Goal: Contribute content: Contribute content

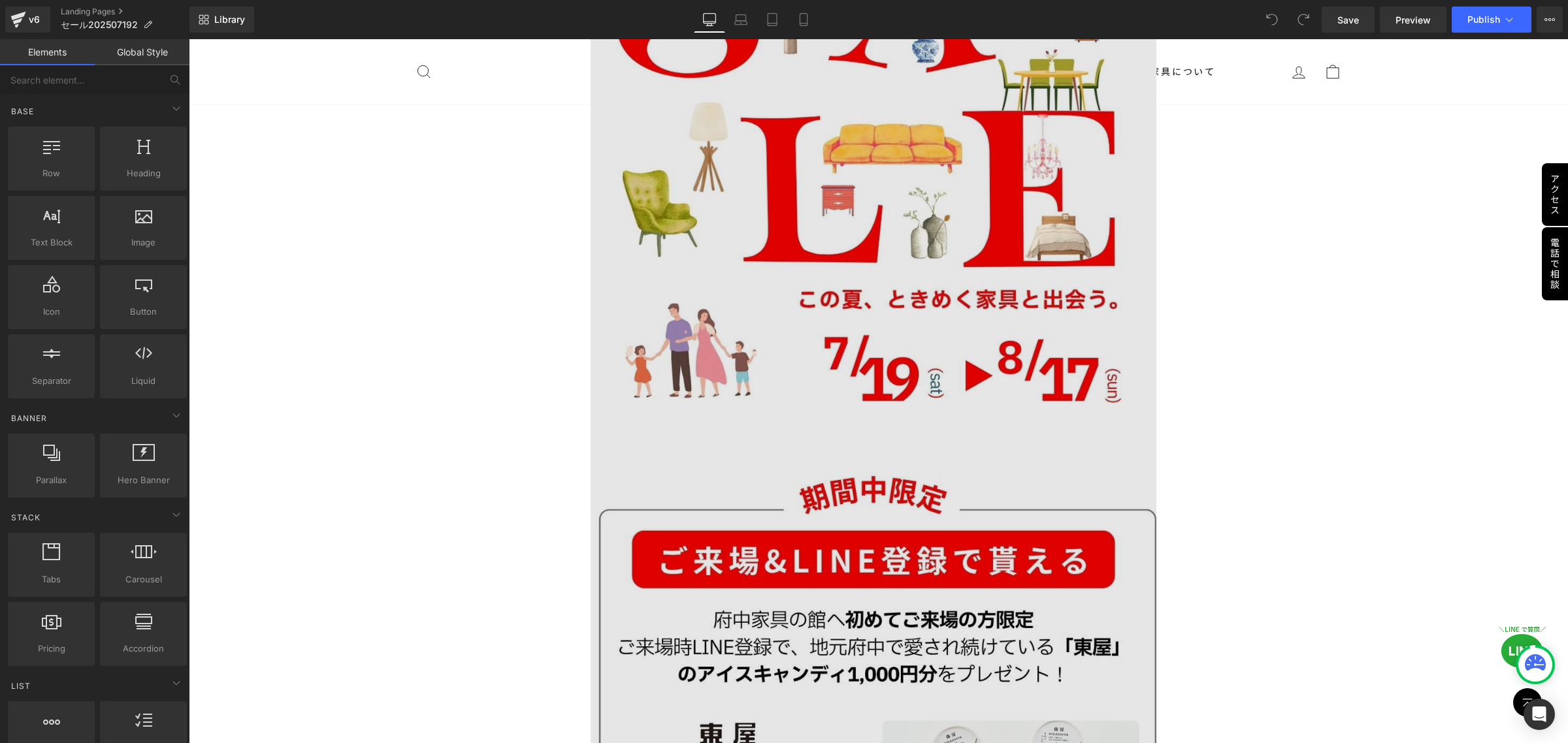
scroll to position [82, 0]
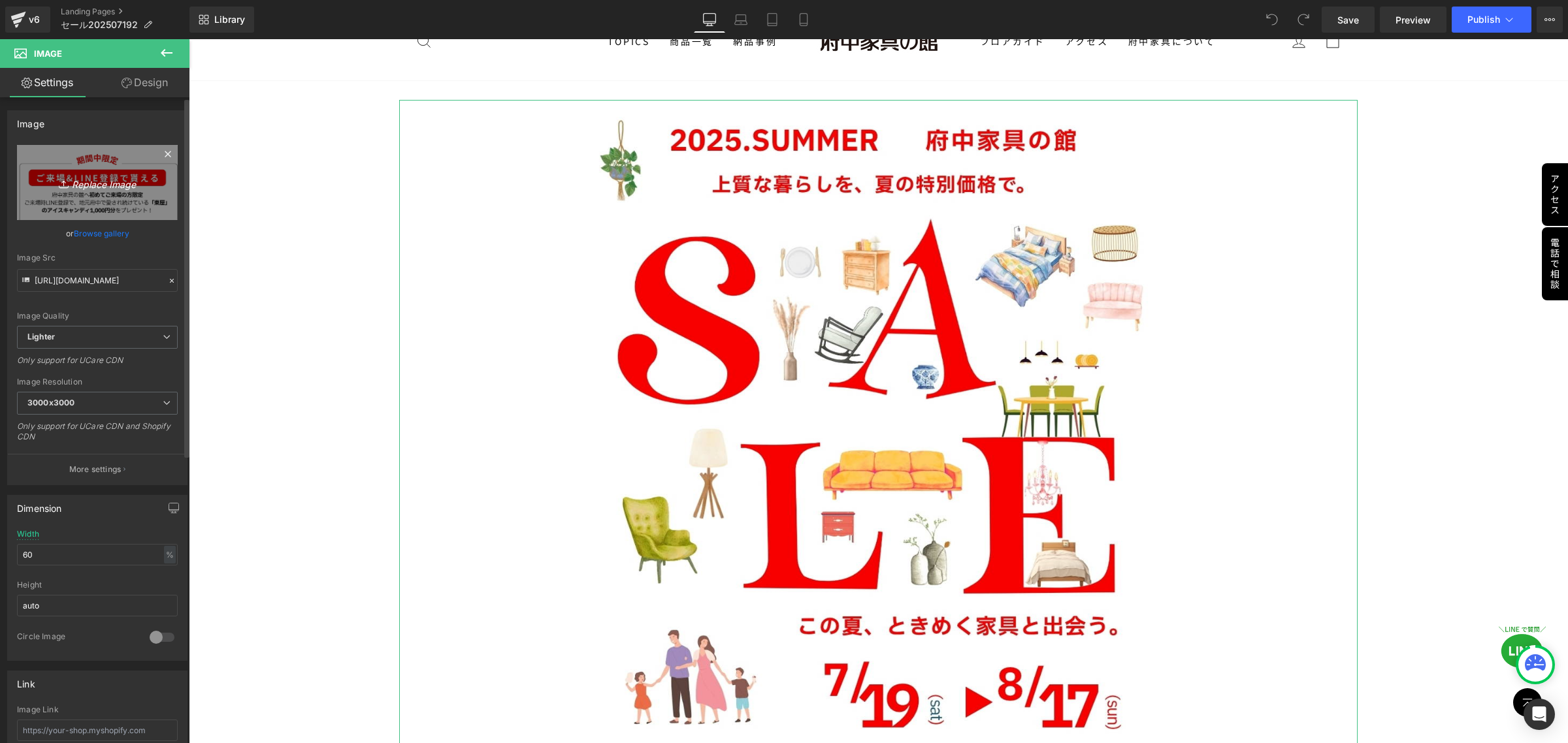
click at [59, 187] on icon at bounding box center [63, 186] width 9 height 2
type input "C:\fakepath\複製済みGWセール_本社_正方形（[DATE] × [DATE]） (1).png"
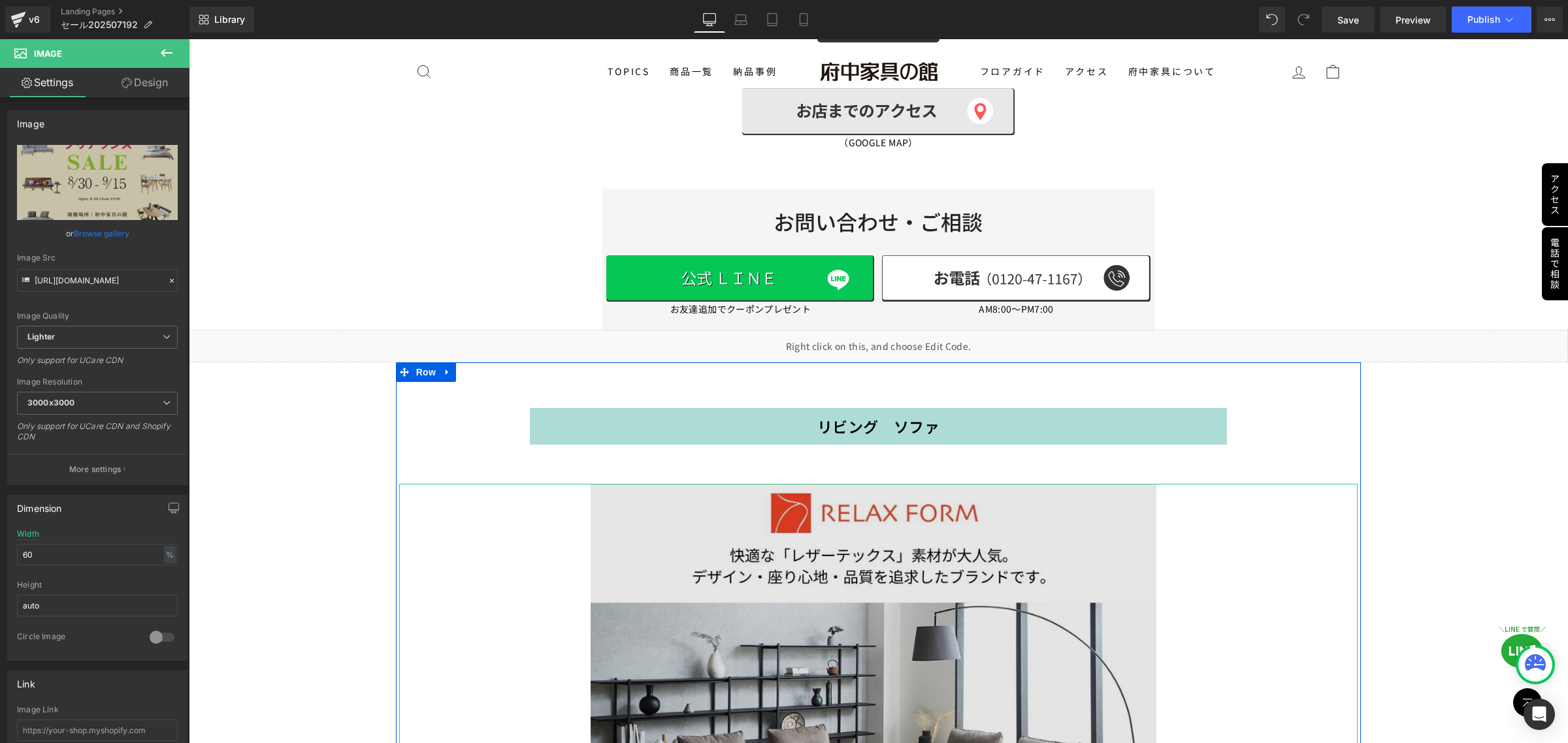
scroll to position [5633, 0]
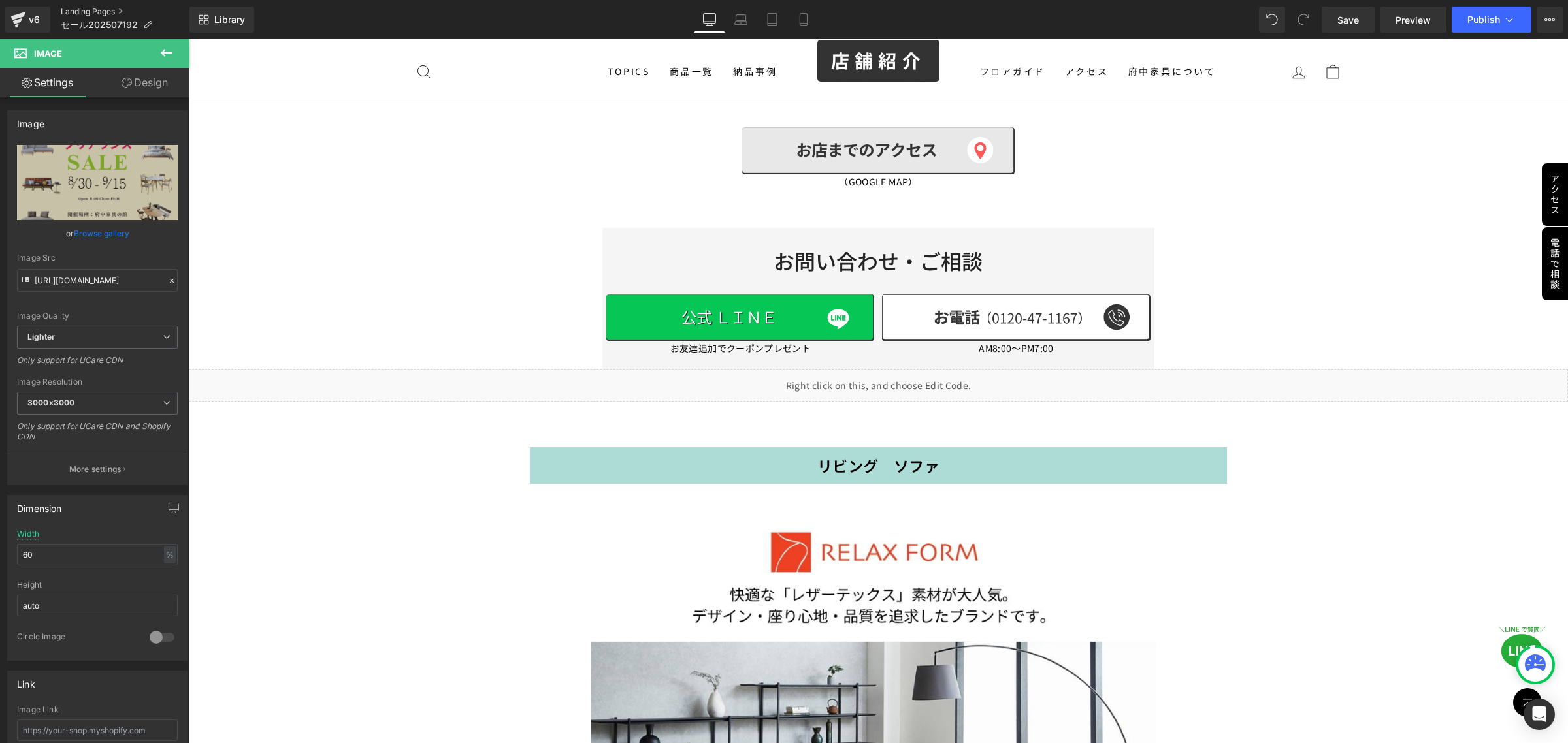
click at [72, 10] on link "Landing Pages" at bounding box center [125, 12] width 128 height 11
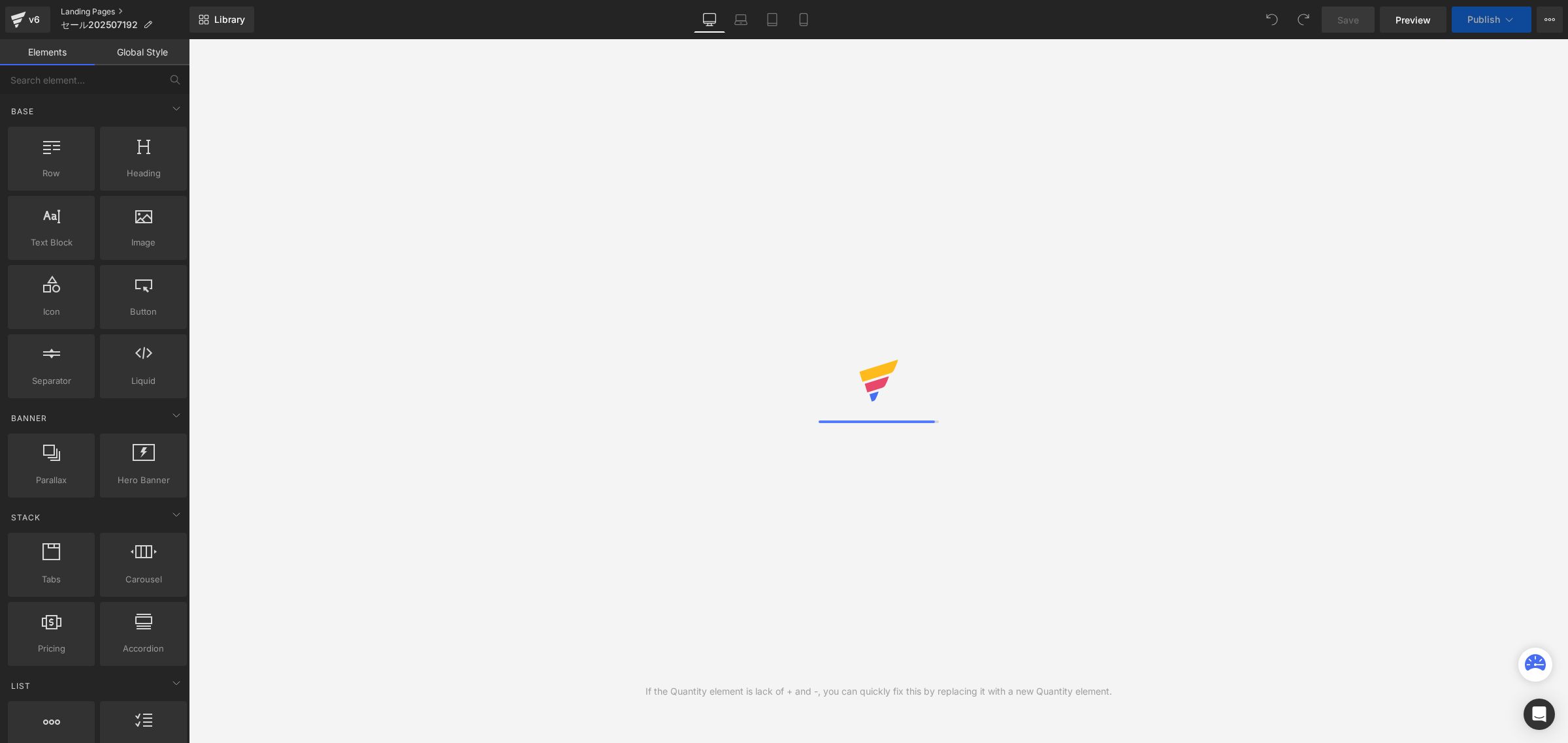
click at [86, 8] on link "Landing Pages" at bounding box center [125, 12] width 128 height 11
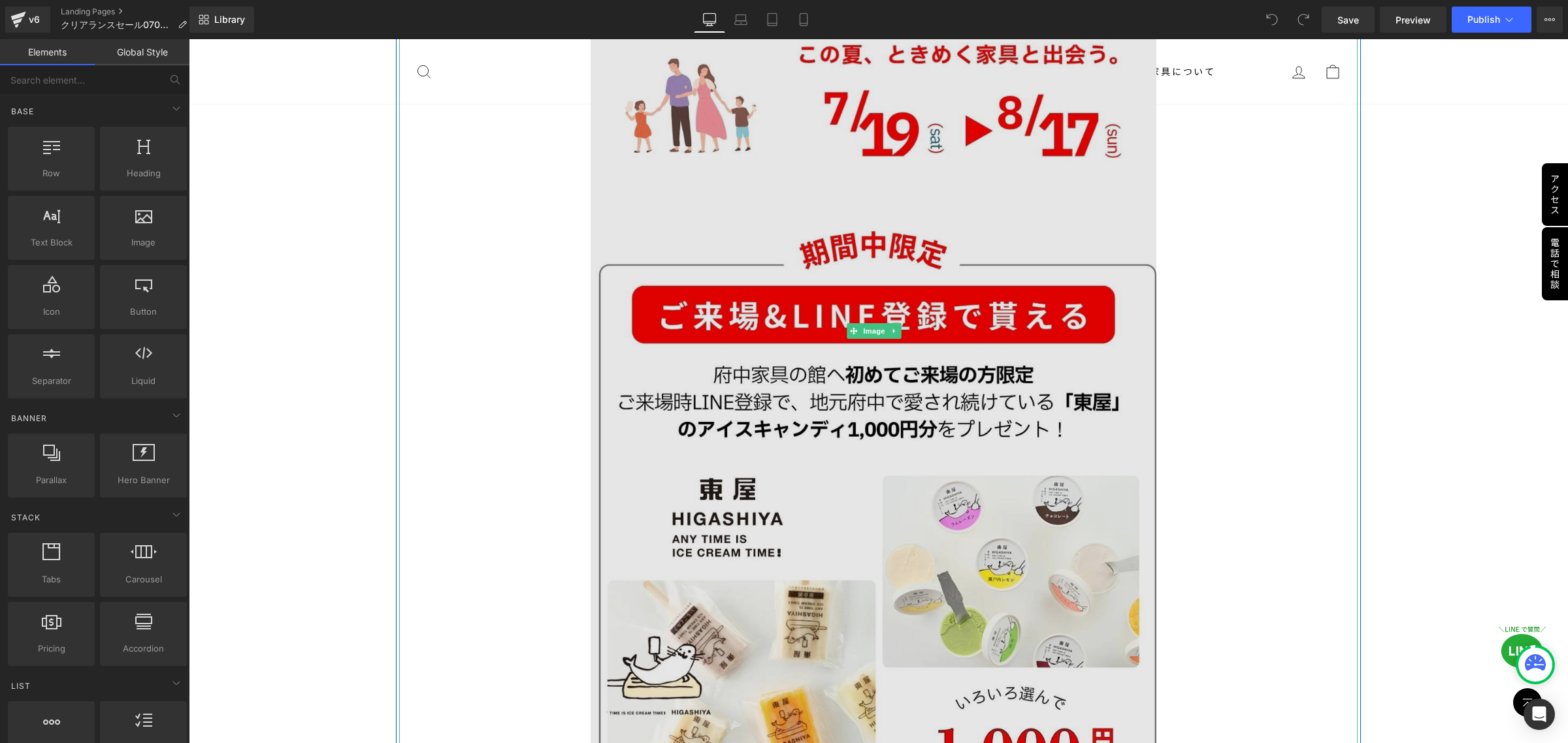
scroll to position [735, 0]
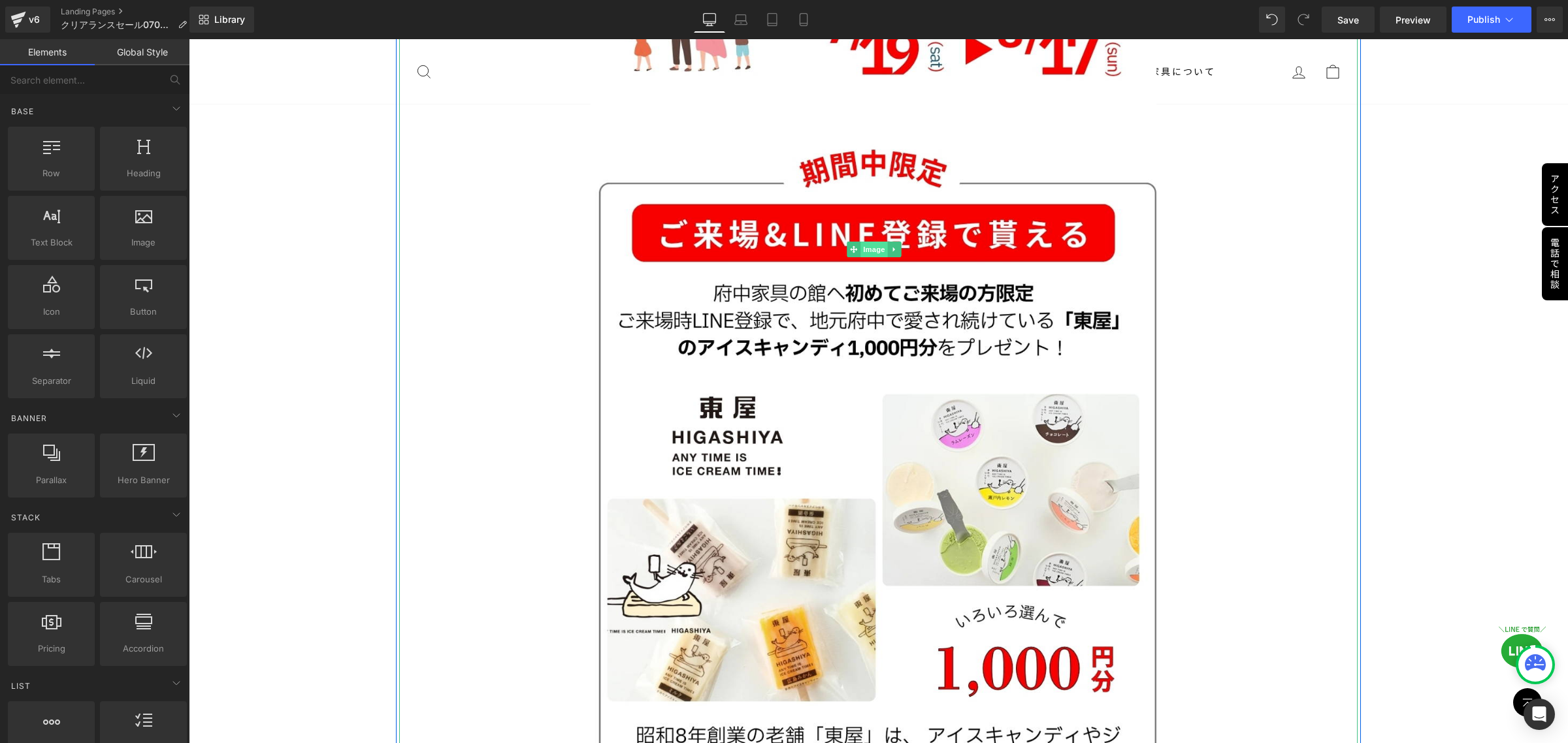
click at [866, 241] on span "Image" at bounding box center [874, 249] width 28 height 16
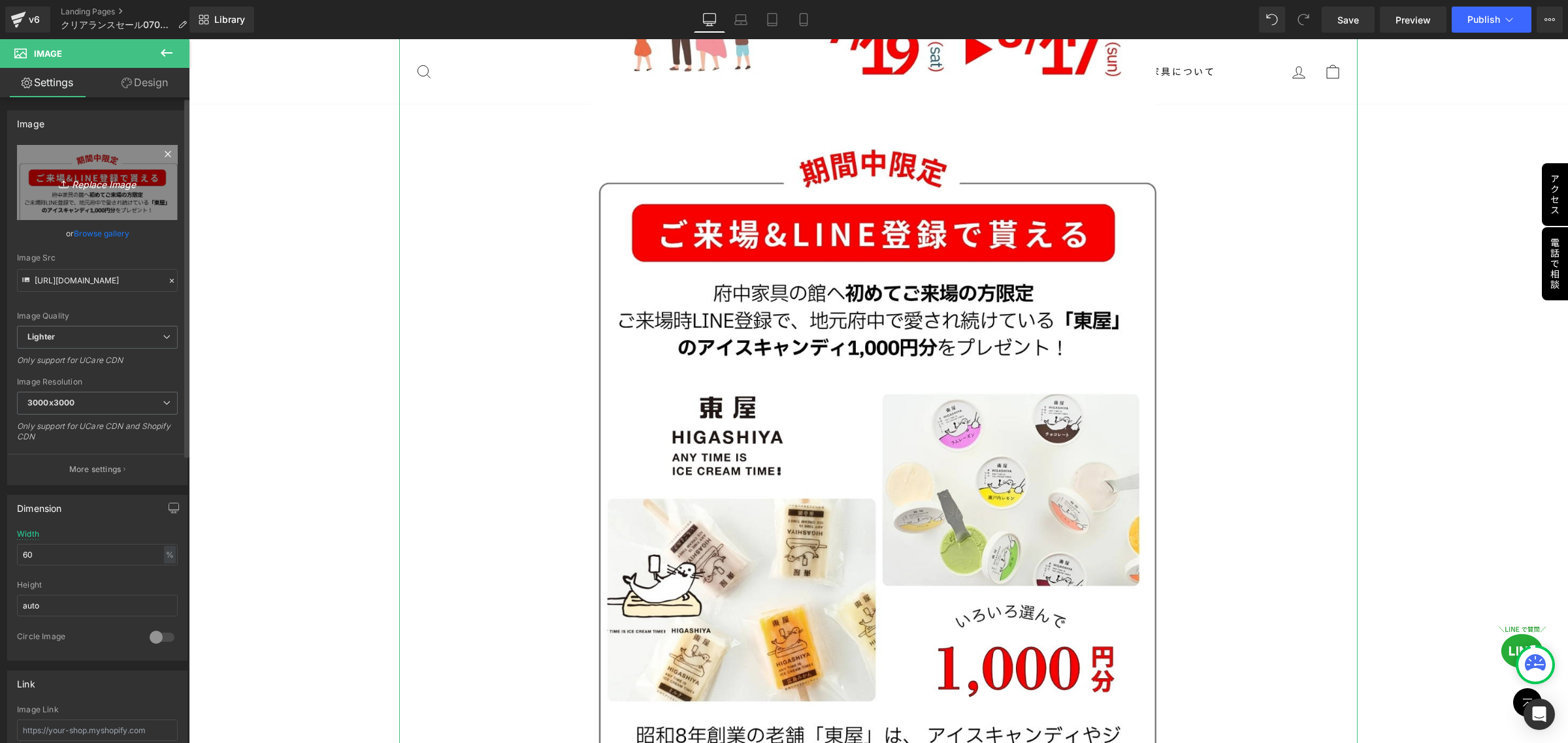
click at [78, 184] on icon "Replace Image" at bounding box center [97, 183] width 104 height 16
type input "C:\fakepath\複製済みGWセール_本社_正方形（[DATE] × [DATE]） (1).png"
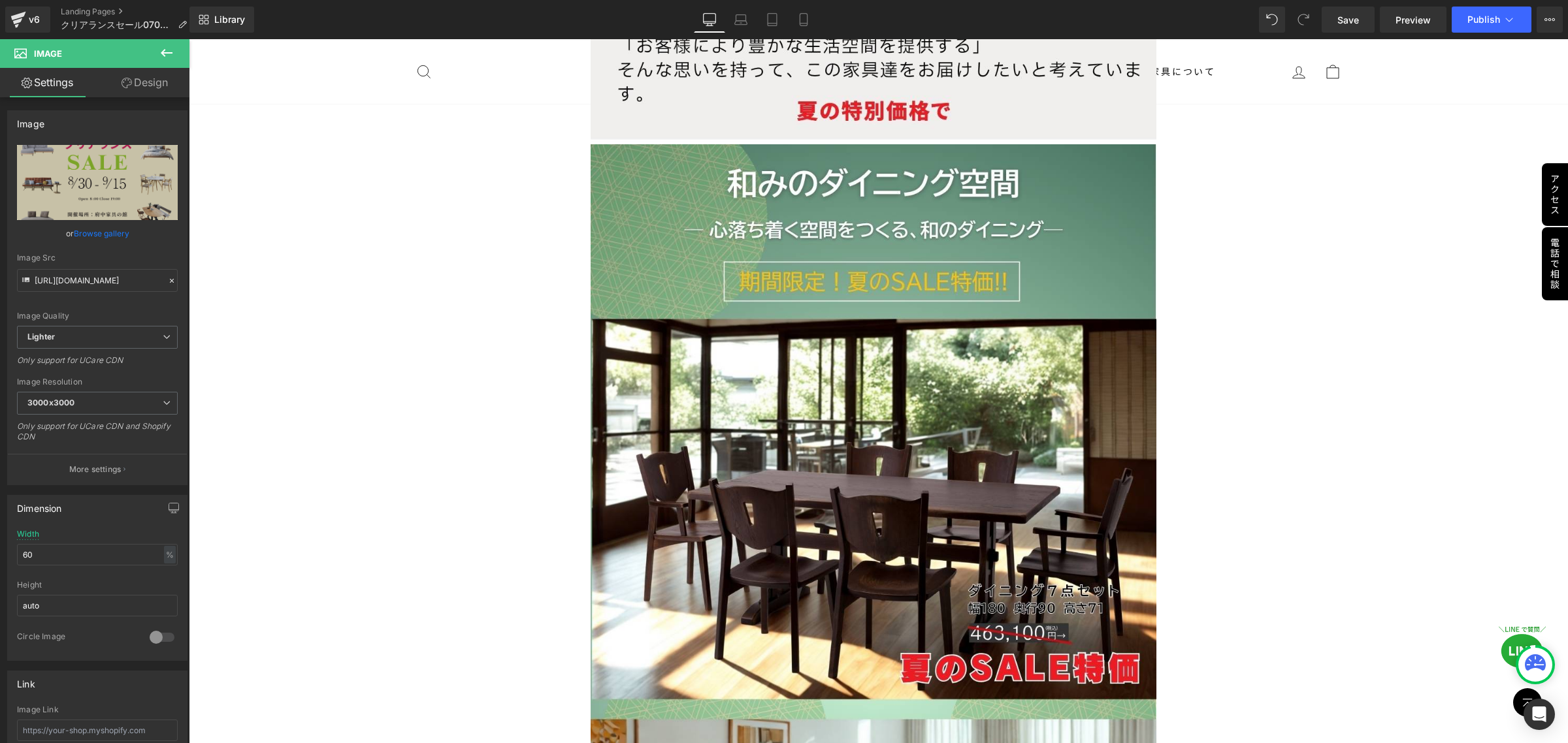
scroll to position [31838, 0]
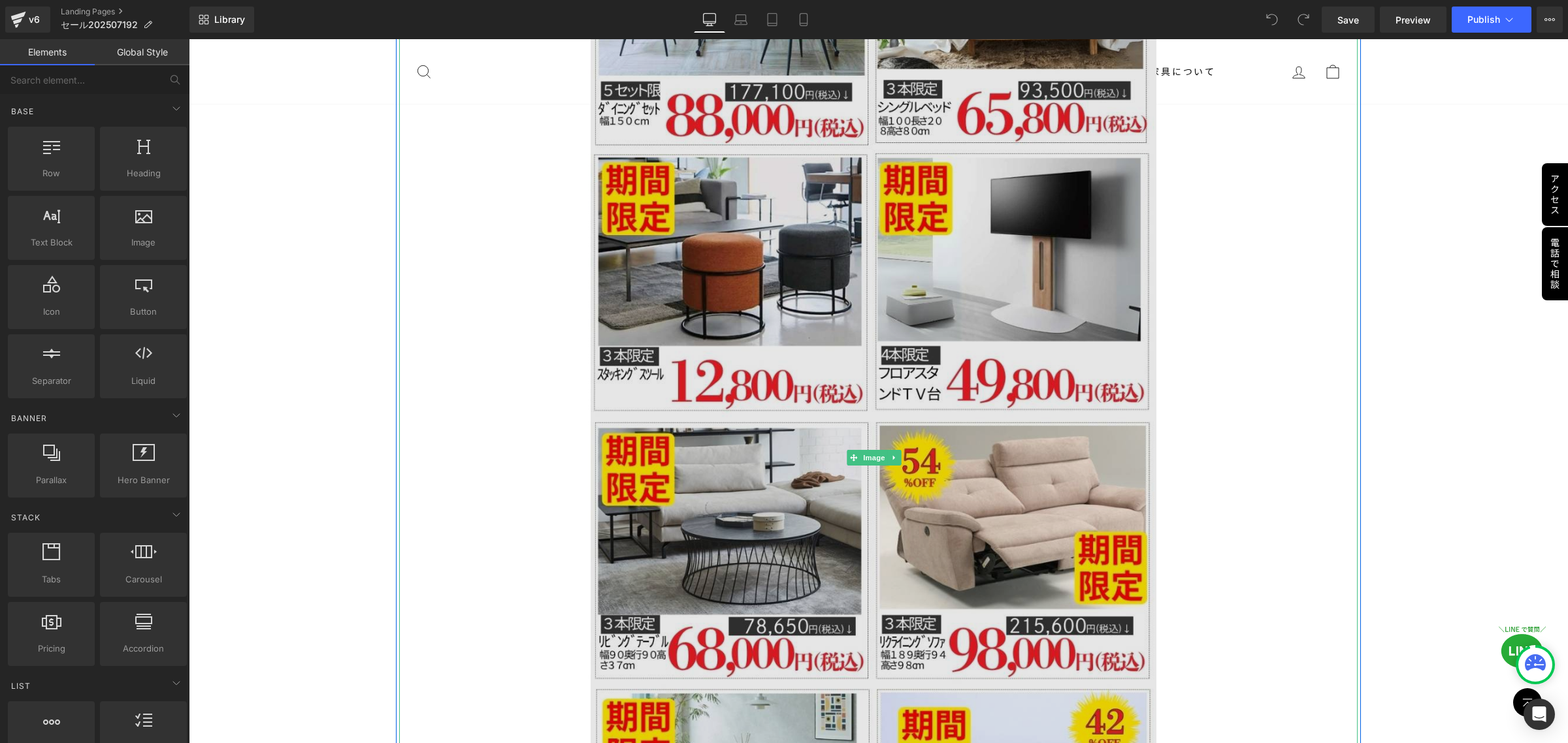
scroll to position [2888, 0]
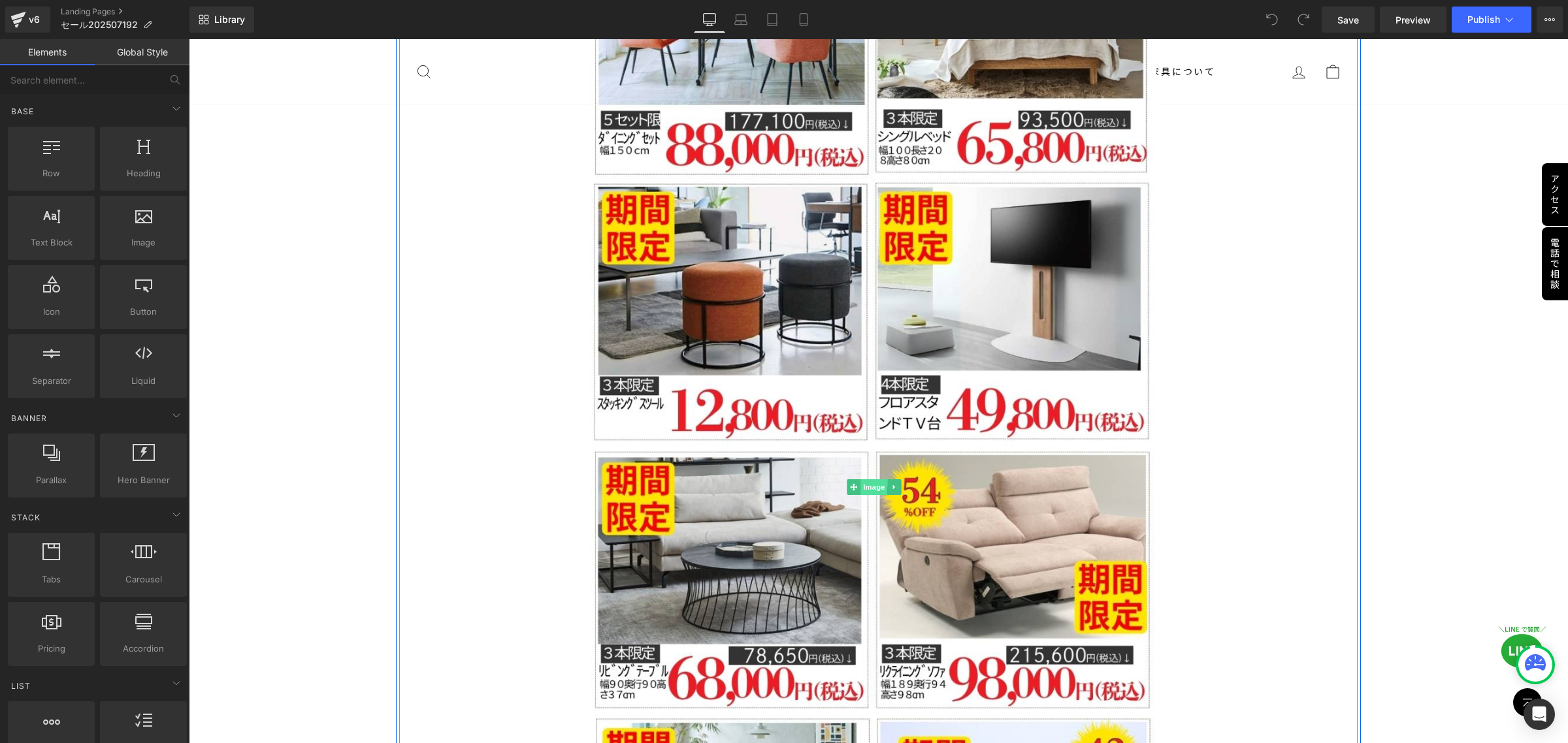
click at [873, 479] on span "Image" at bounding box center [874, 487] width 28 height 16
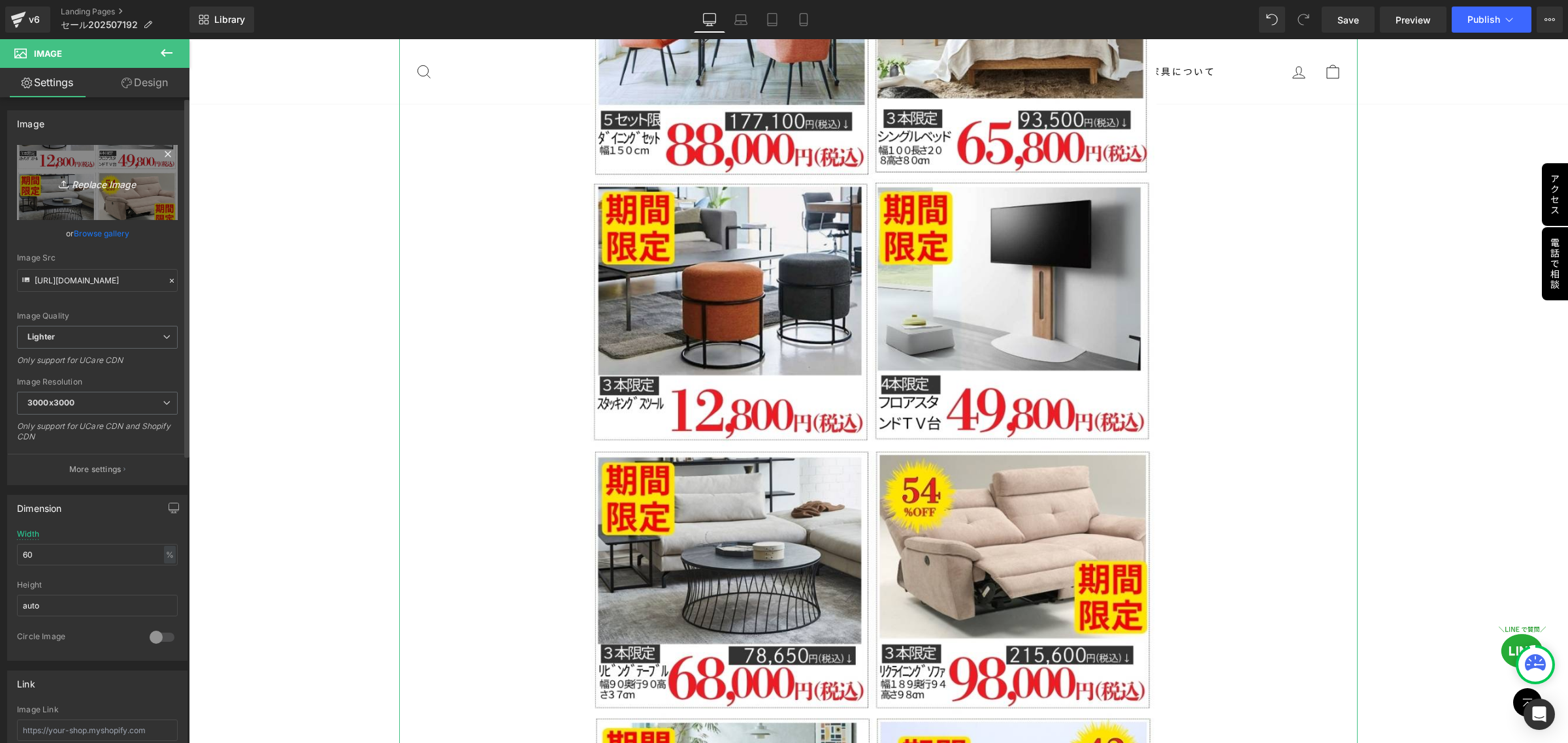
click at [63, 190] on icon at bounding box center [65, 184] width 13 height 13
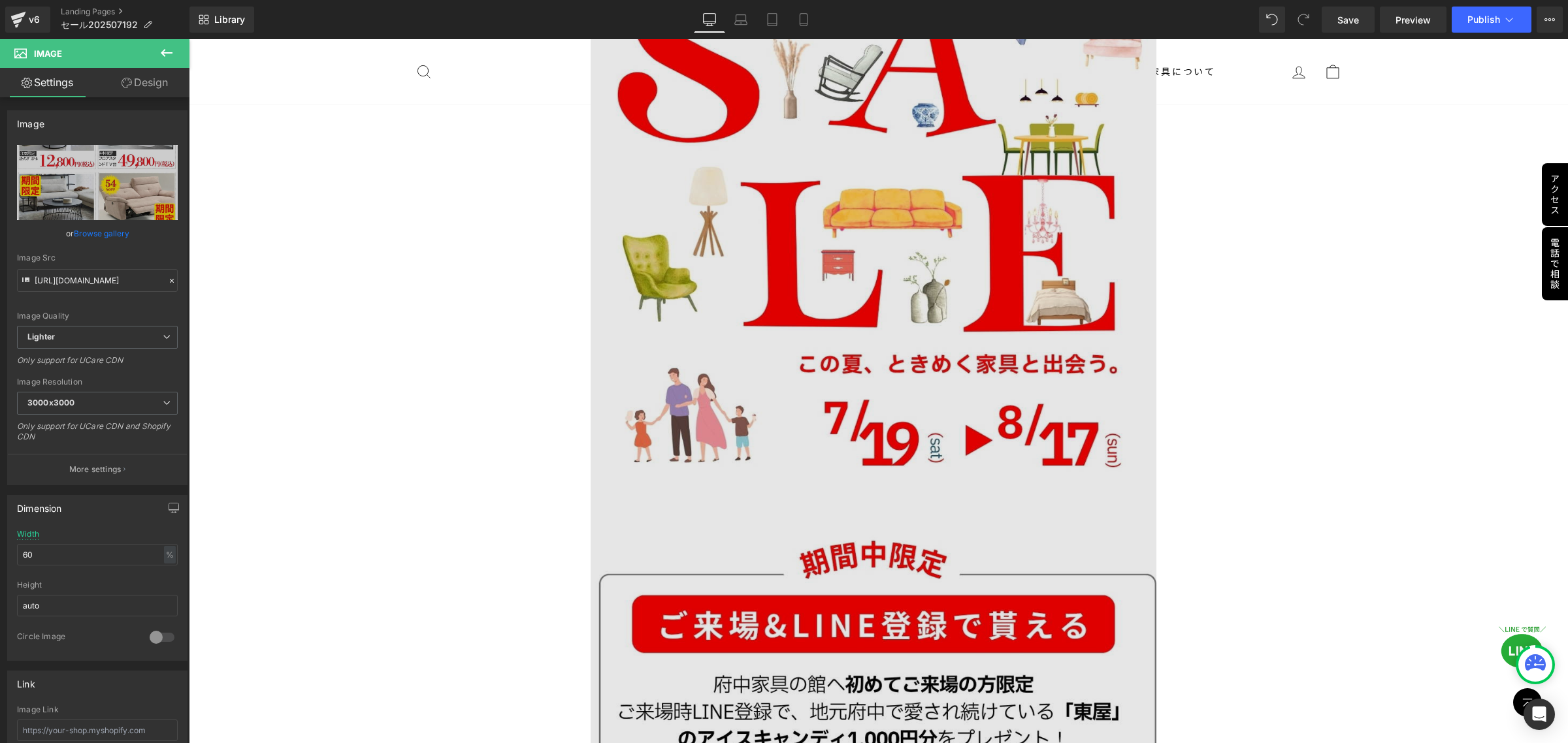
scroll to position [327, 0]
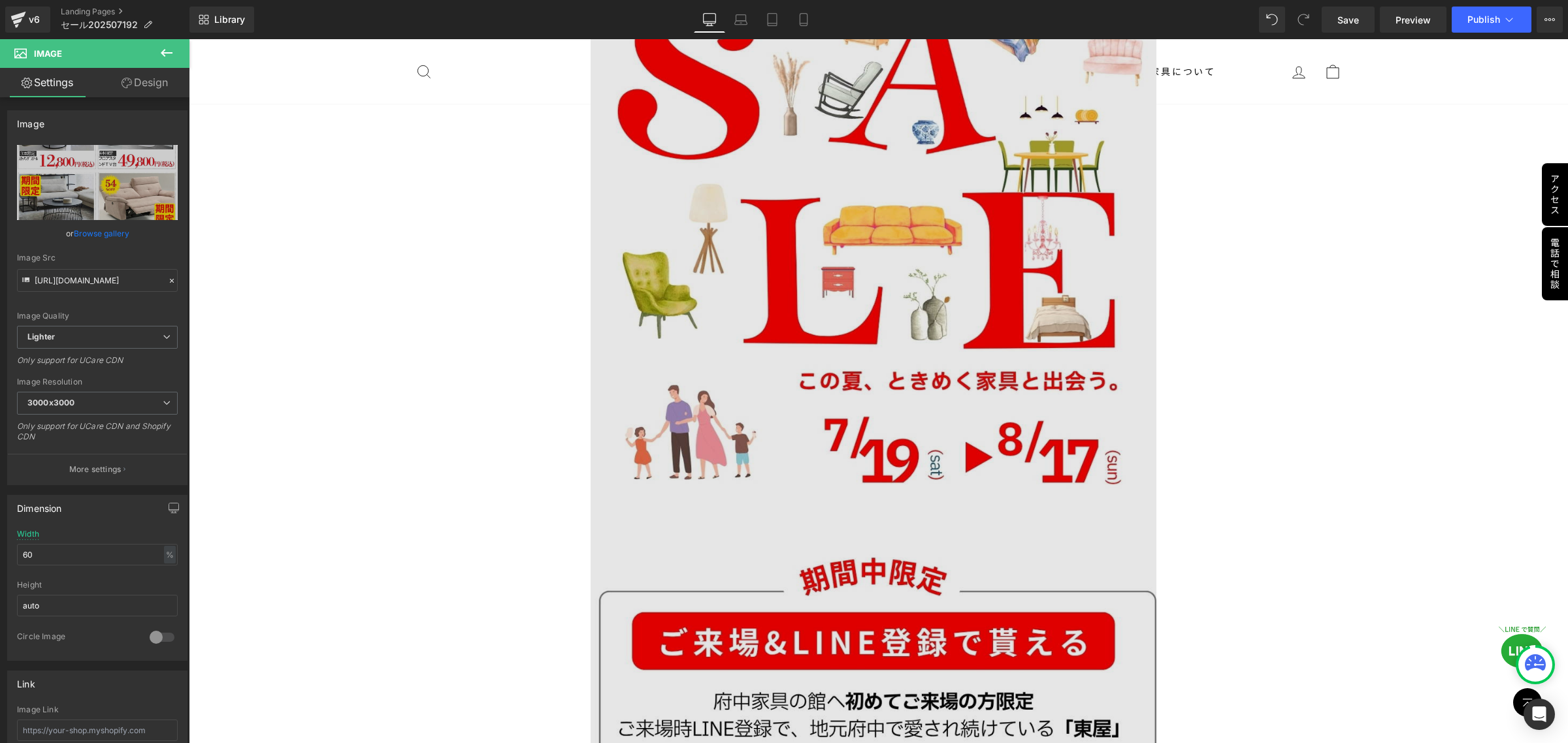
click at [860, 383] on img at bounding box center [879, 657] width 576 height 1606
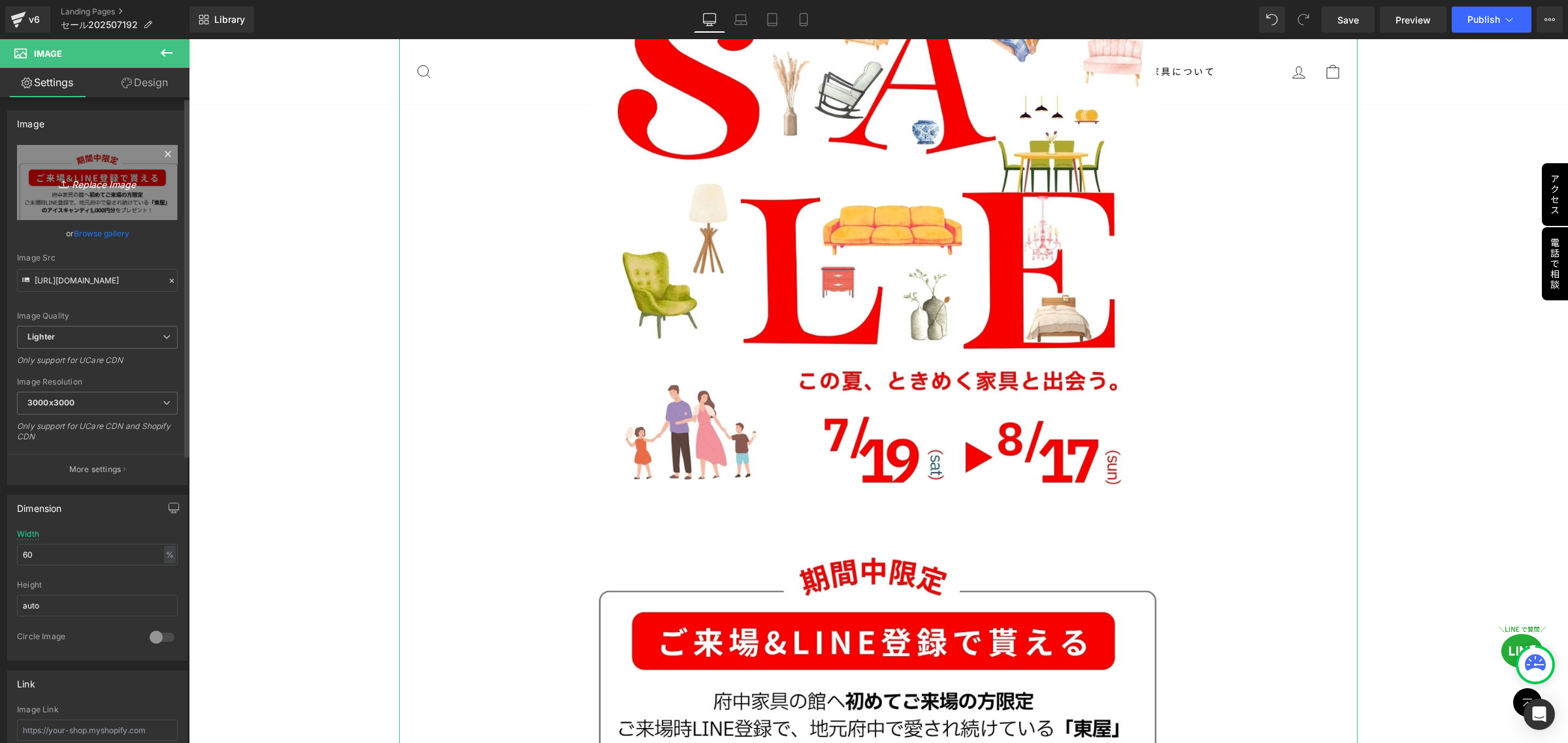
click at [63, 183] on icon at bounding box center [65, 184] width 13 height 13
type input "C:\fakepath\複製済みGWセール_本社_正方形（[DATE] × [DATE]） (1).png"
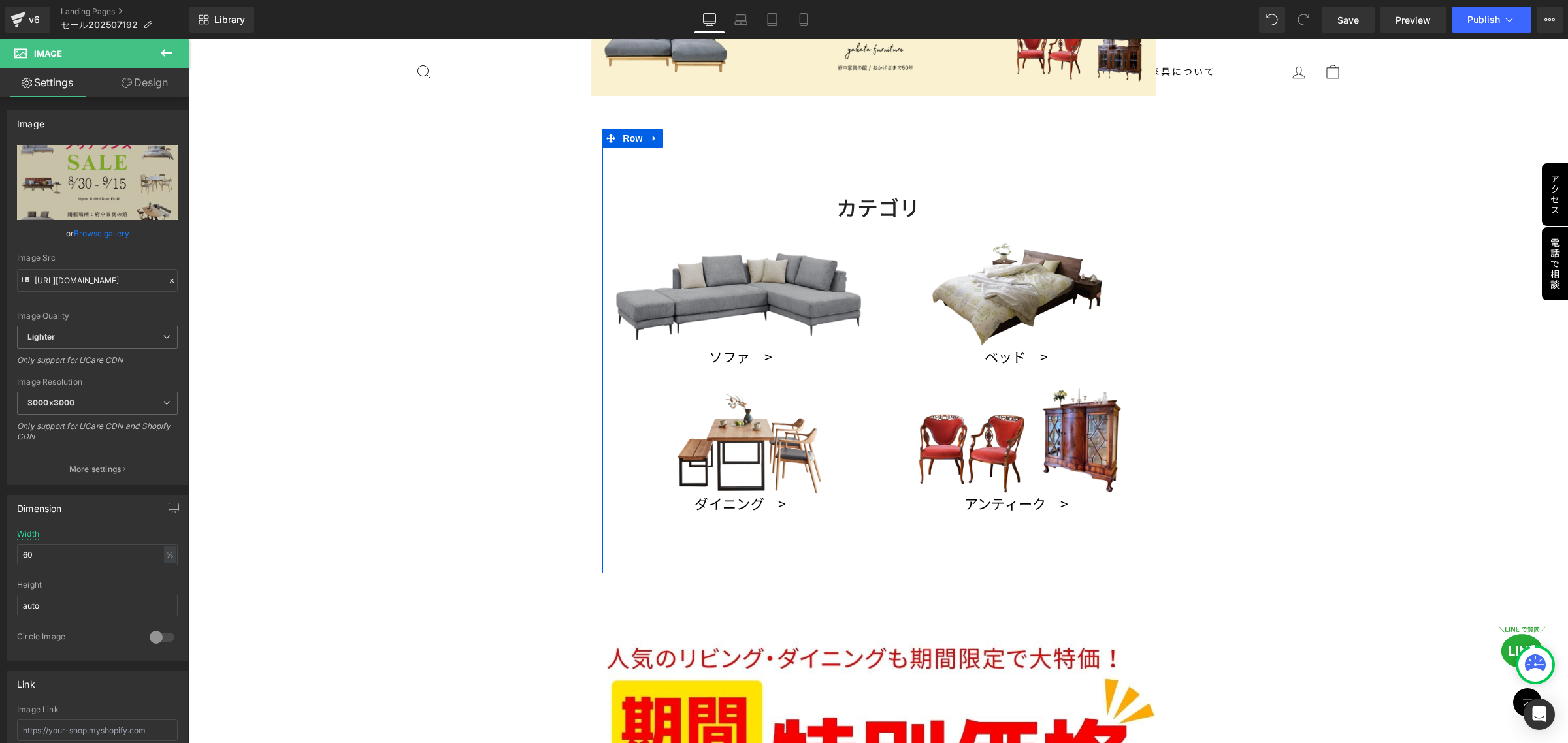
scroll to position [653, 0]
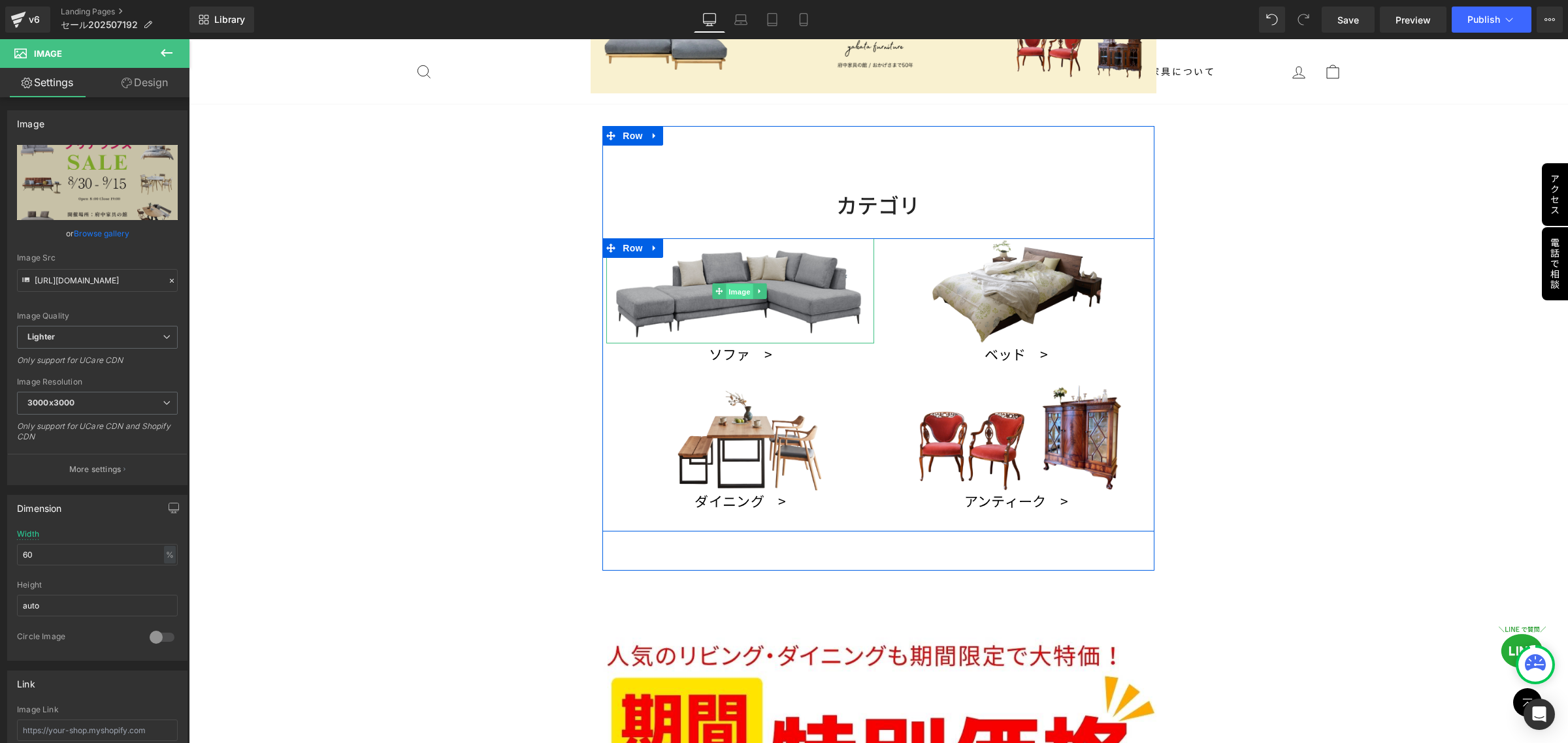
click at [733, 285] on span "Image" at bounding box center [739, 291] width 28 height 16
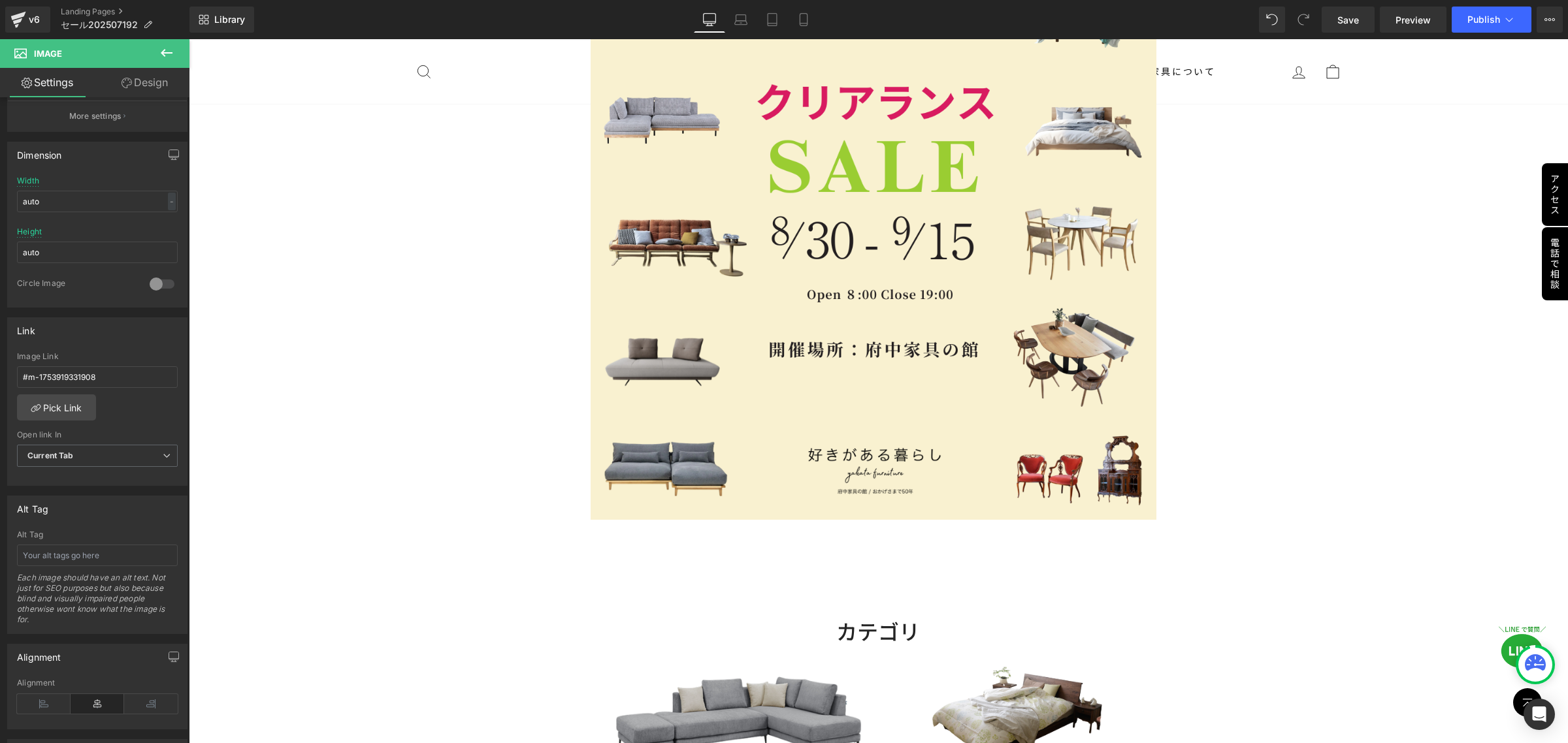
scroll to position [0, 0]
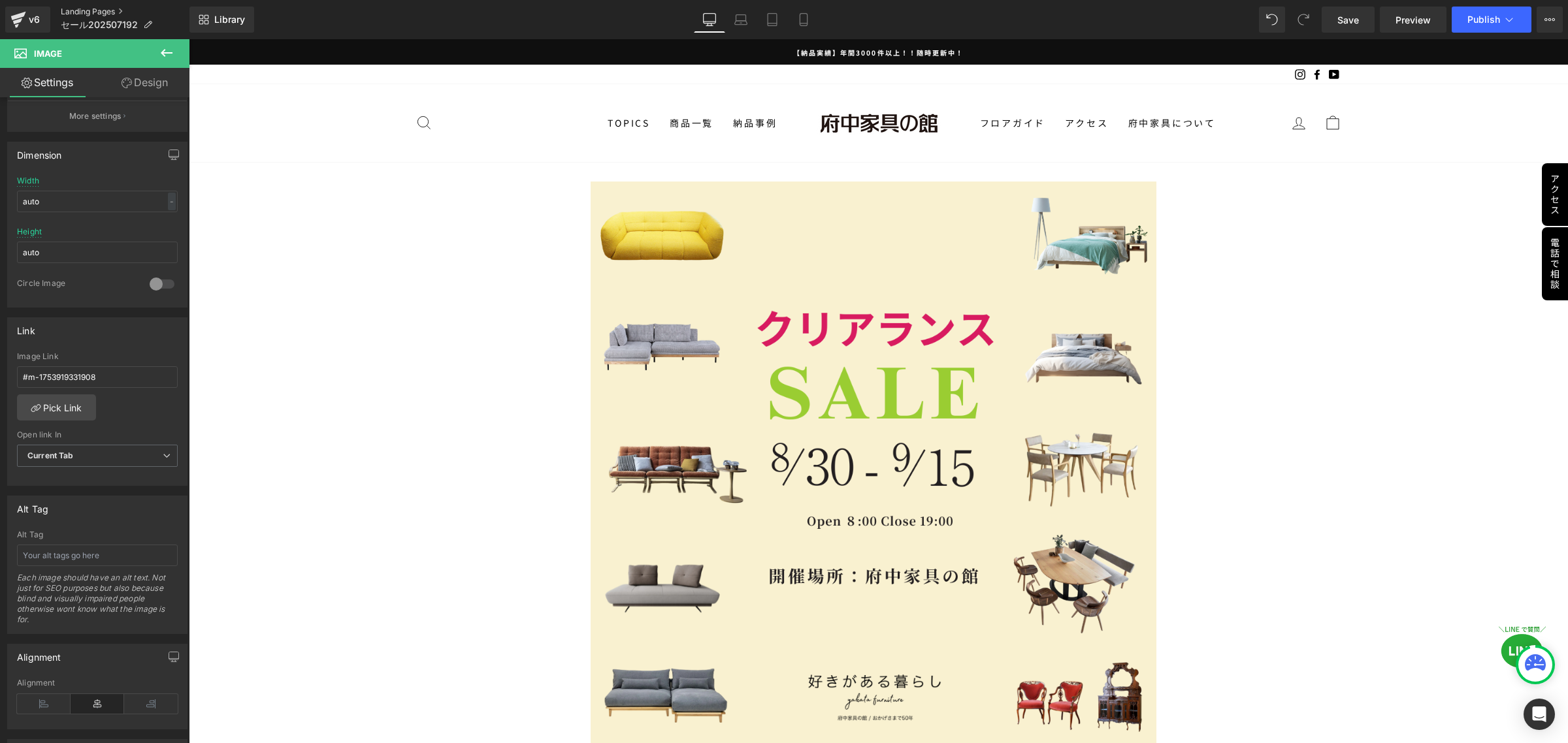
click at [105, 9] on link "Landing Pages" at bounding box center [125, 12] width 128 height 11
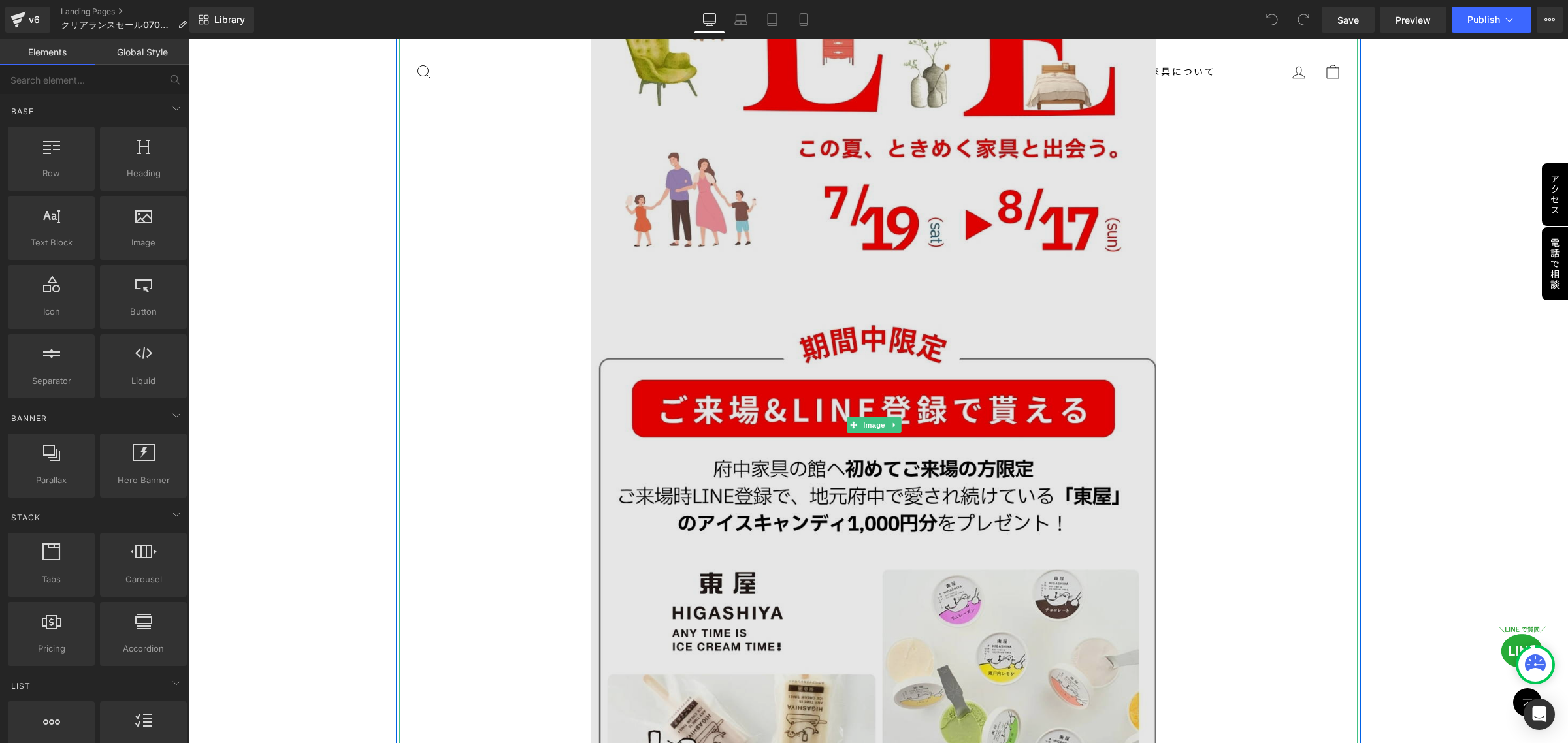
scroll to position [571, 0]
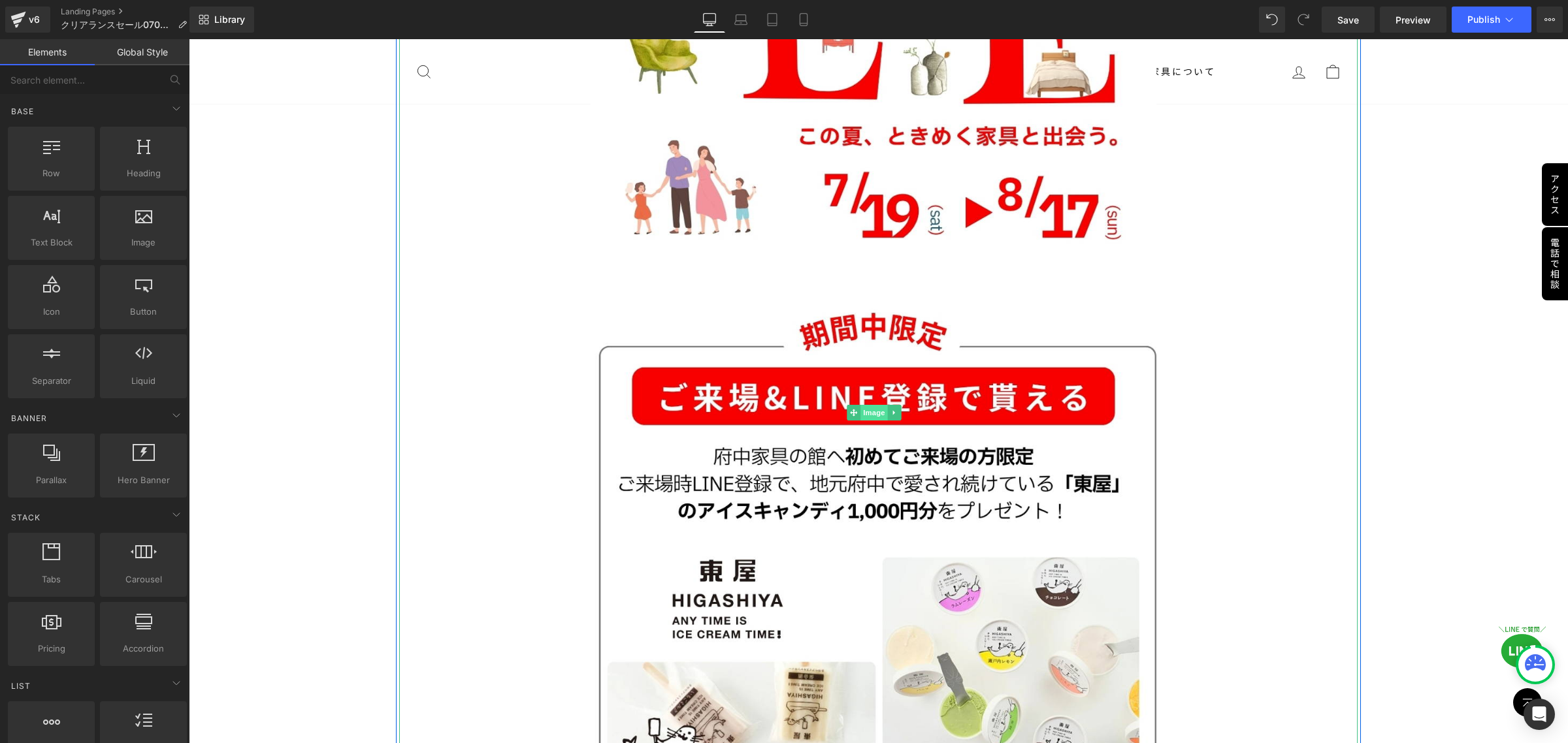
click at [872, 409] on span "Image" at bounding box center [874, 412] width 28 height 16
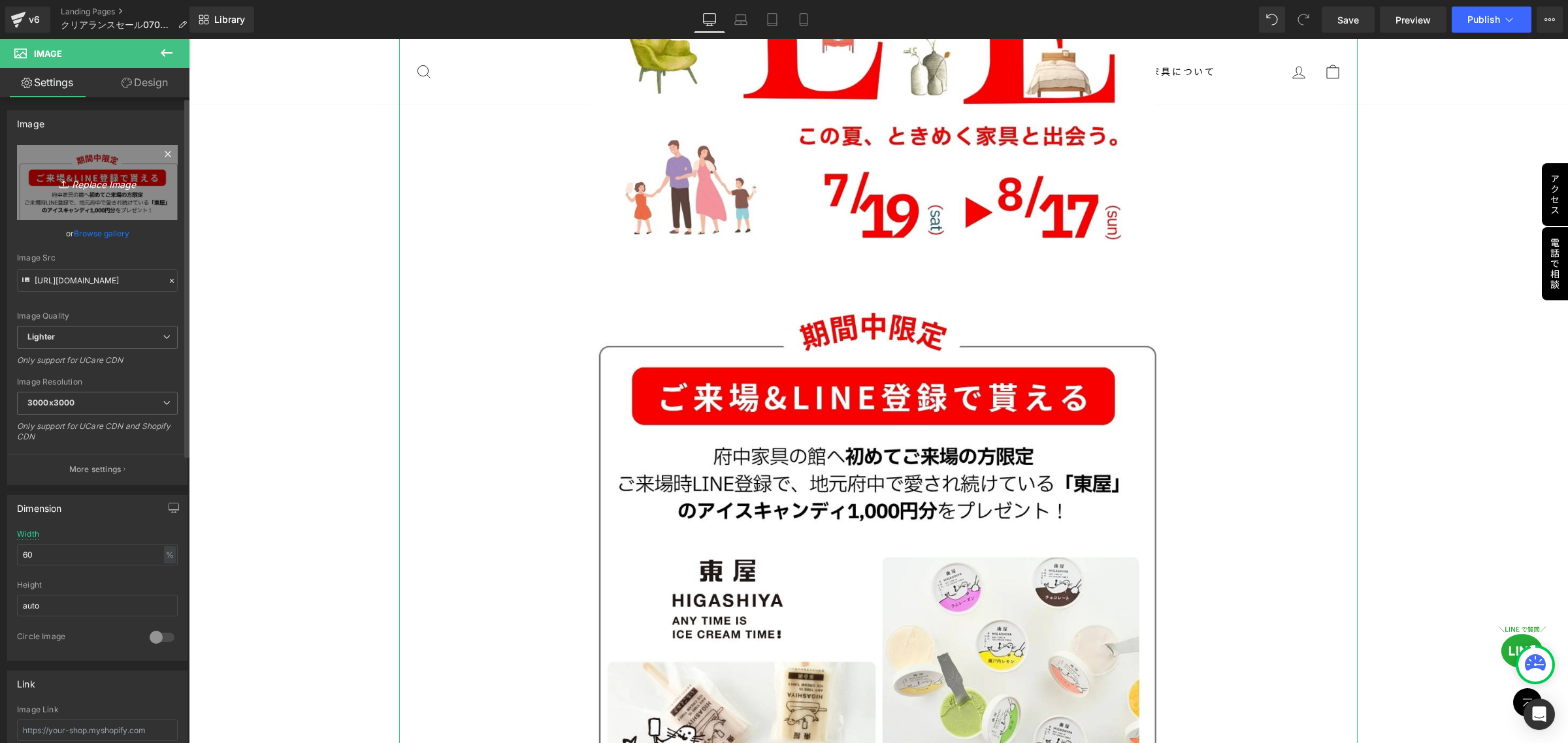
click at [60, 186] on icon at bounding box center [65, 184] width 13 height 13
type input "C:\fakepath\複製済みGWセール_本社_正方形（[DATE] × [DATE]） (1).png"
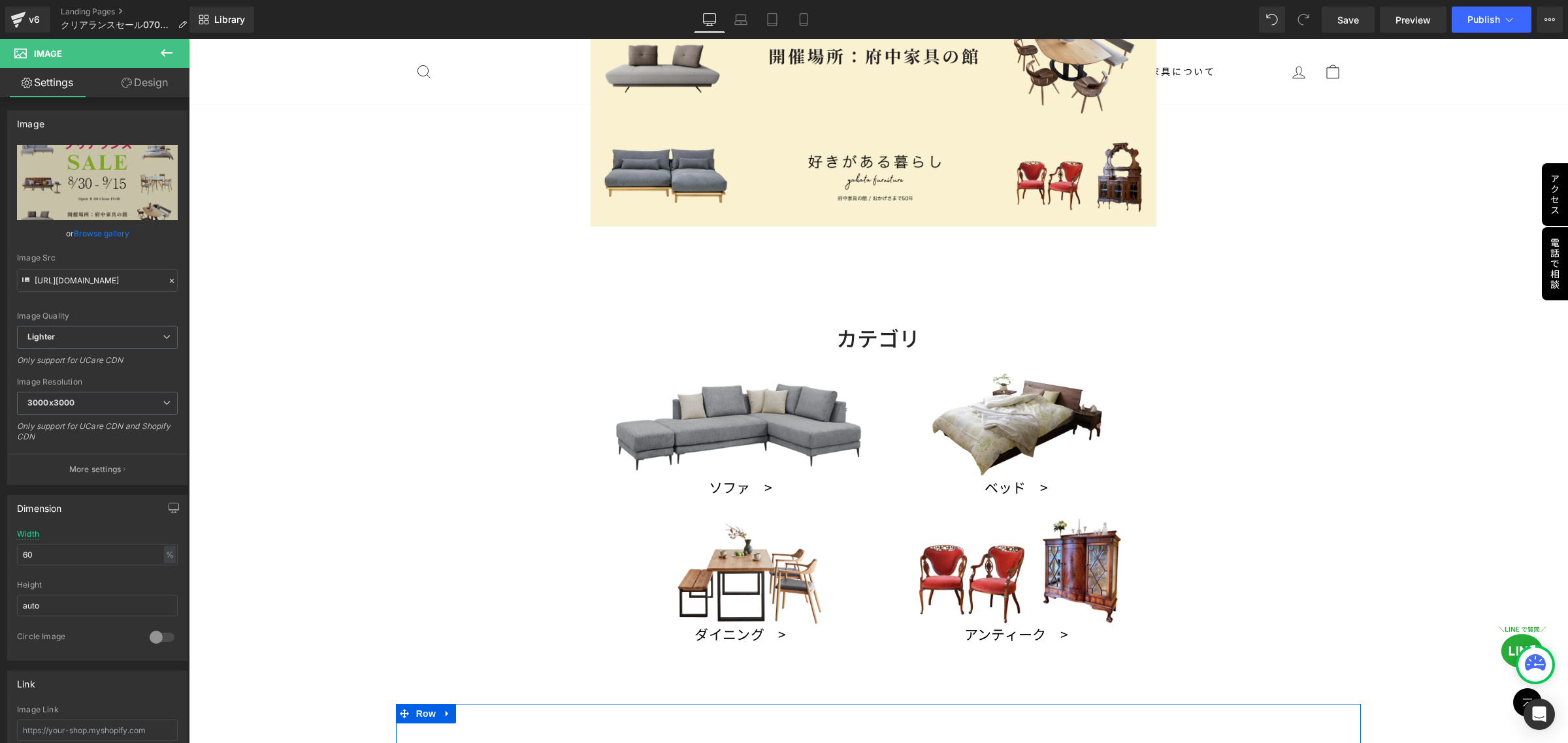
scroll to position [408, 0]
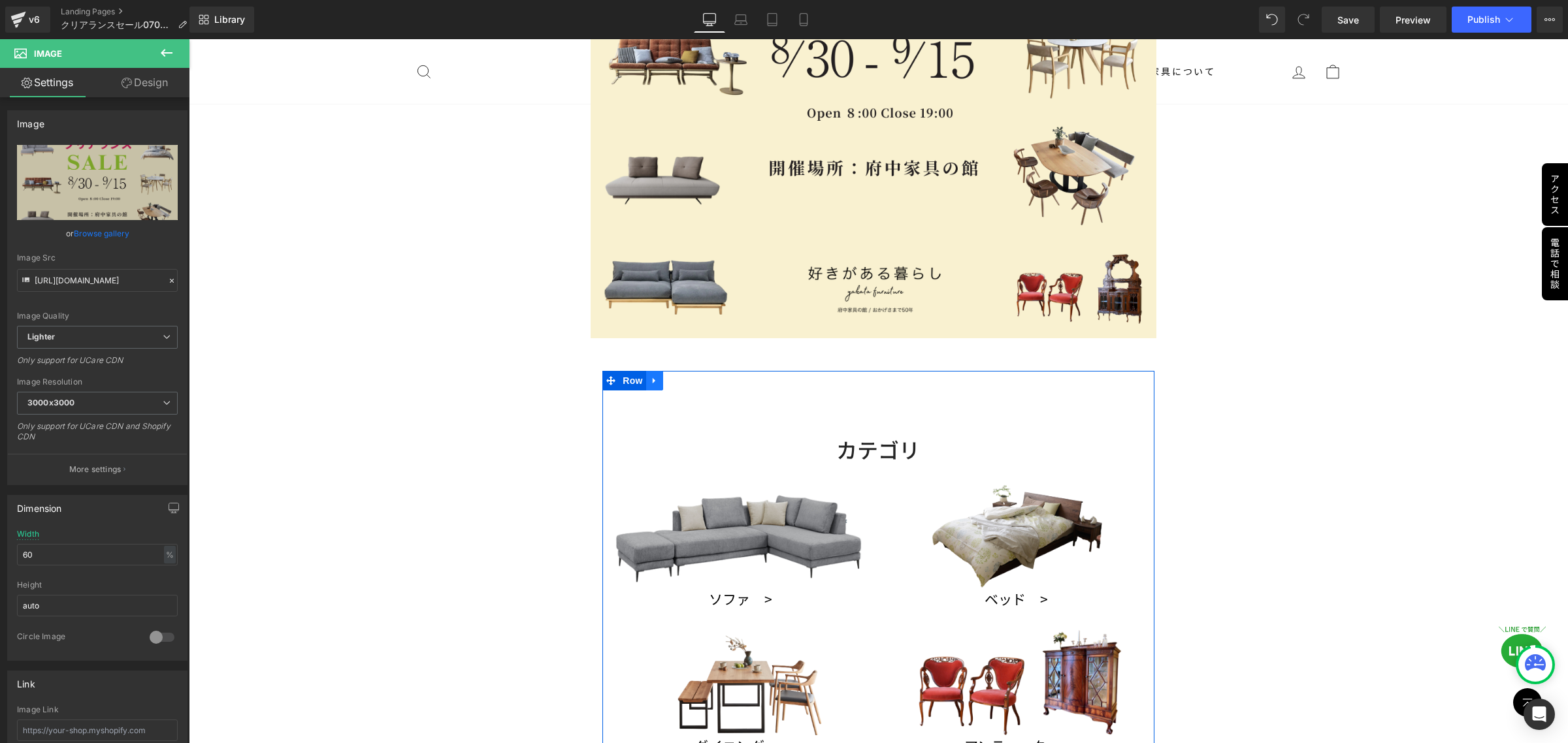
click at [652, 380] on icon at bounding box center [654, 380] width 9 height 10
click at [685, 376] on icon at bounding box center [689, 380] width 9 height 9
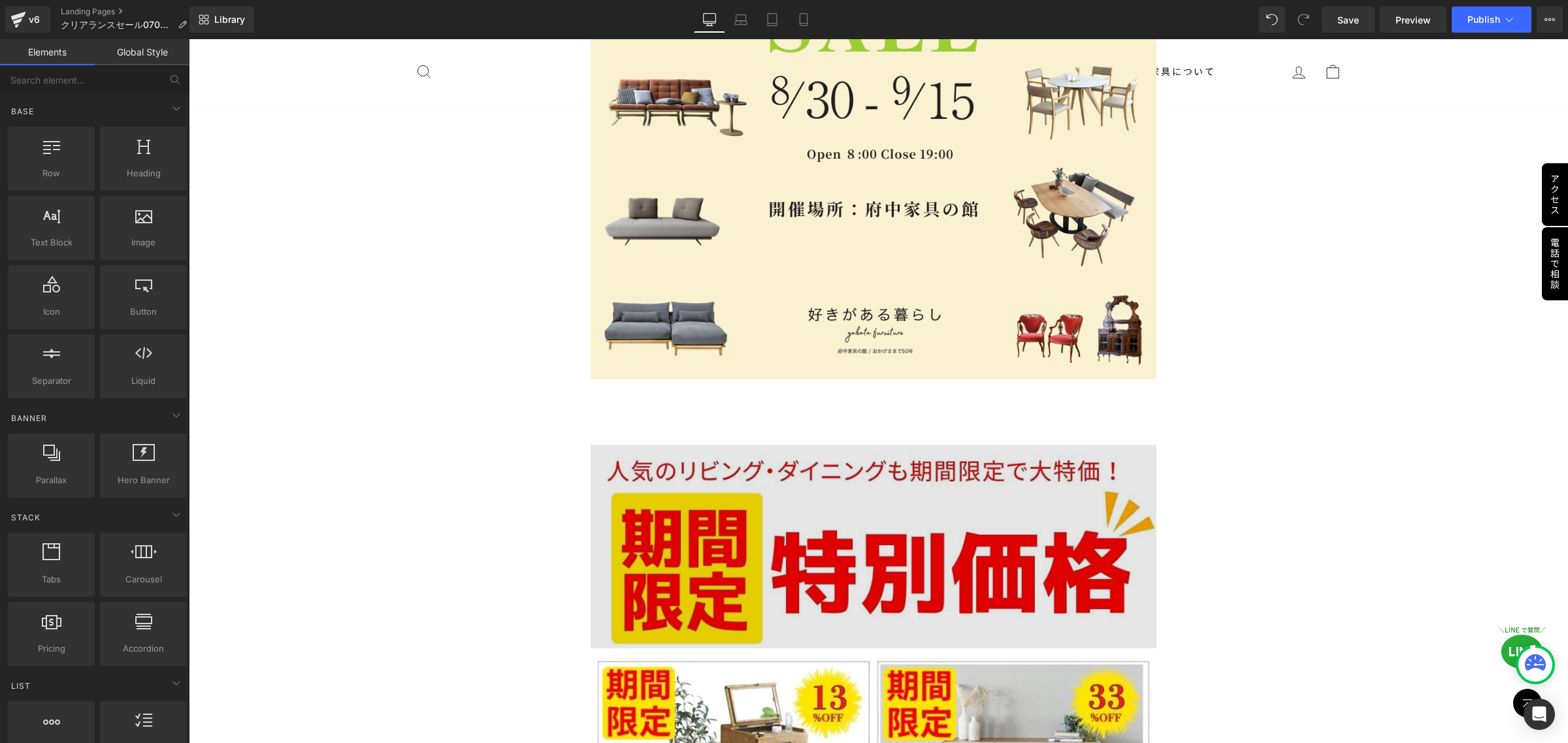
scroll to position [396, 0]
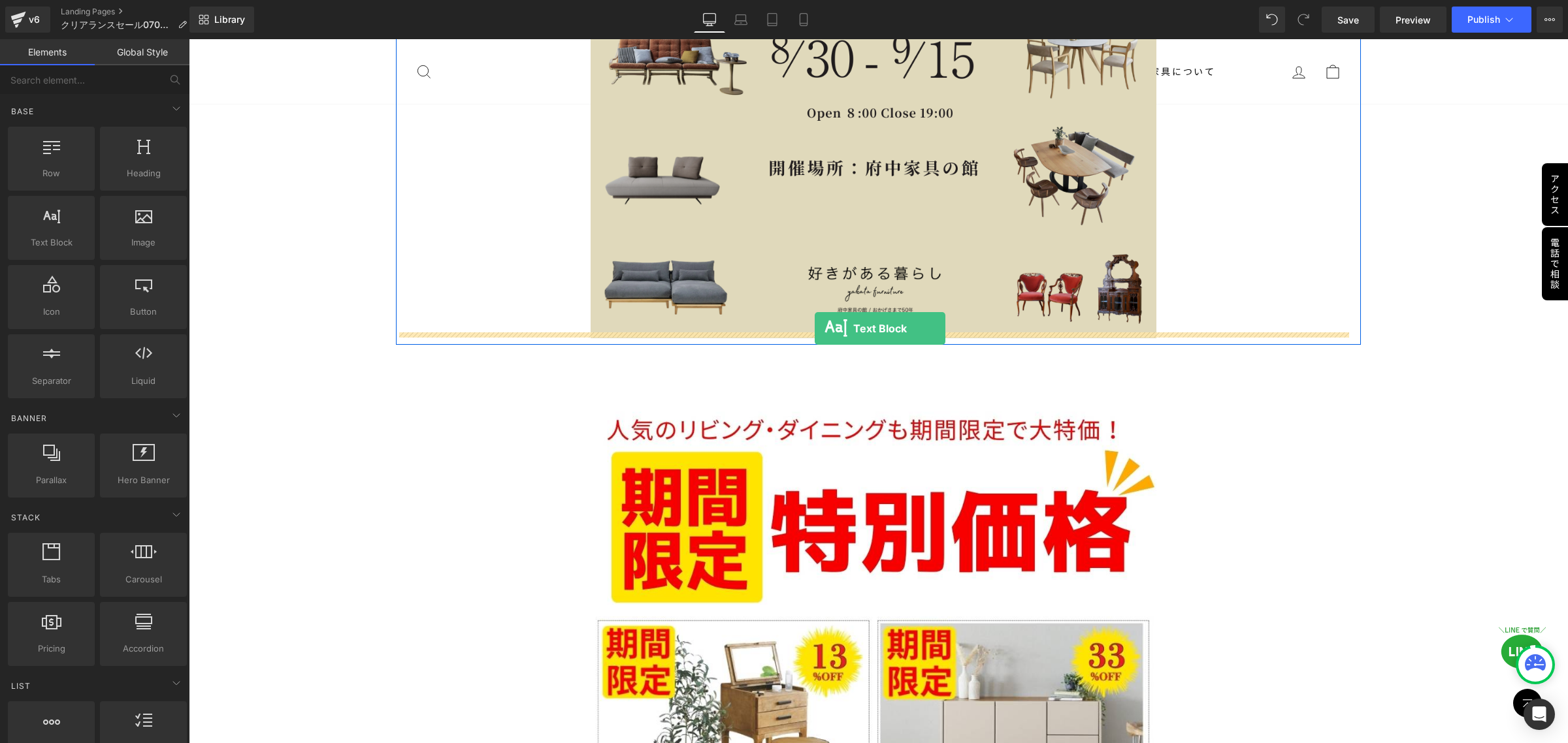
drag, startPoint x: 243, startPoint y: 278, endPoint x: 815, endPoint y: 329, distance: 574.3
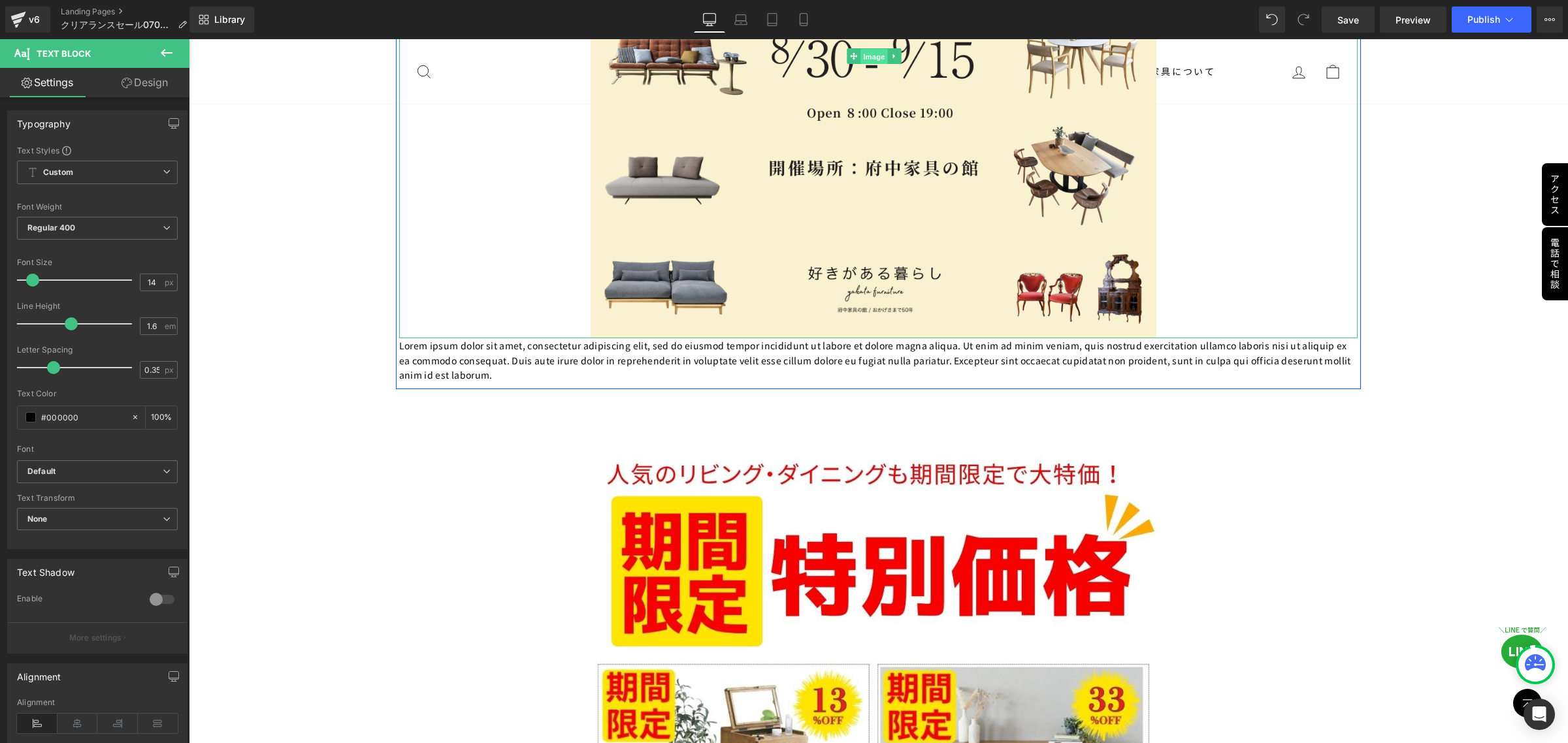
click at [875, 56] on span "Image" at bounding box center [874, 56] width 28 height 16
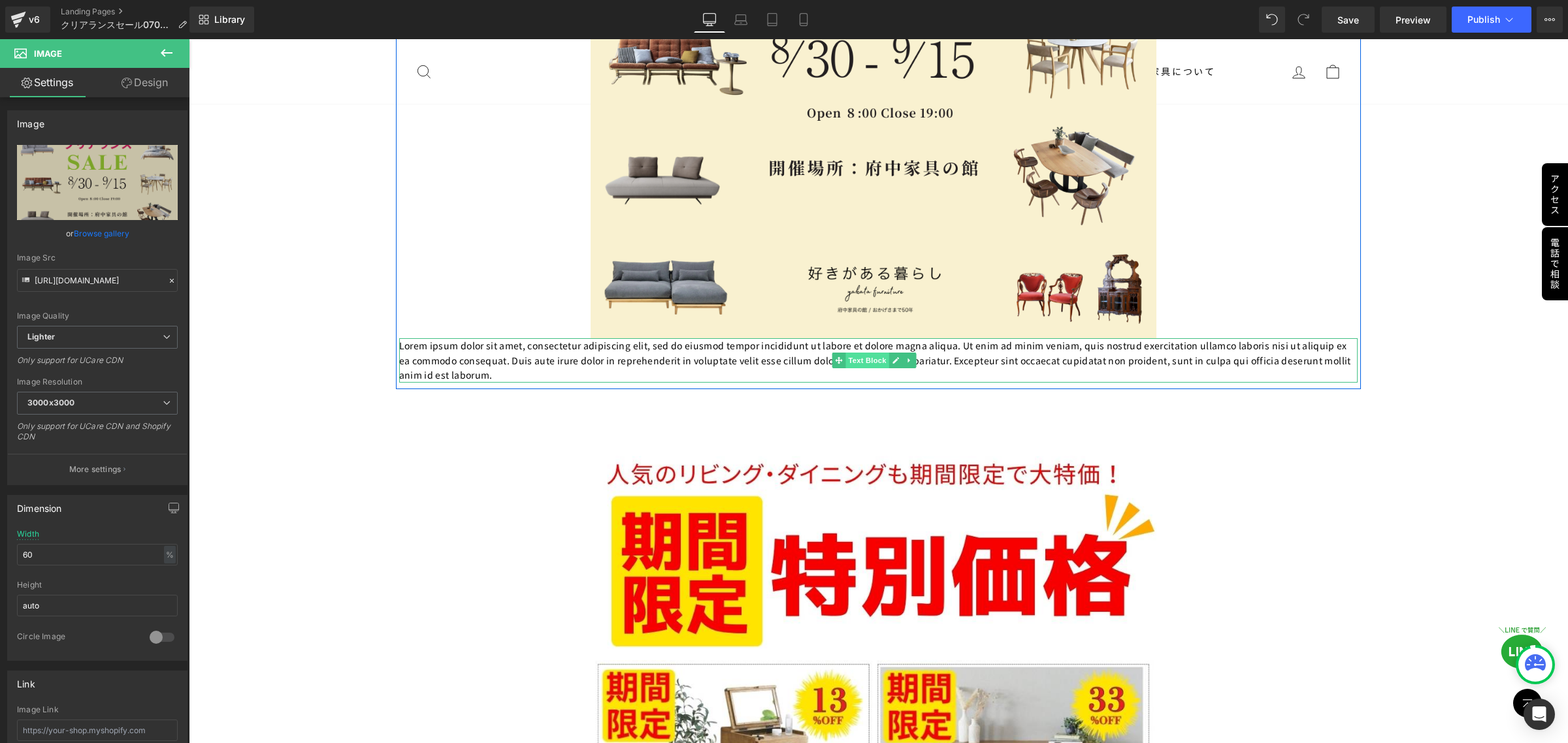
click at [874, 359] on span "Text Block" at bounding box center [867, 361] width 43 height 16
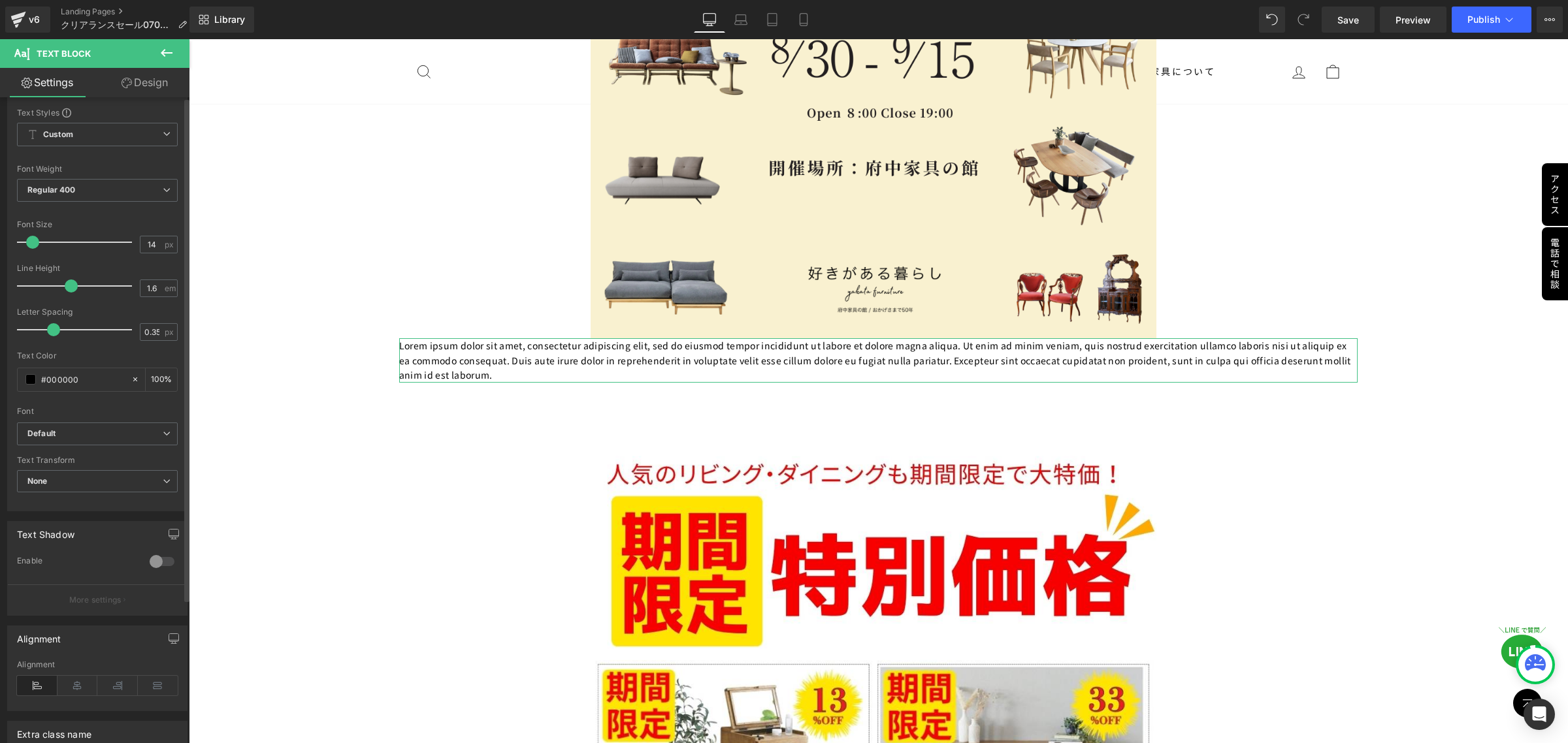
scroll to position [0, 0]
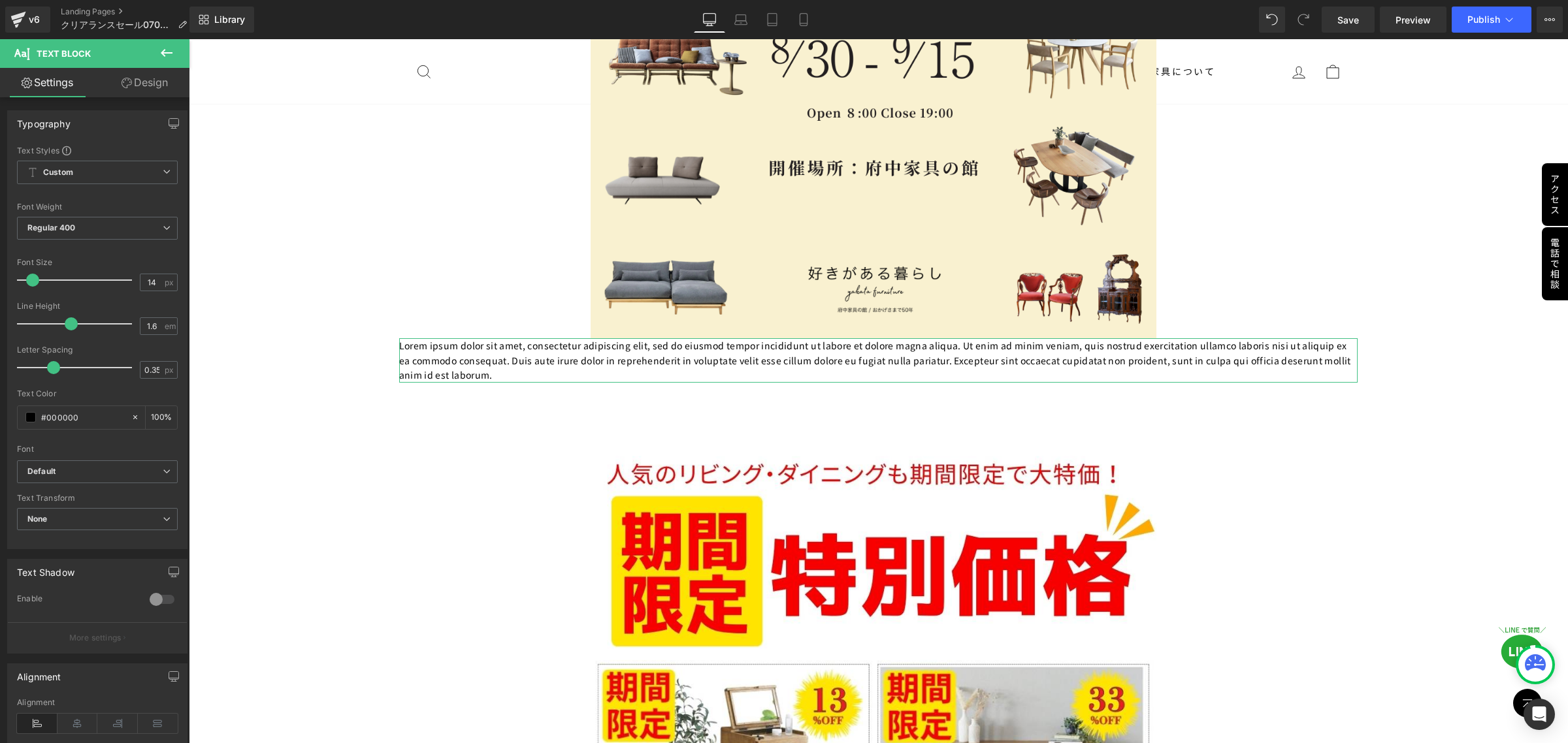
click at [148, 86] on link "Design" at bounding box center [144, 82] width 94 height 29
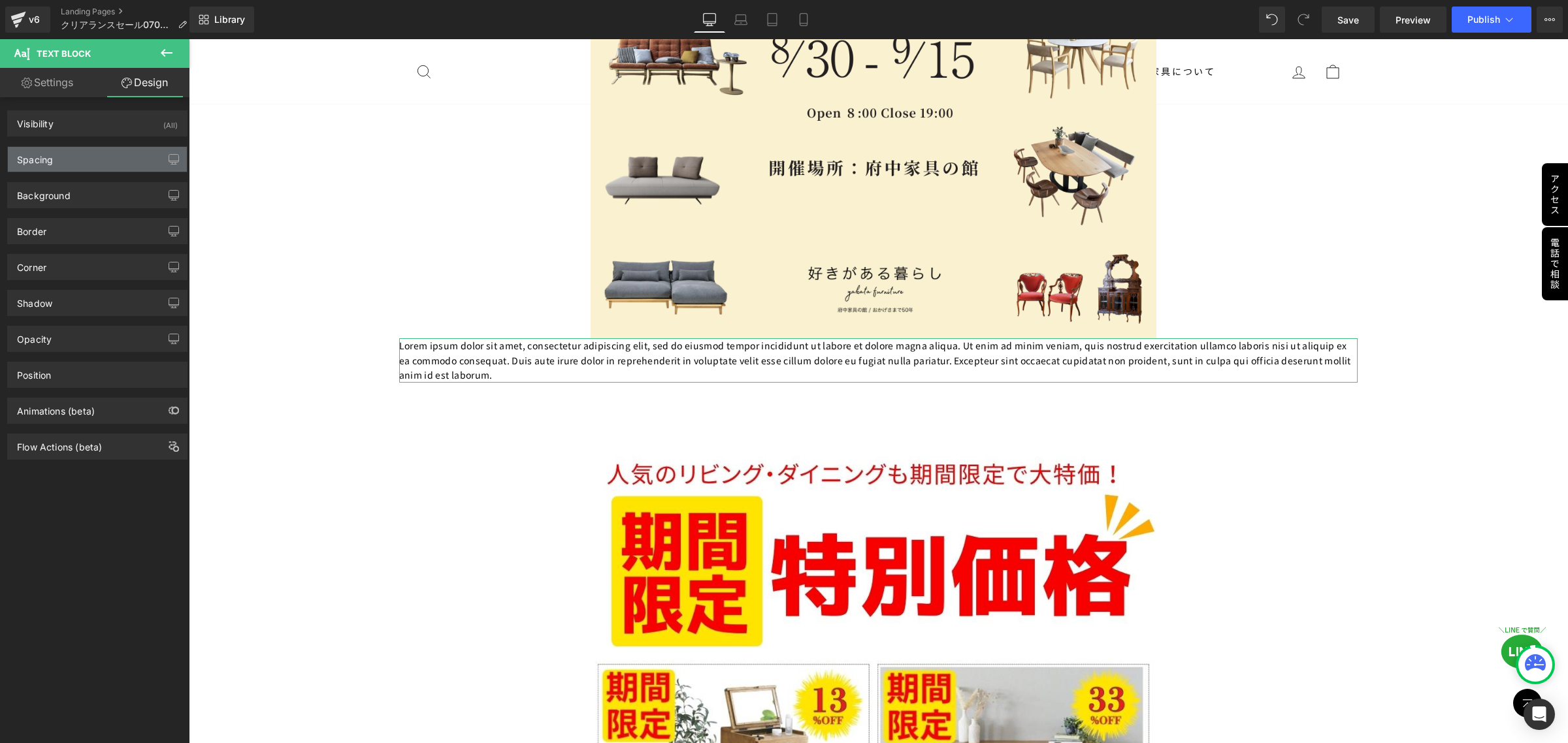
click at [122, 167] on div "Spacing" at bounding box center [97, 159] width 179 height 25
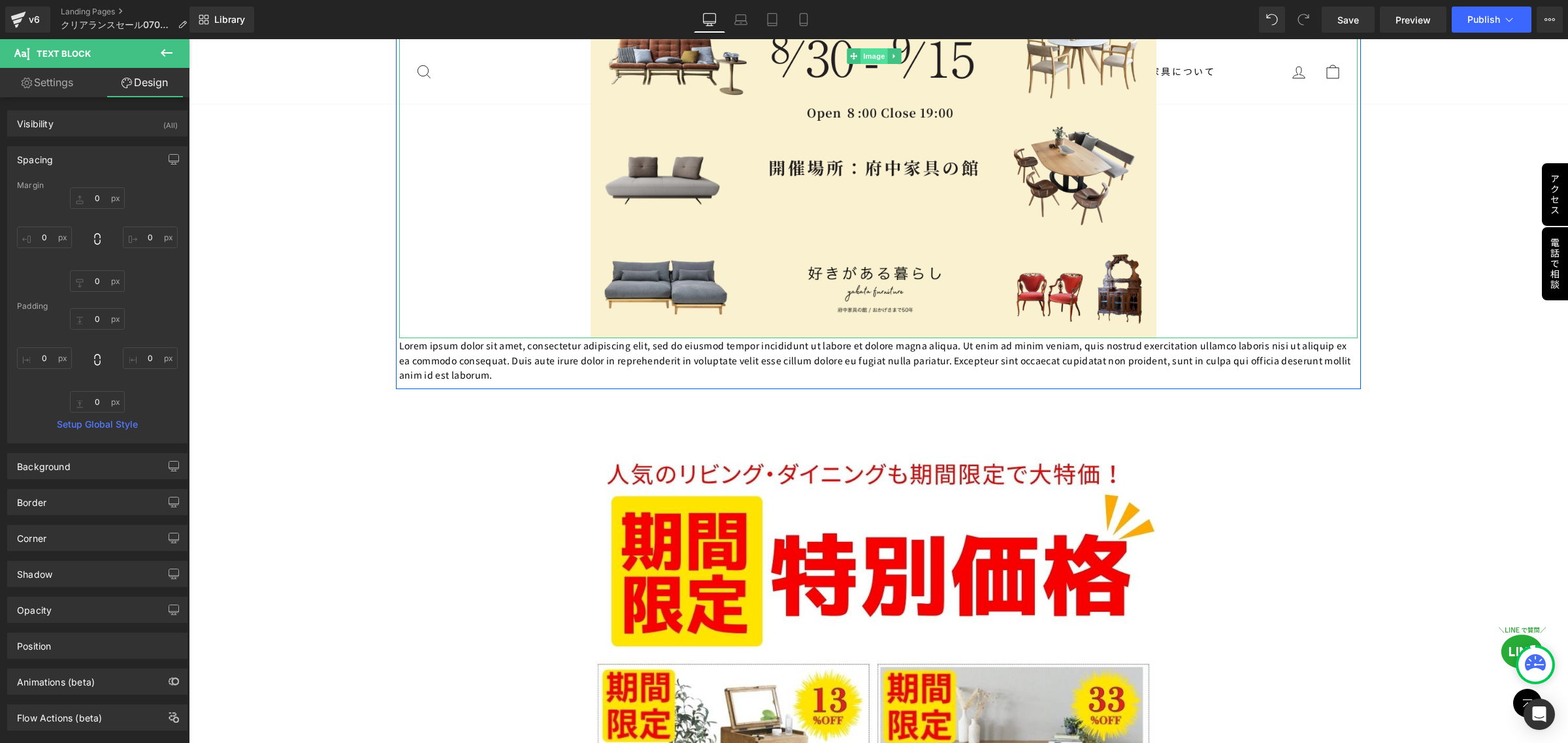
click at [874, 56] on span "Image" at bounding box center [874, 56] width 28 height 16
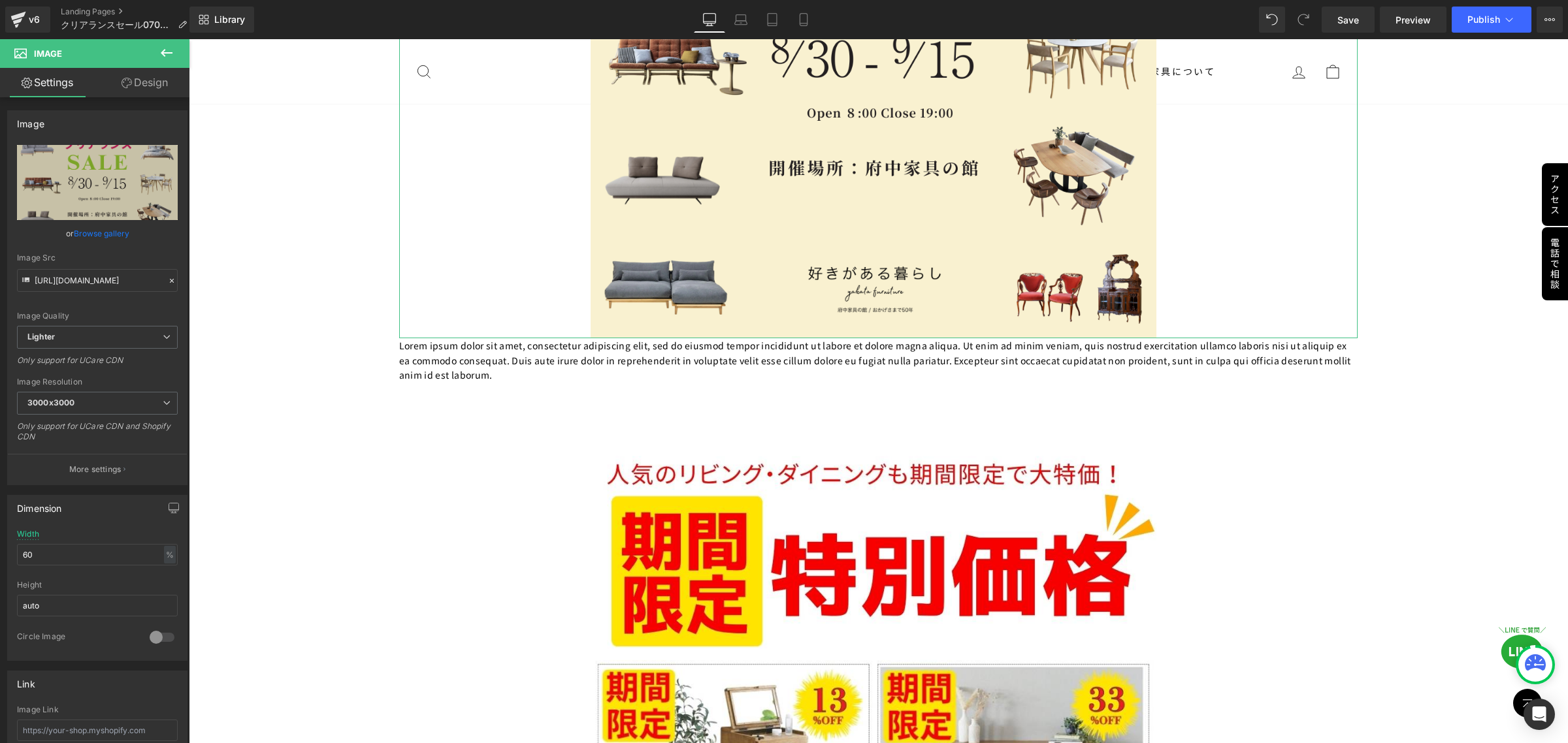
click at [159, 92] on link "Design" at bounding box center [144, 82] width 94 height 29
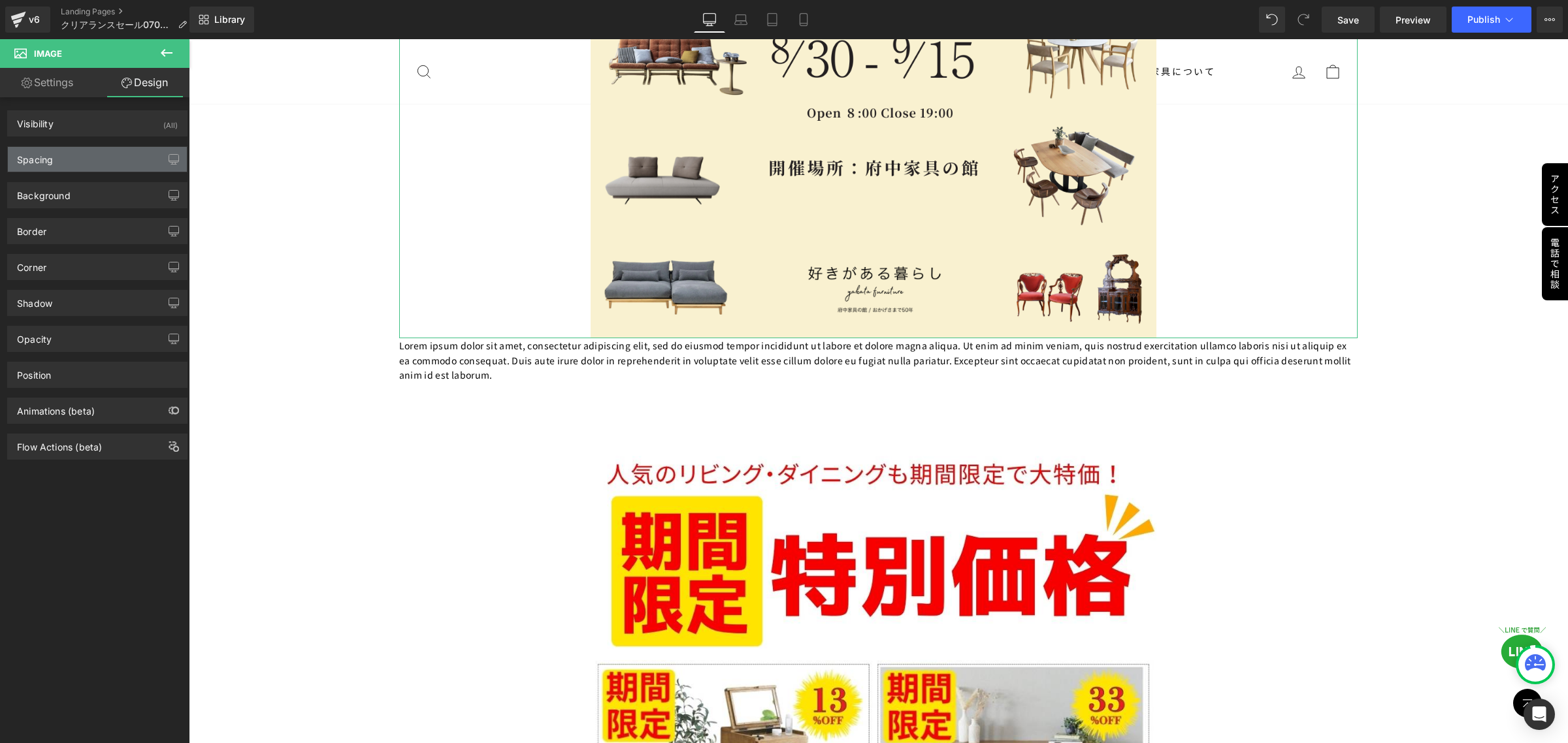
click at [106, 170] on div "Spacing" at bounding box center [97, 159] width 179 height 25
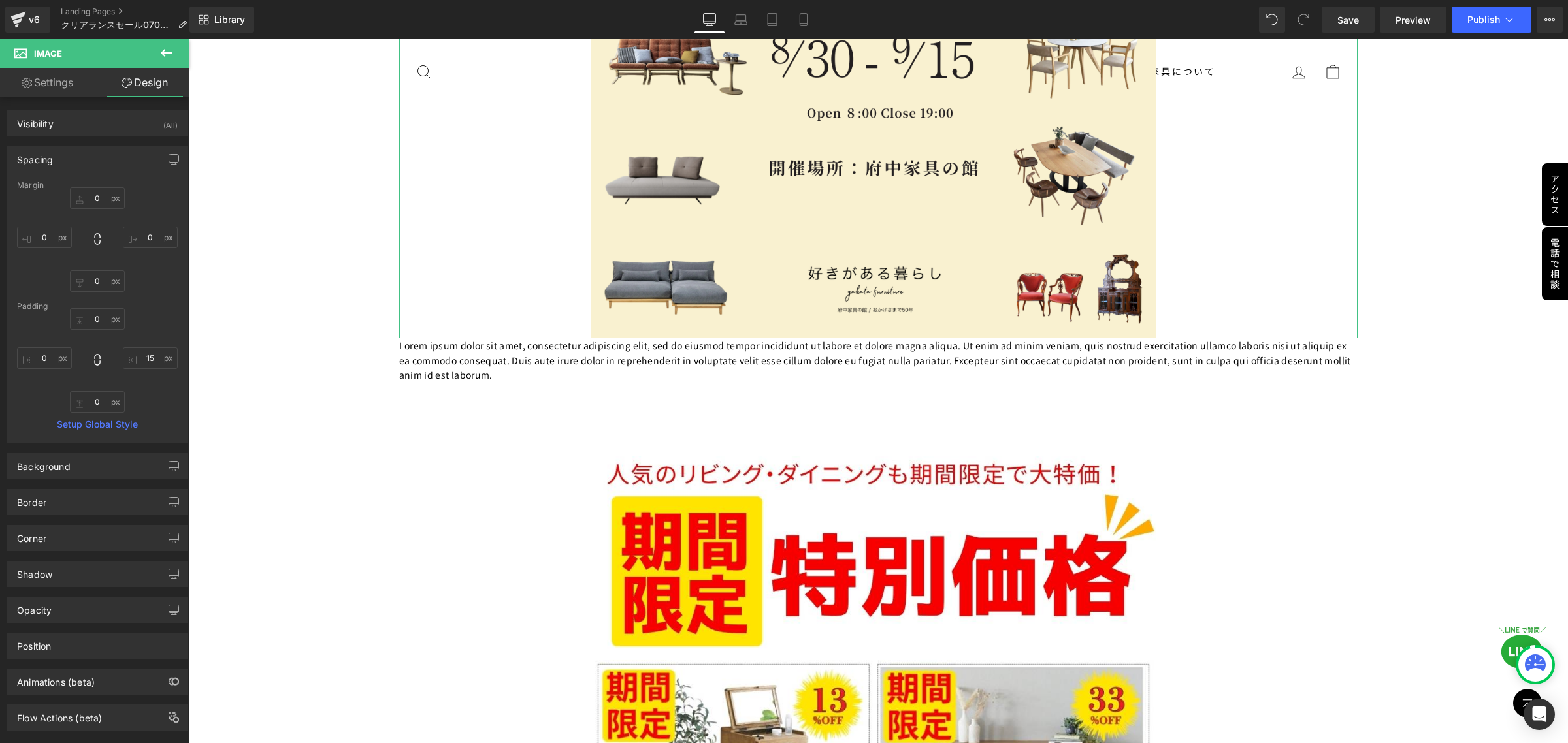
click at [54, 86] on link "Settings" at bounding box center [47, 82] width 94 height 29
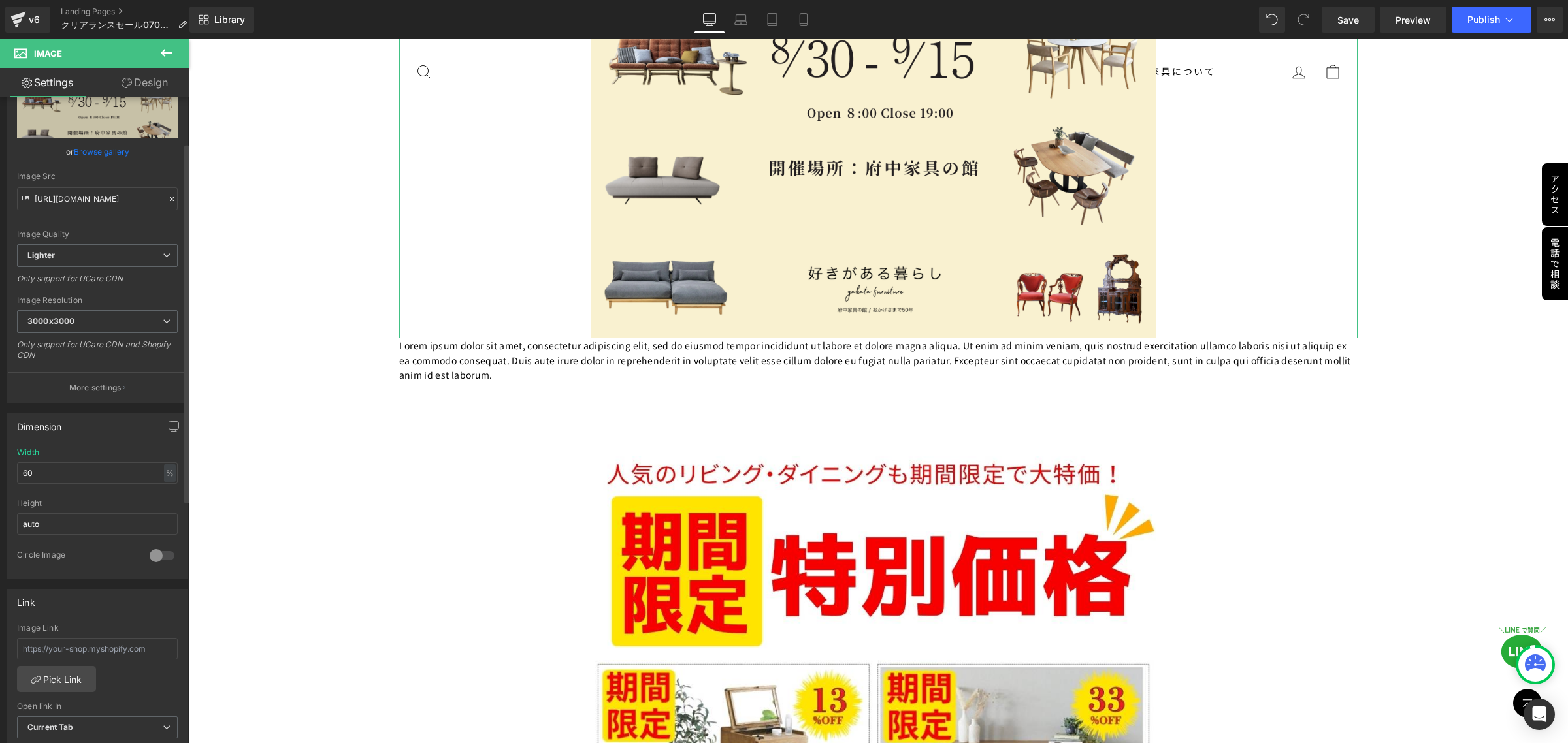
scroll to position [163, 0]
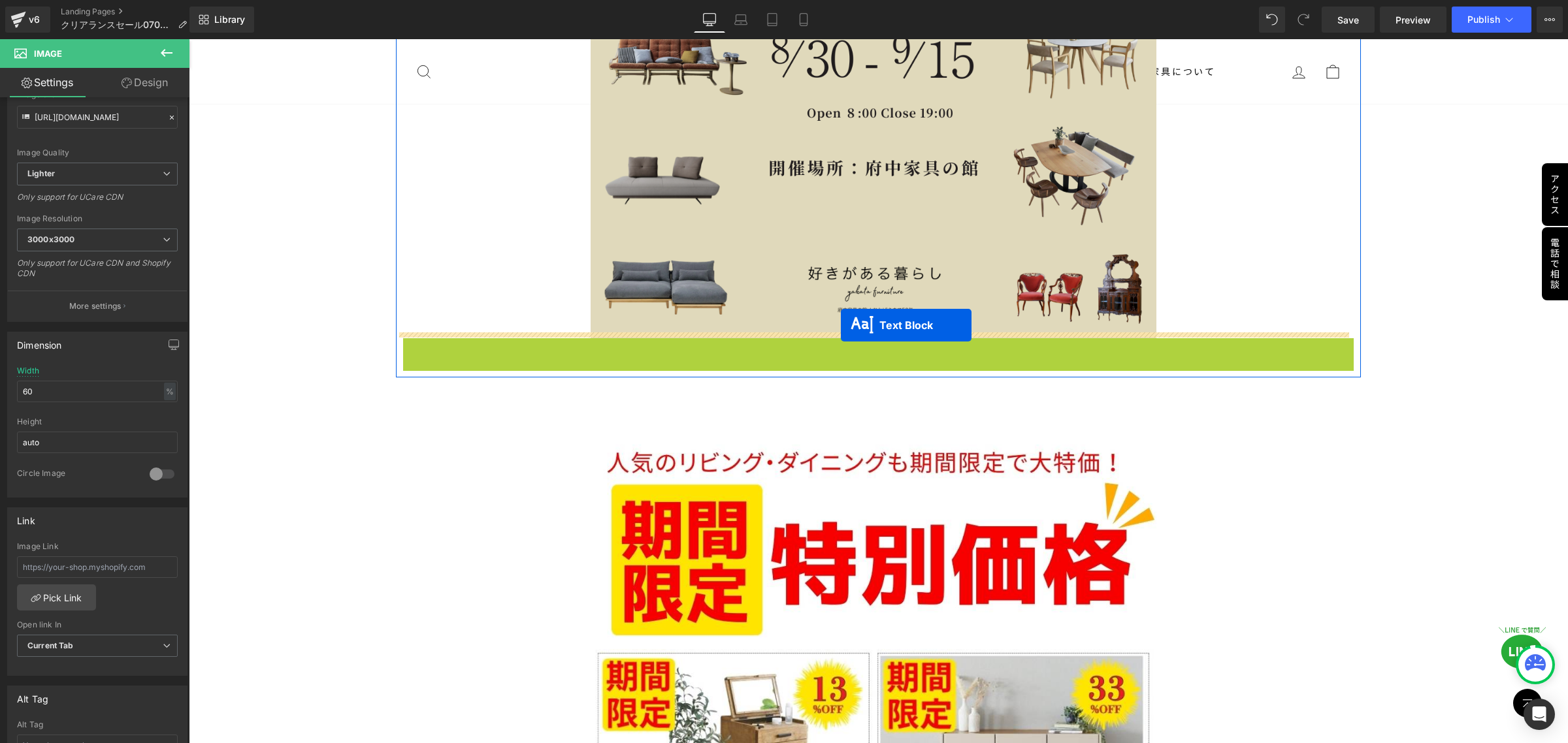
drag, startPoint x: 833, startPoint y: 355, endPoint x: 841, endPoint y: 325, distance: 31.0
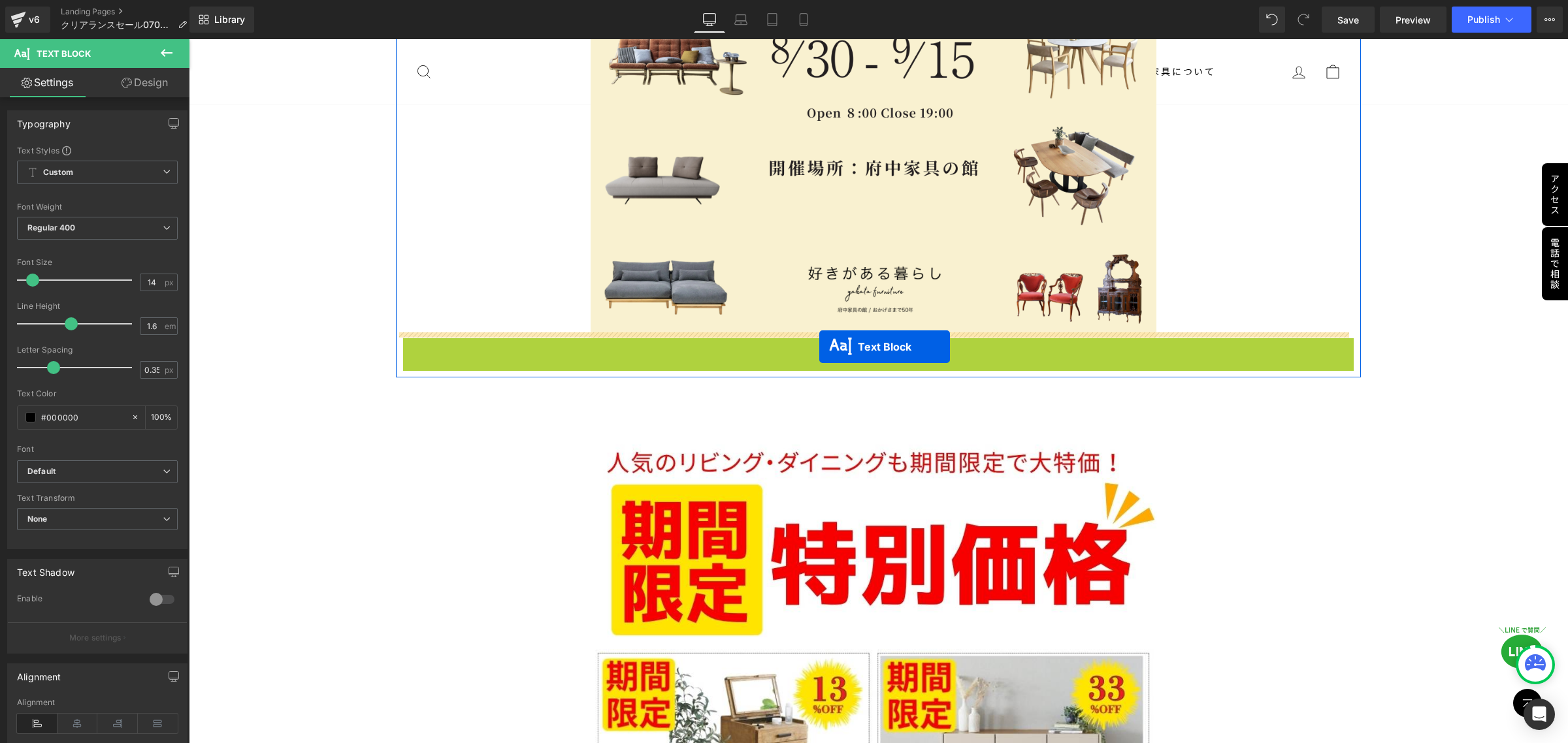
drag, startPoint x: 833, startPoint y: 356, endPoint x: 819, endPoint y: 347, distance: 16.6
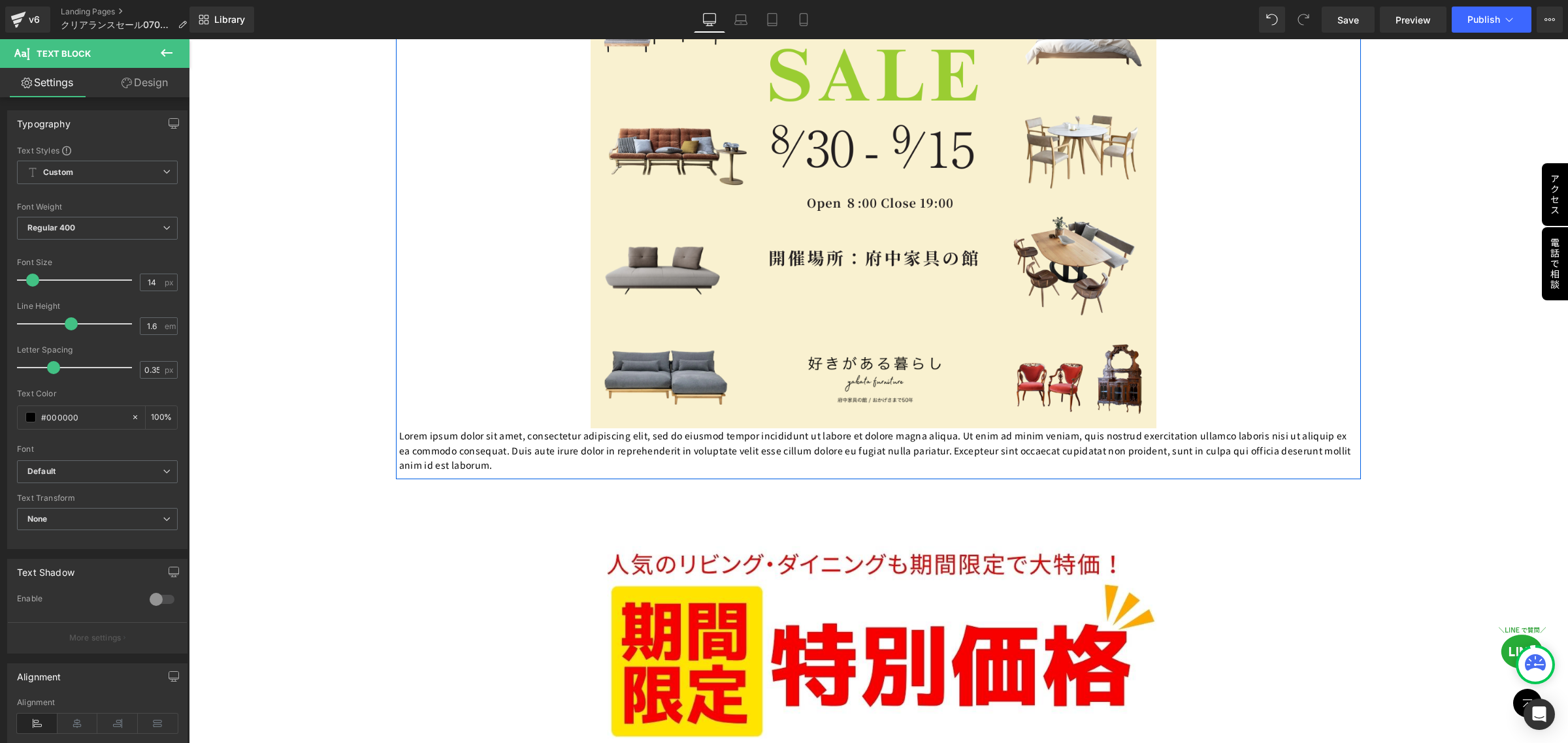
scroll to position [327, 0]
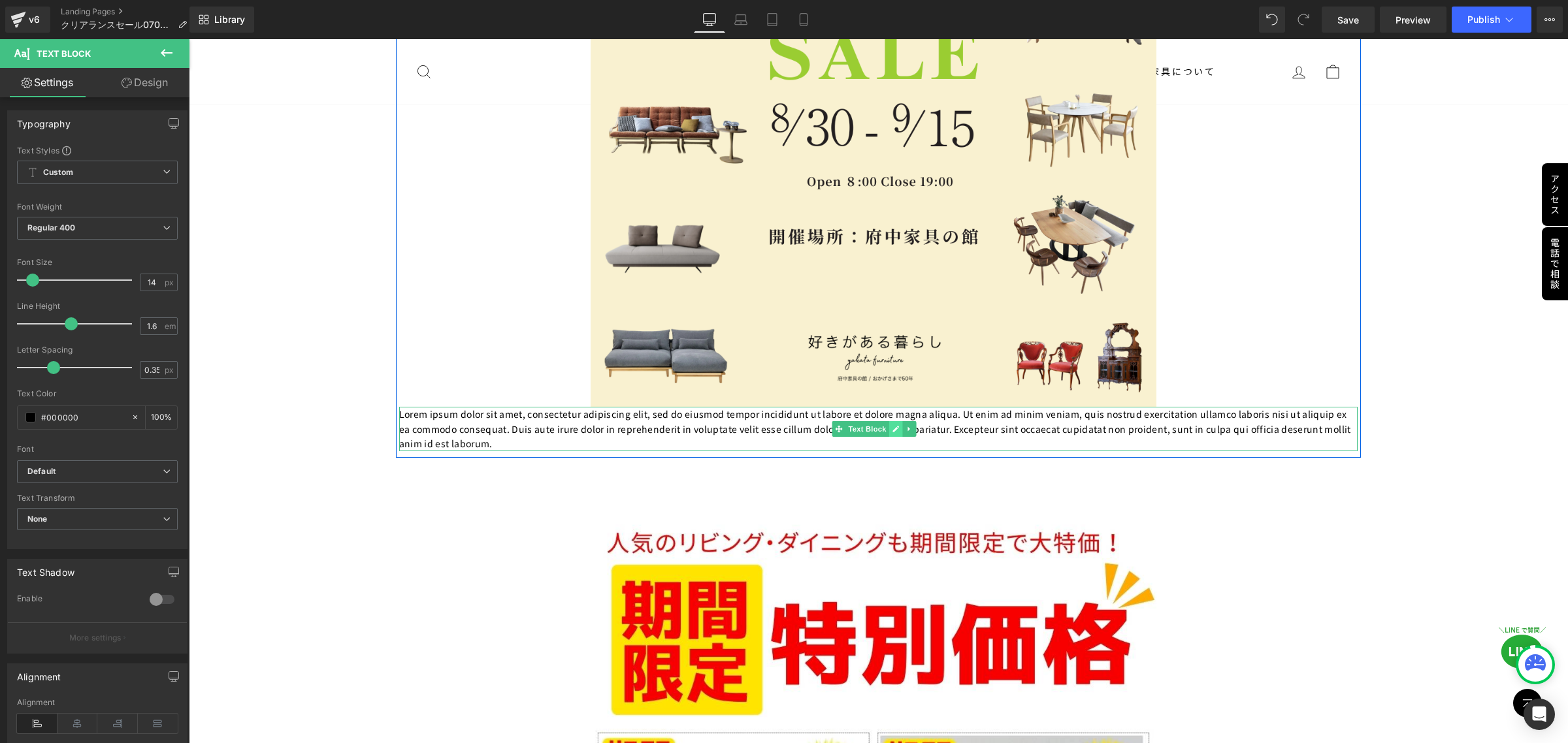
click at [895, 426] on icon at bounding box center [896, 429] width 7 height 8
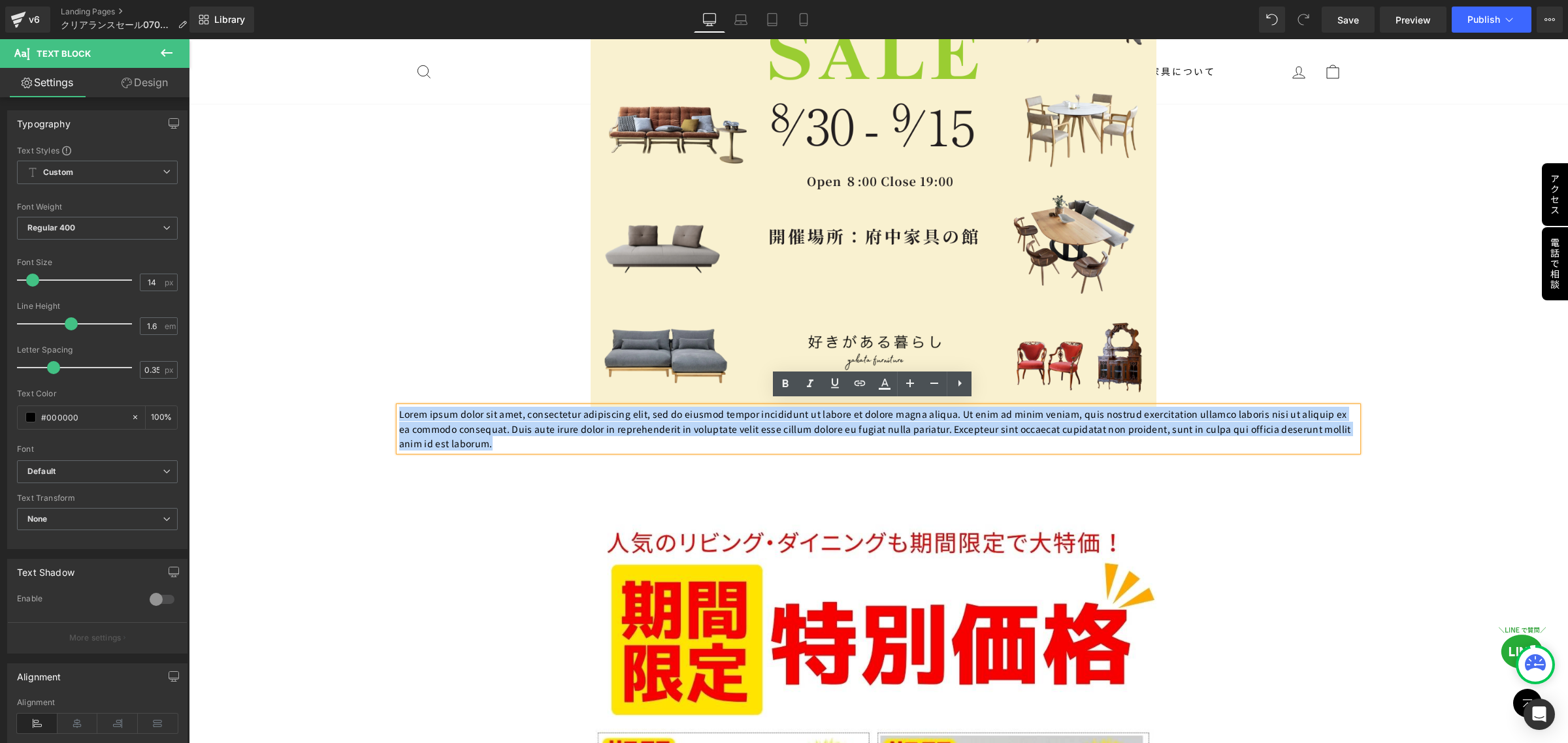
drag, startPoint x: 596, startPoint y: 432, endPoint x: 390, endPoint y: 403, distance: 208.0
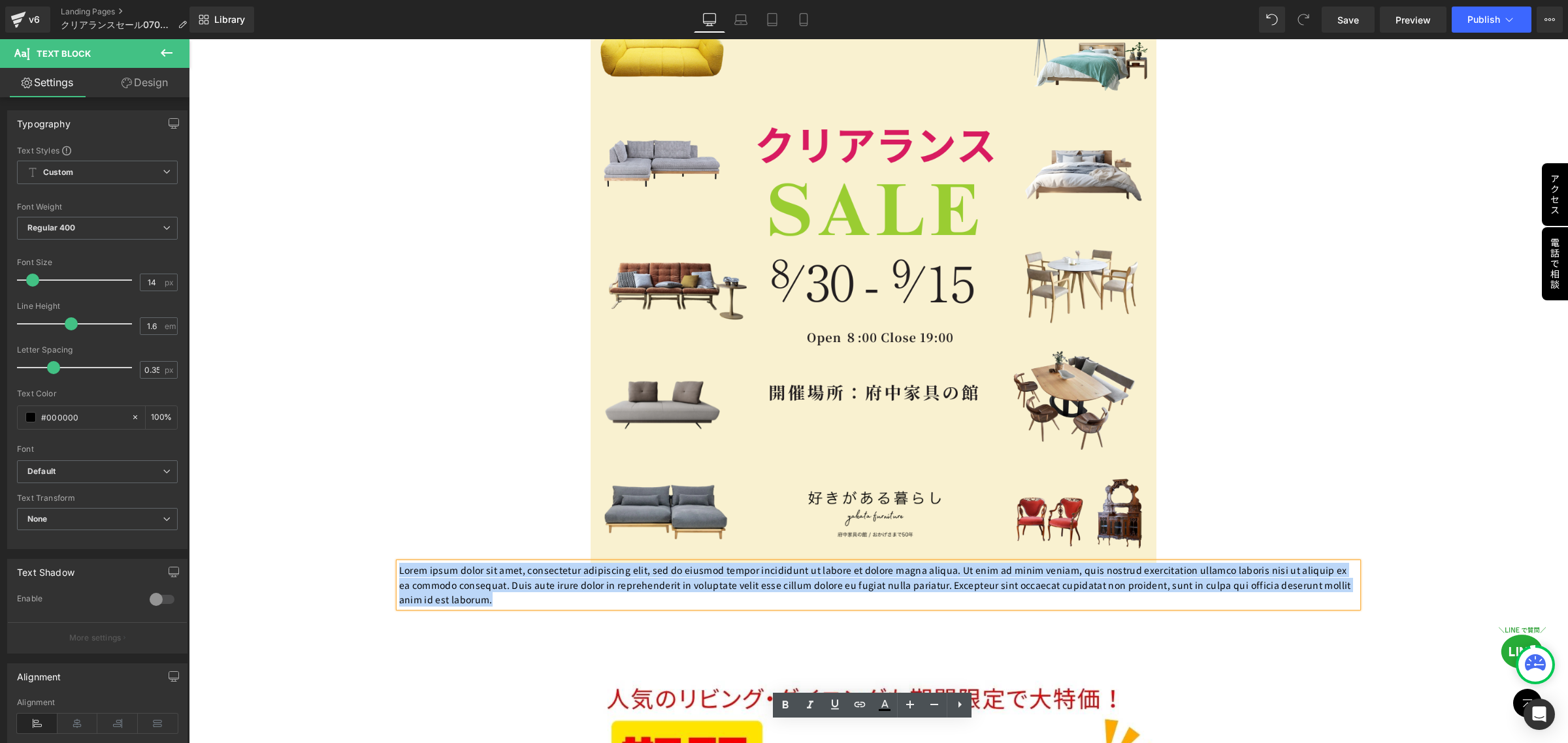
scroll to position [490, 0]
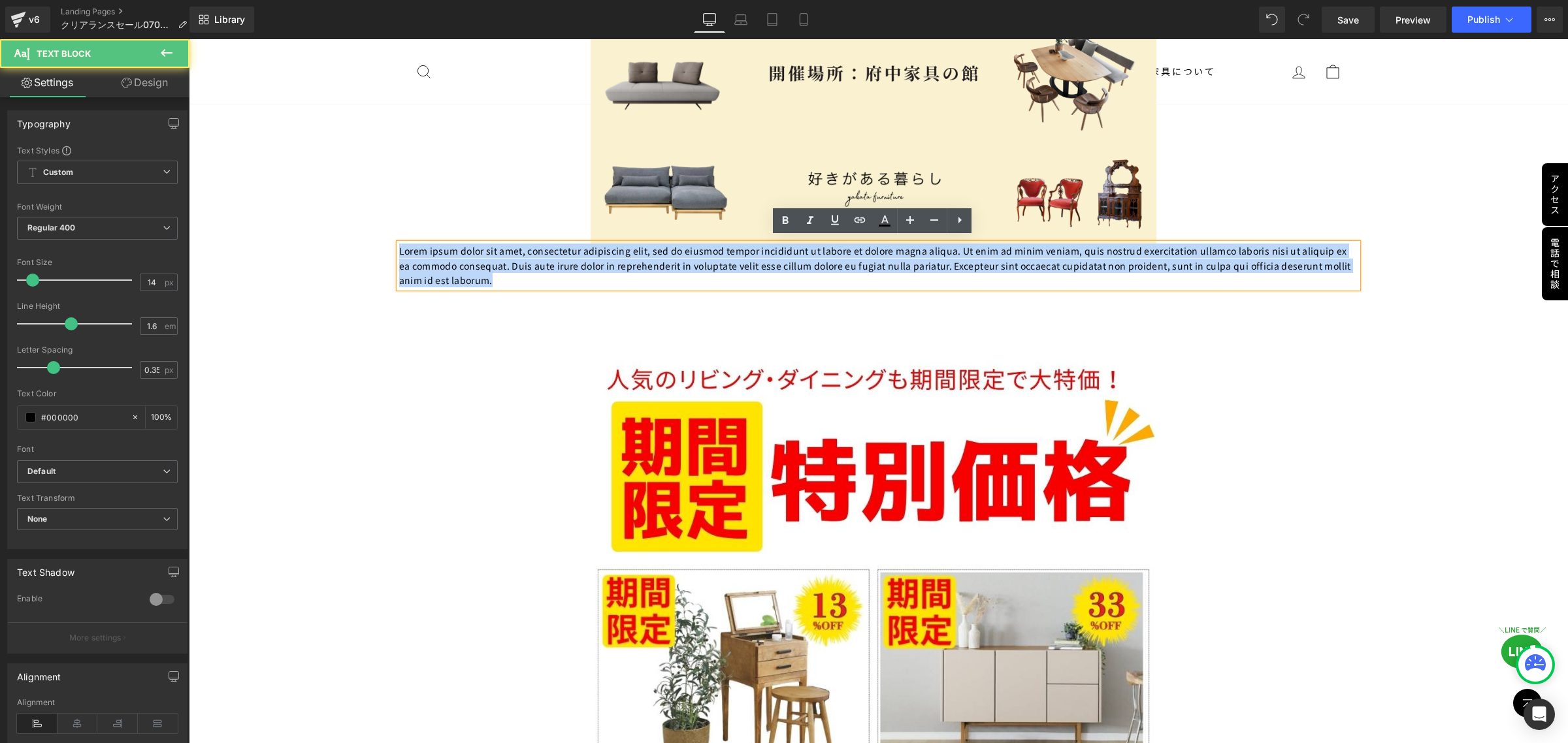
click at [887, 253] on p "Lorem ipsum dolor sit amet, consectetur adipiscing elit, sed do eiusmod tempor …" at bounding box center [879, 265] width 959 height 44
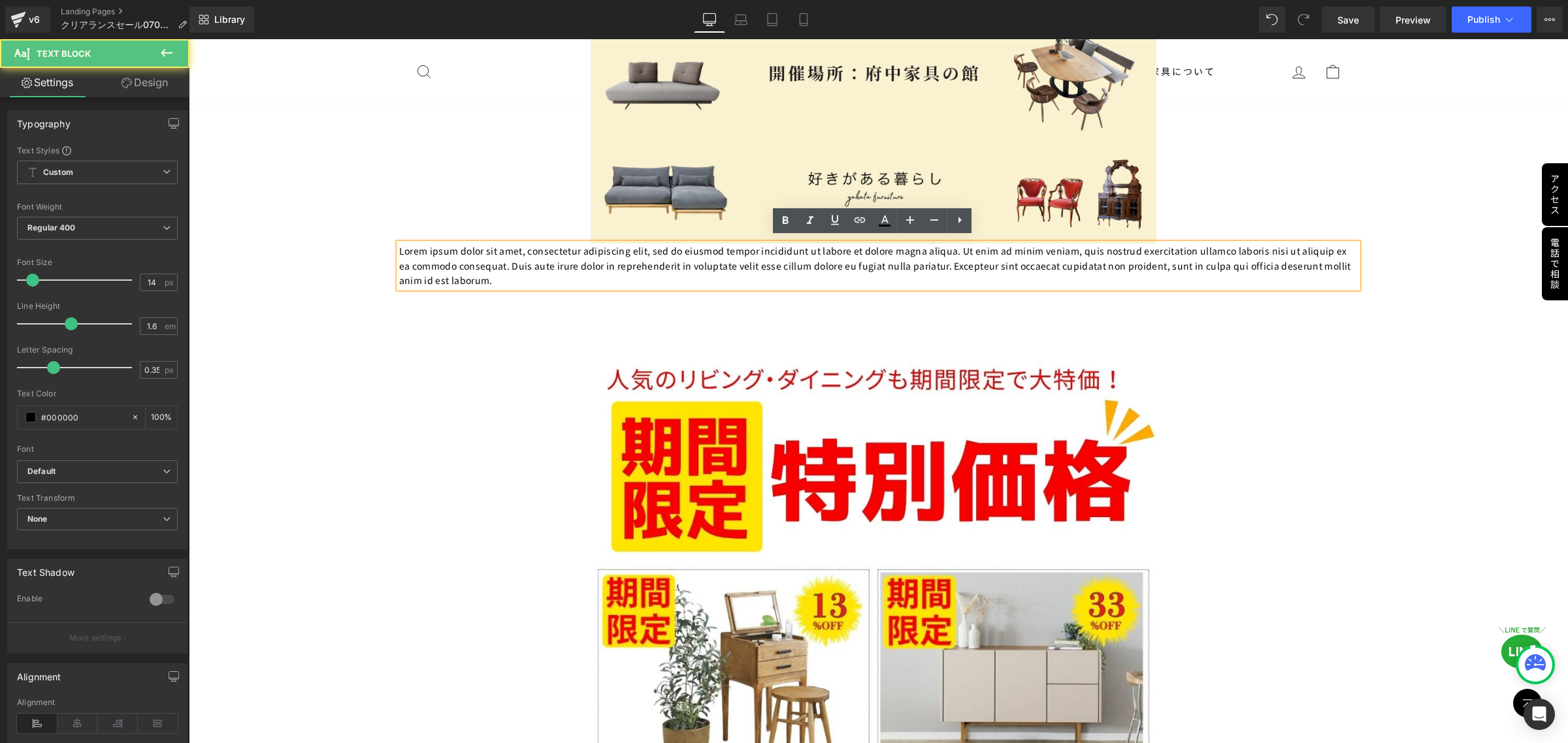
click at [895, 272] on p "Lorem ipsum dolor sit amet, consectetur adipiscing elit, sed do eiusmod tempor …" at bounding box center [879, 265] width 959 height 44
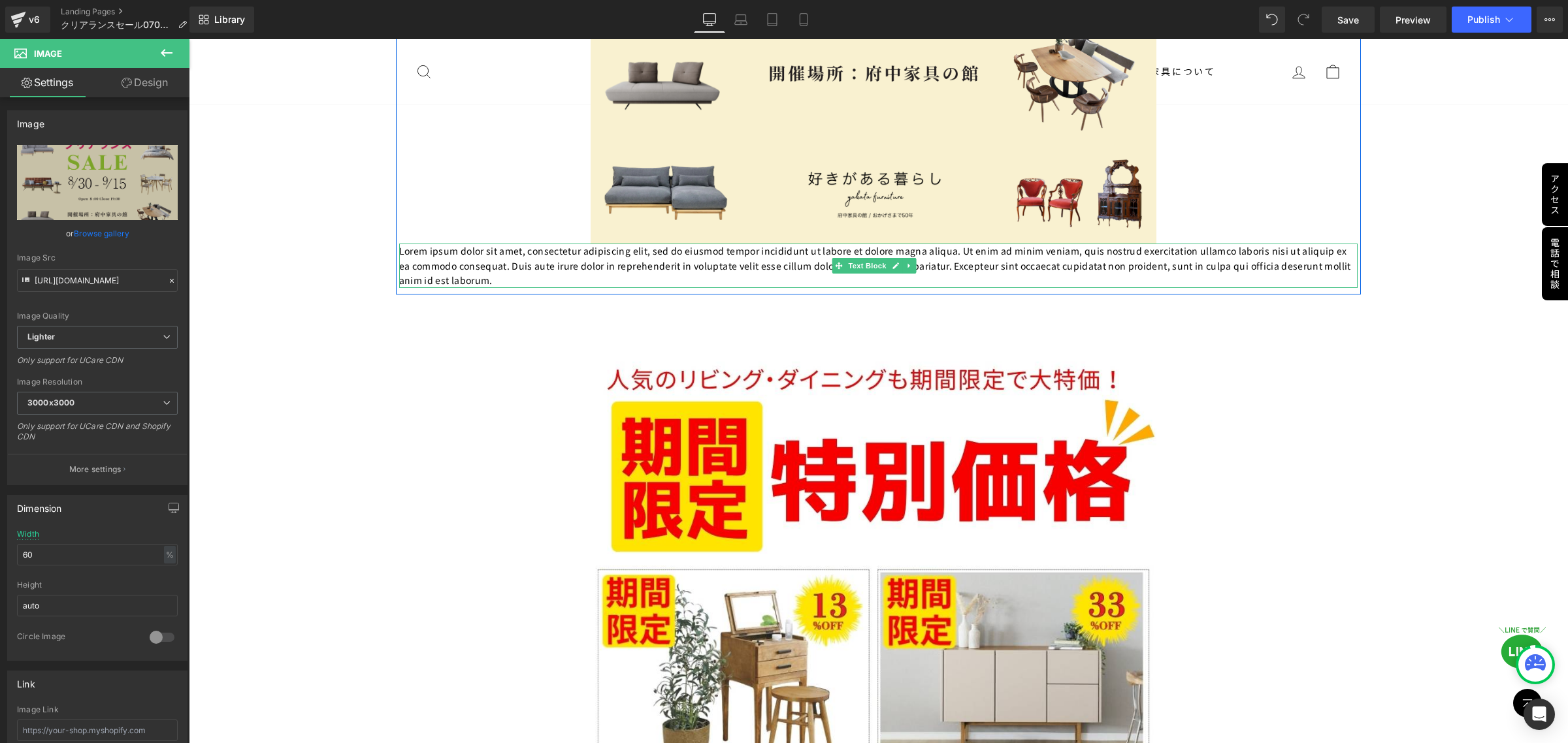
click at [739, 276] on p "Lorem ipsum dolor sit amet, consectetur adipiscing elit, sed do eiusmod tempor …" at bounding box center [879, 265] width 959 height 44
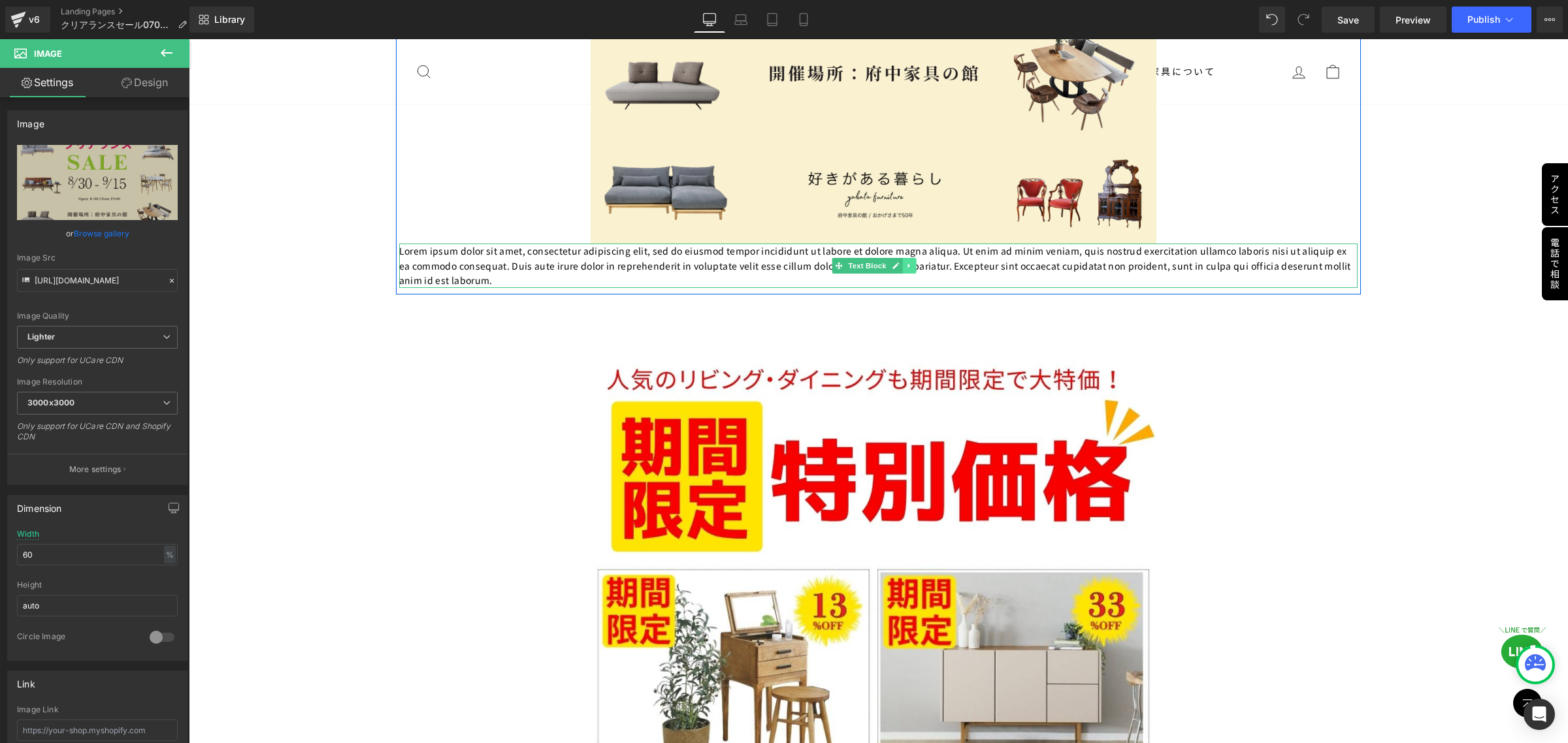
click at [909, 263] on icon at bounding box center [909, 265] width 7 height 8
click at [914, 262] on icon at bounding box center [916, 265] width 7 height 7
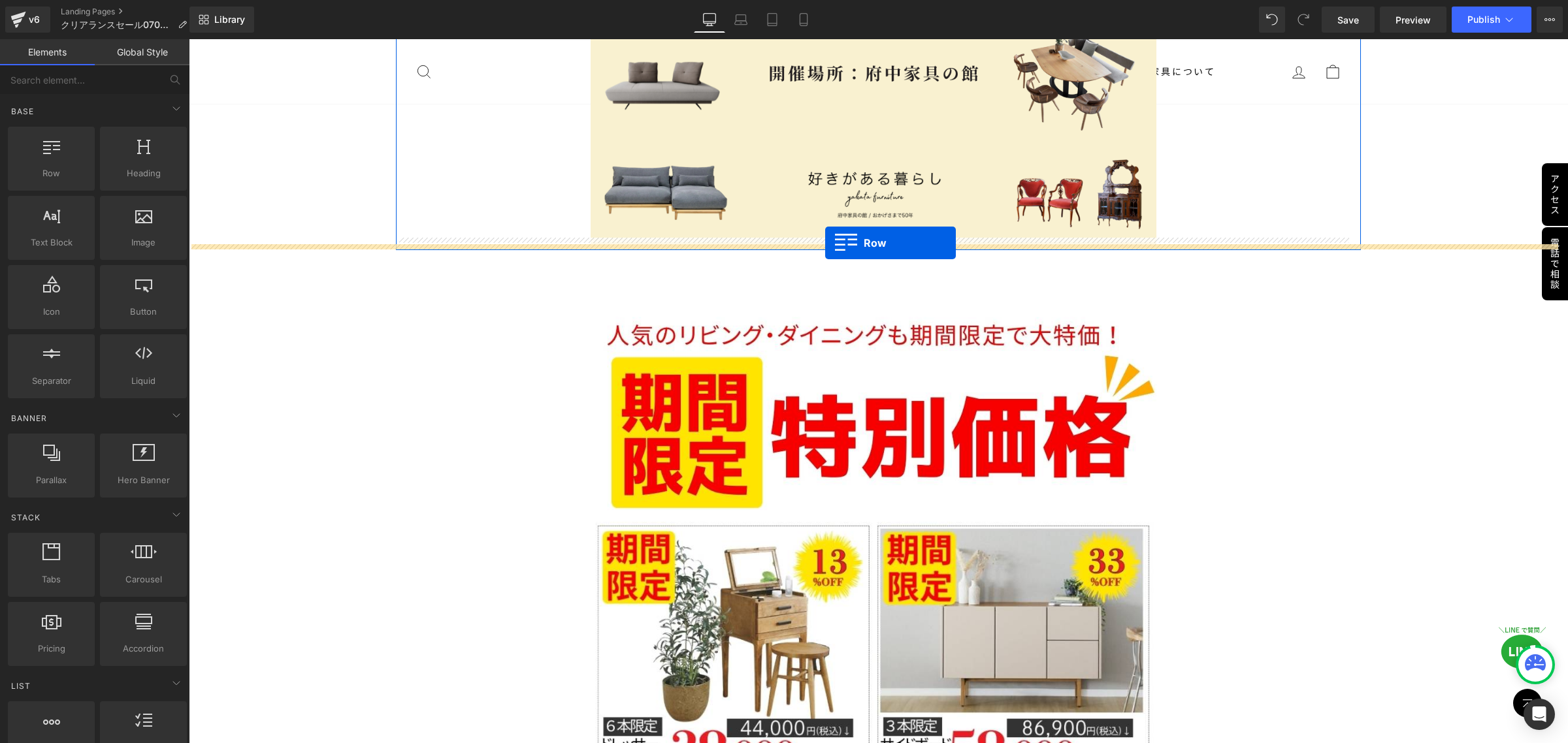
drag, startPoint x: 248, startPoint y: 200, endPoint x: 825, endPoint y: 243, distance: 578.6
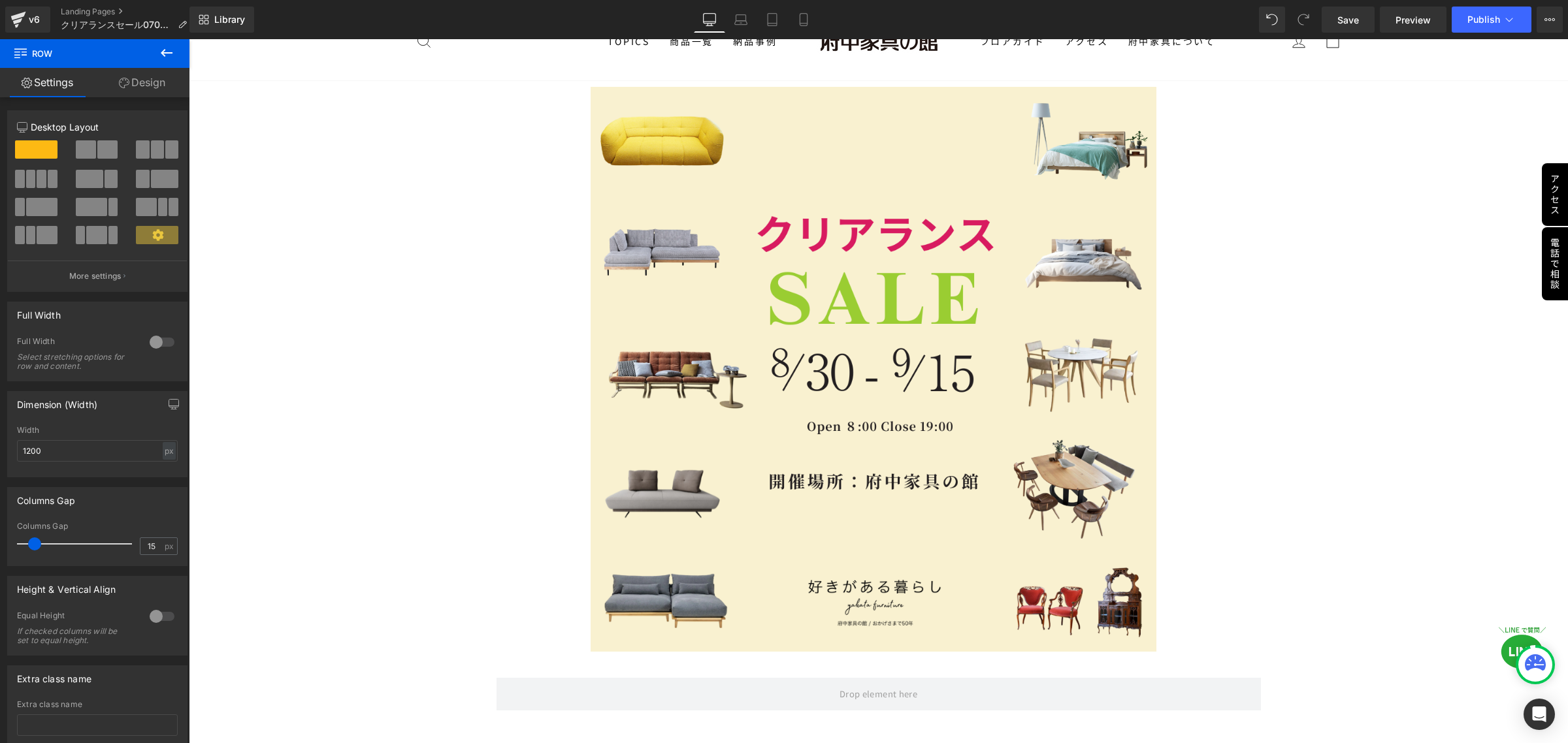
scroll to position [0, 0]
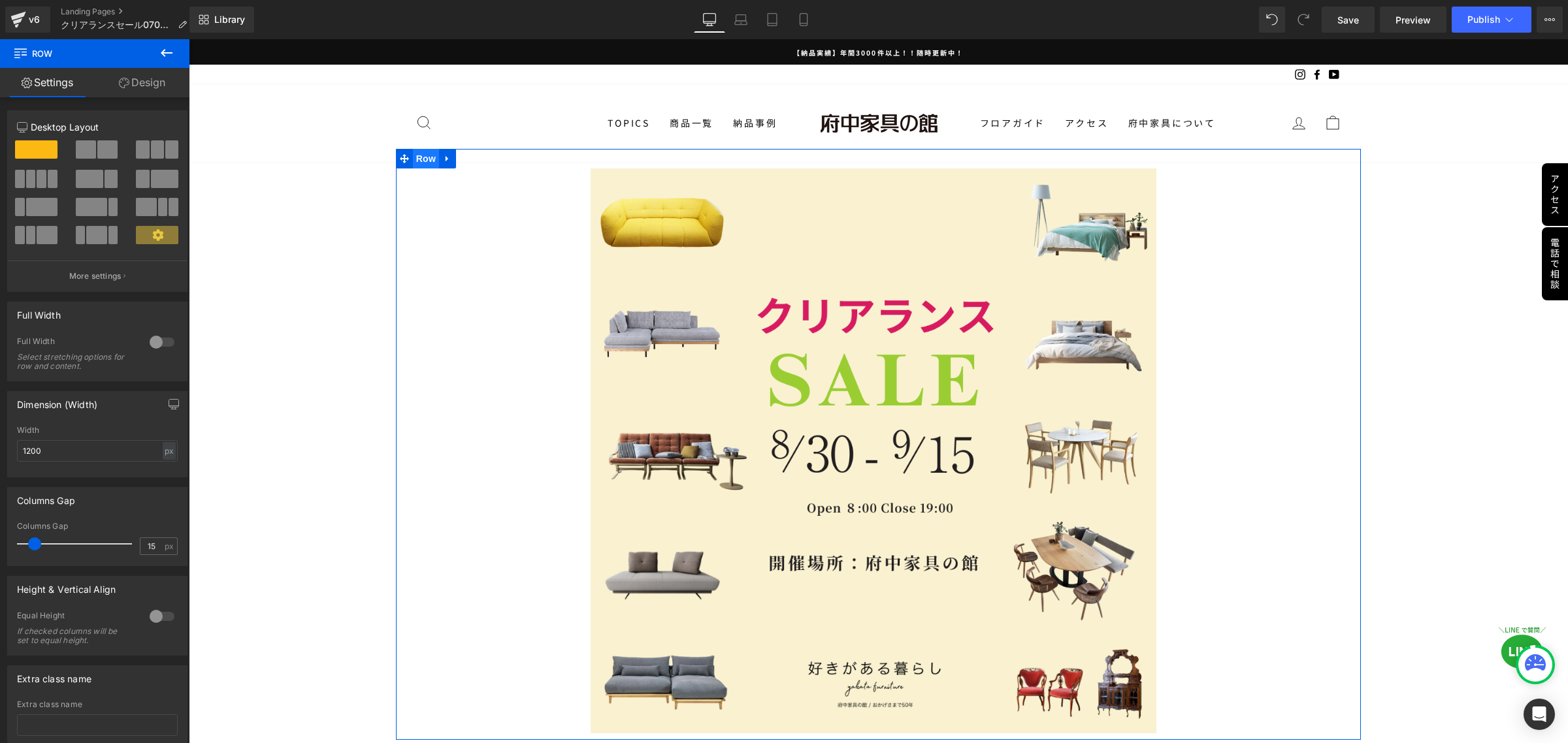
click at [423, 160] on span "Row" at bounding box center [425, 159] width 26 height 20
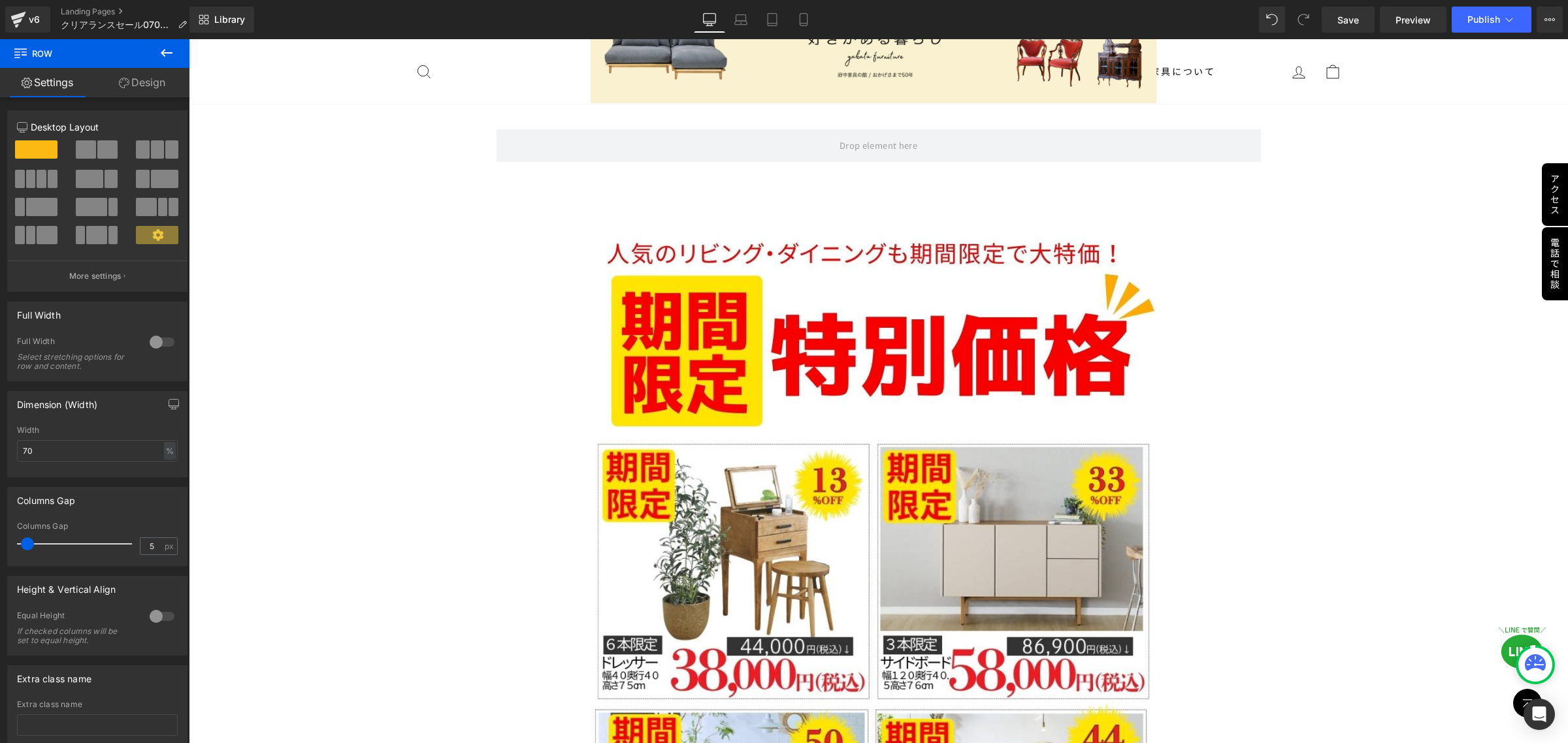
scroll to position [327, 0]
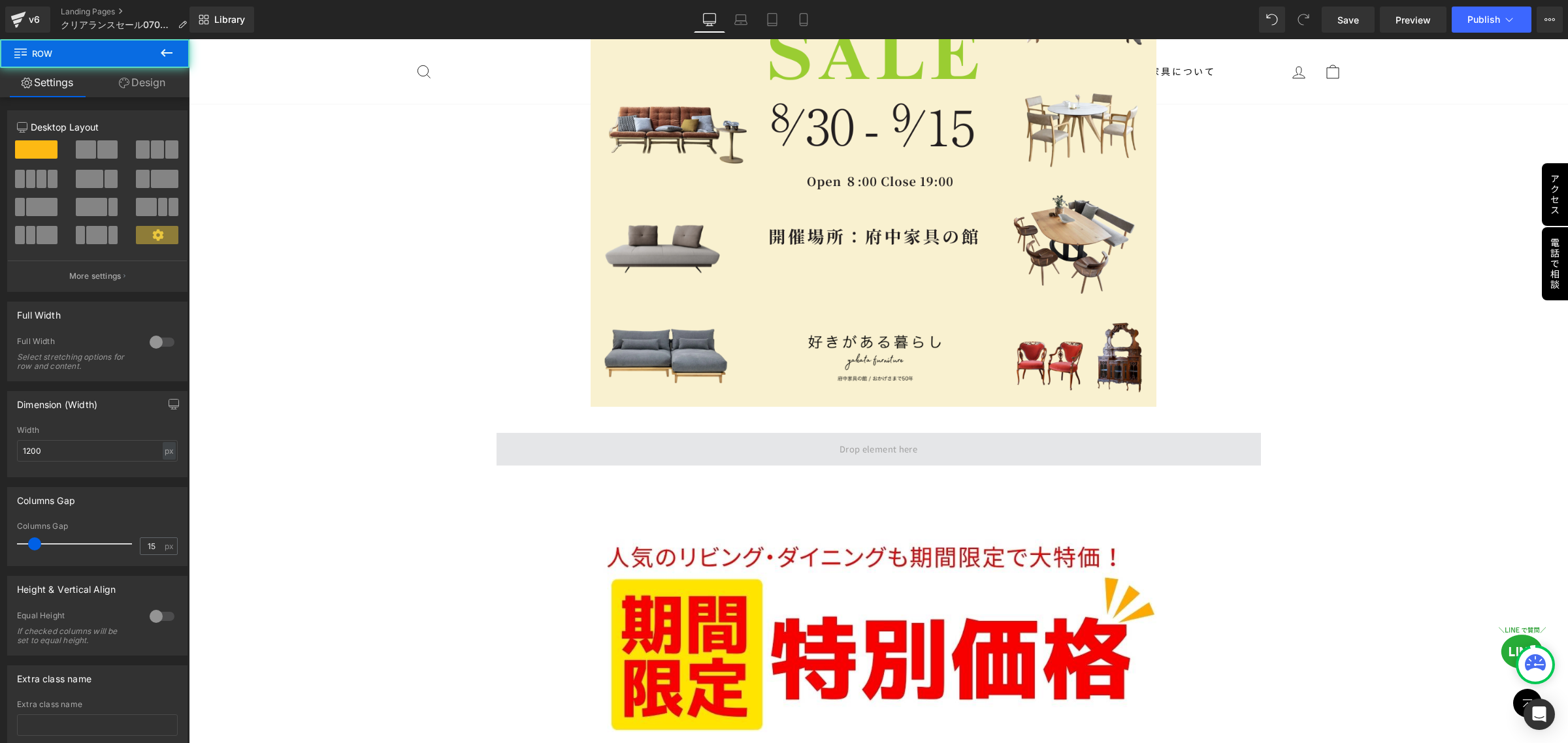
click at [718, 453] on span at bounding box center [879, 449] width 765 height 33
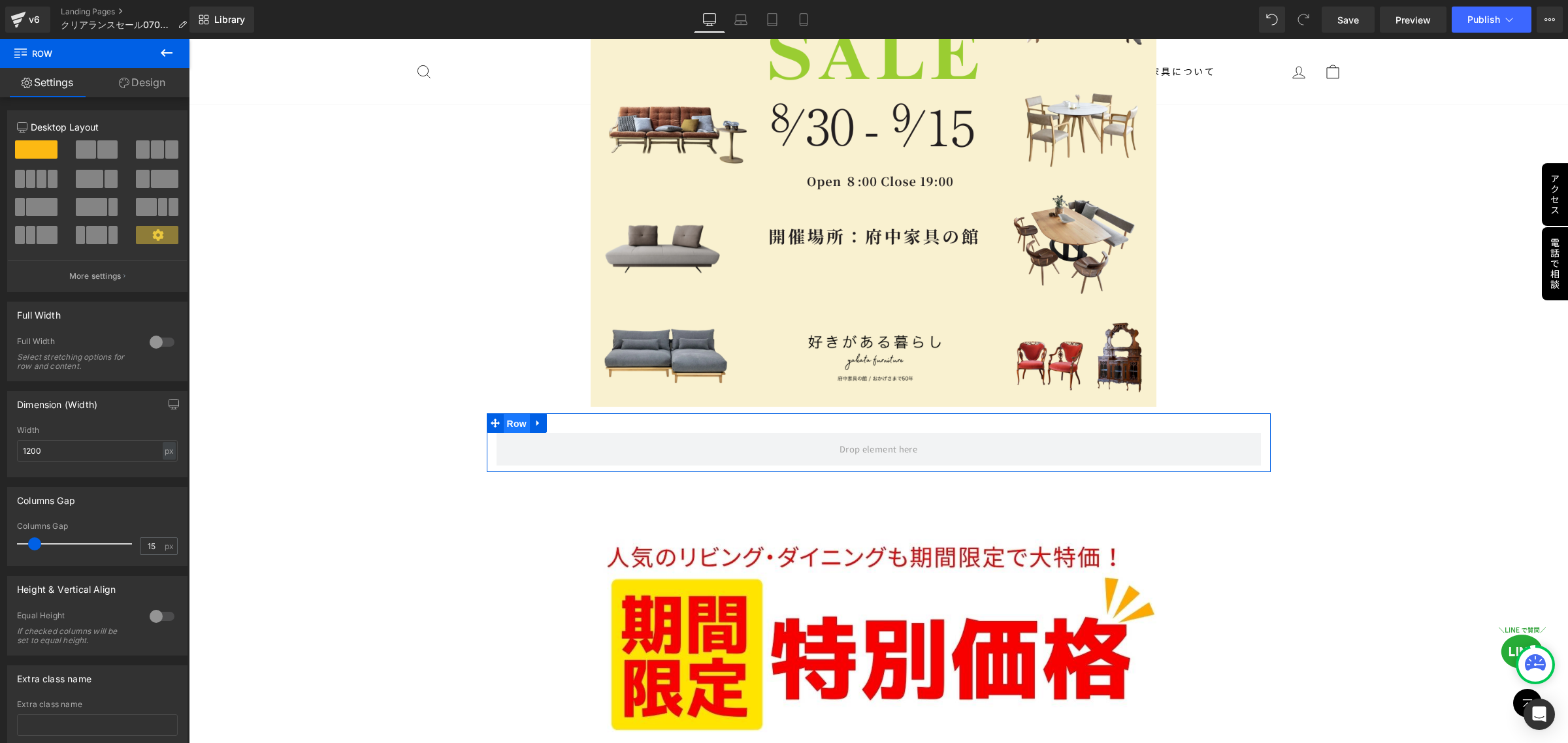
click at [508, 418] on span "Row" at bounding box center [516, 424] width 26 height 20
click at [167, 456] on div "px" at bounding box center [169, 451] width 13 height 18
click at [160, 474] on li "%" at bounding box center [168, 470] width 16 height 19
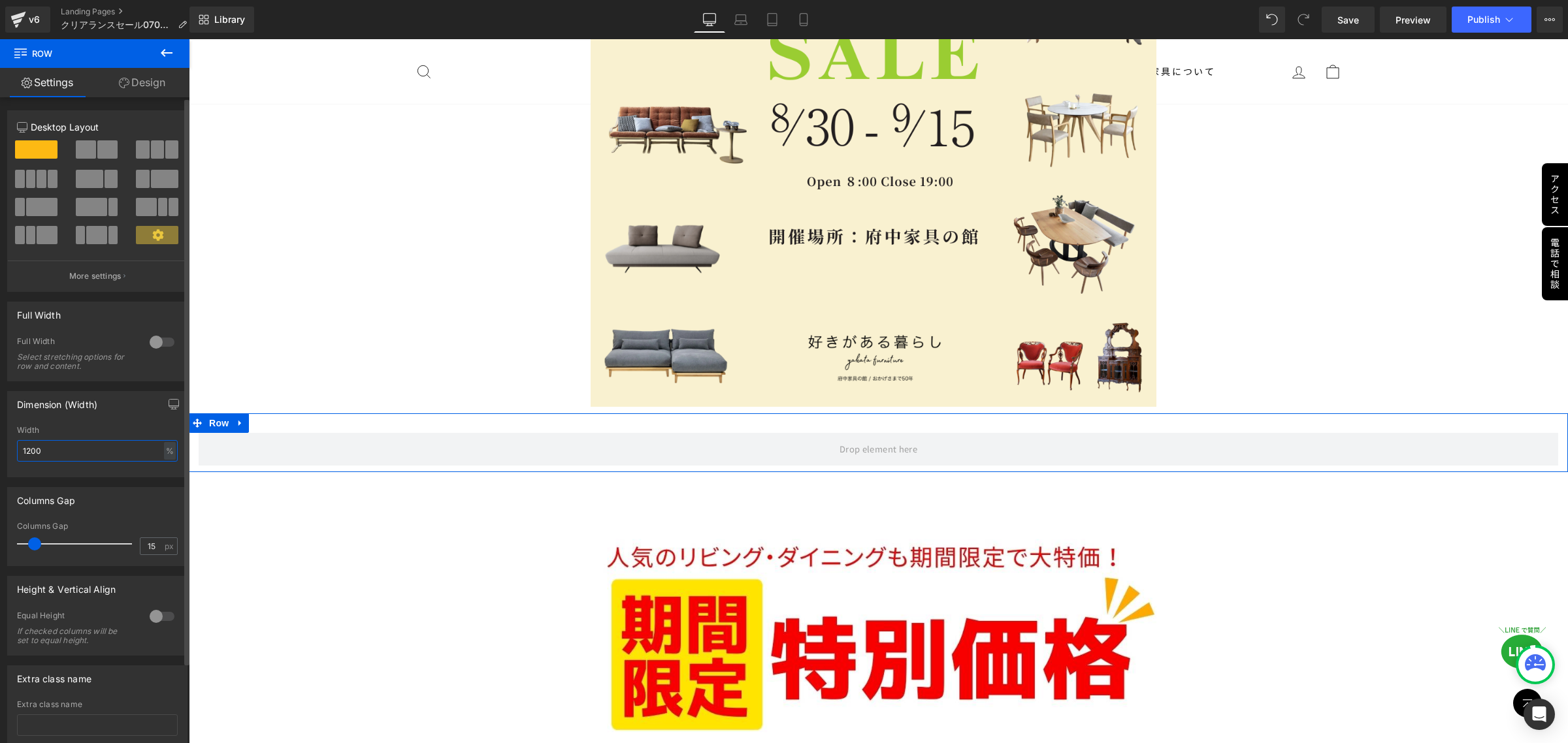
click at [96, 453] on input "1200" at bounding box center [97, 451] width 160 height 21
drag, startPoint x: 96, startPoint y: 453, endPoint x: 0, endPoint y: 452, distance: 96.0
click at [0, 452] on div "Dimension (Width) 1200px Width 1200 % % px" at bounding box center [97, 429] width 195 height 96
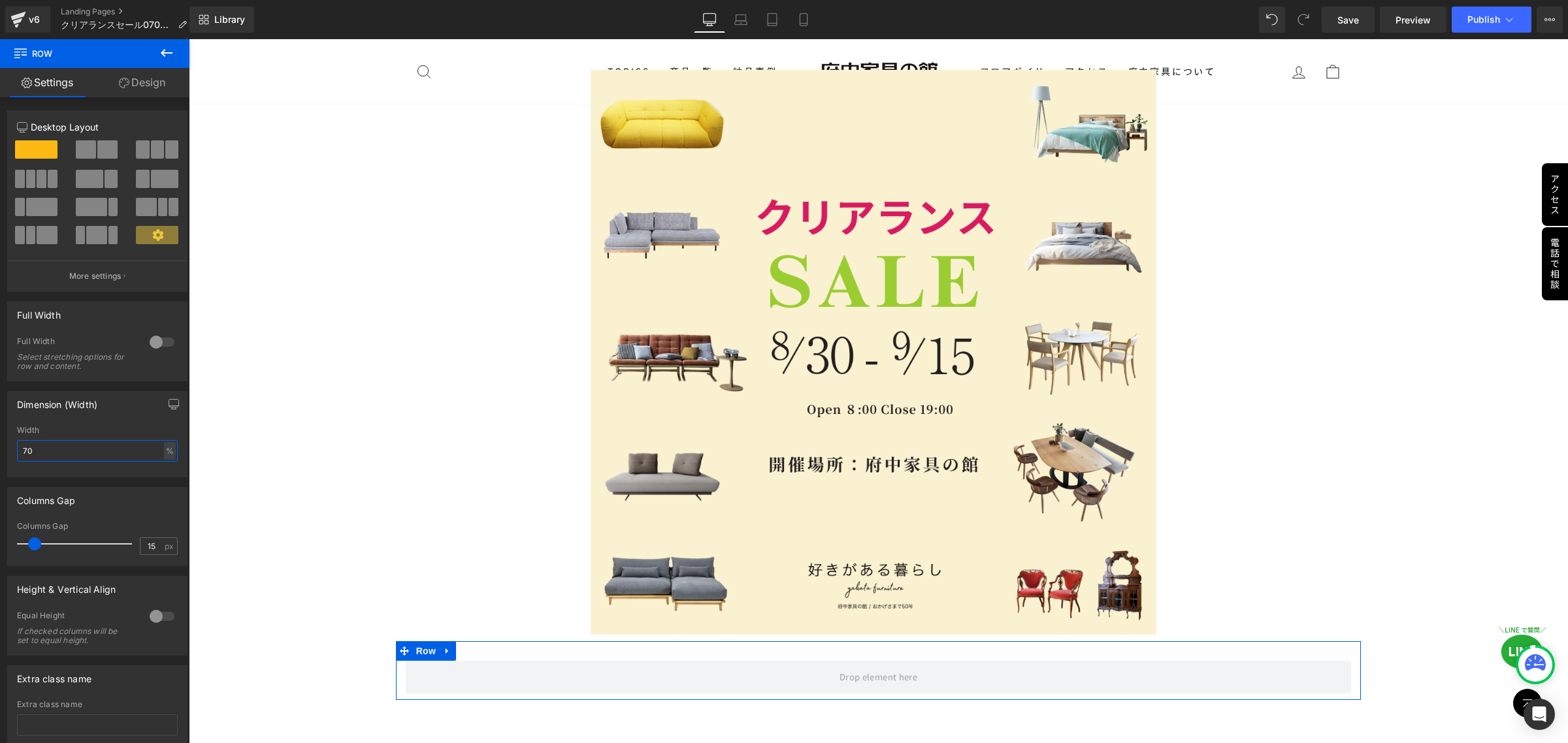
scroll to position [82, 0]
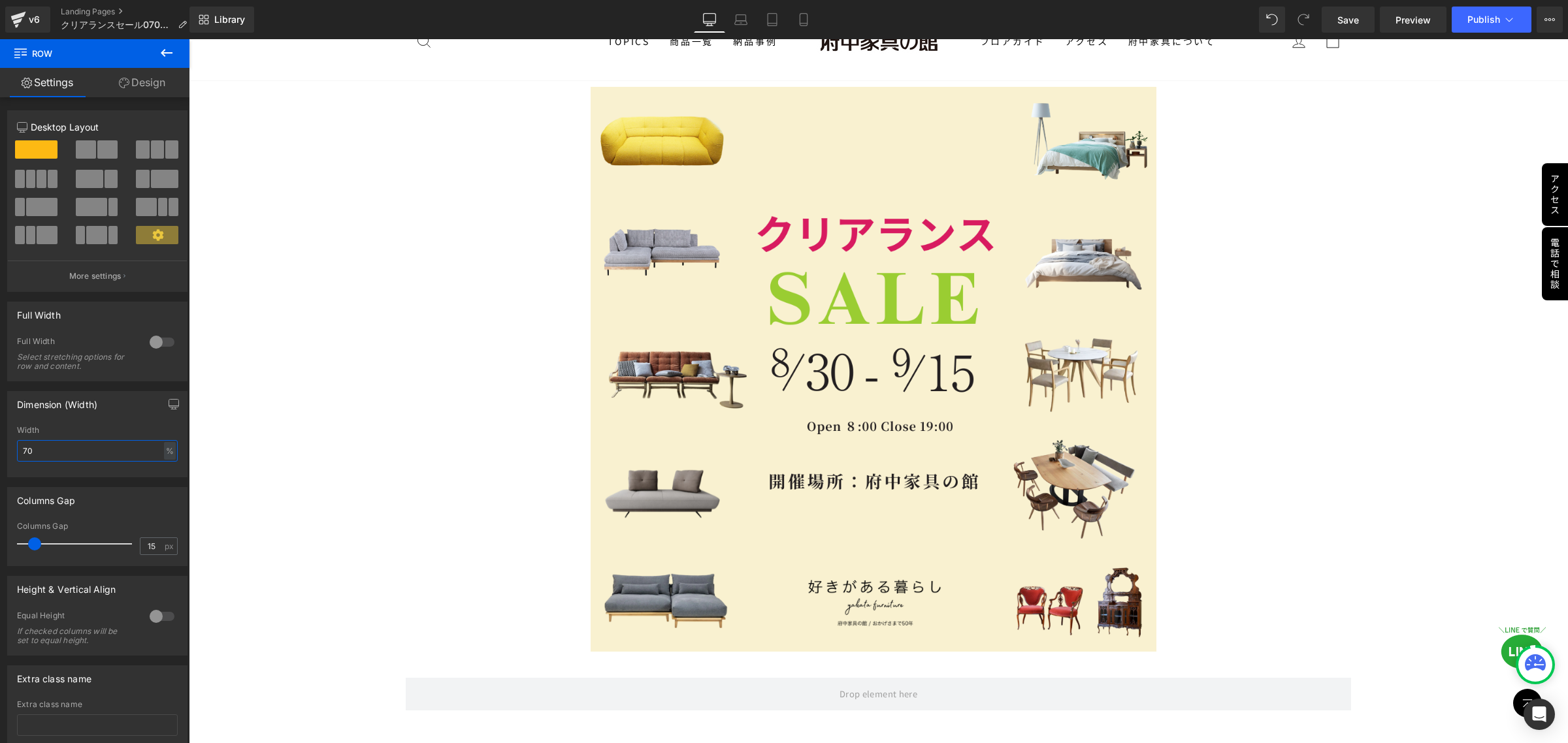
type input "70"
click at [159, 55] on icon at bounding box center [167, 53] width 16 height 16
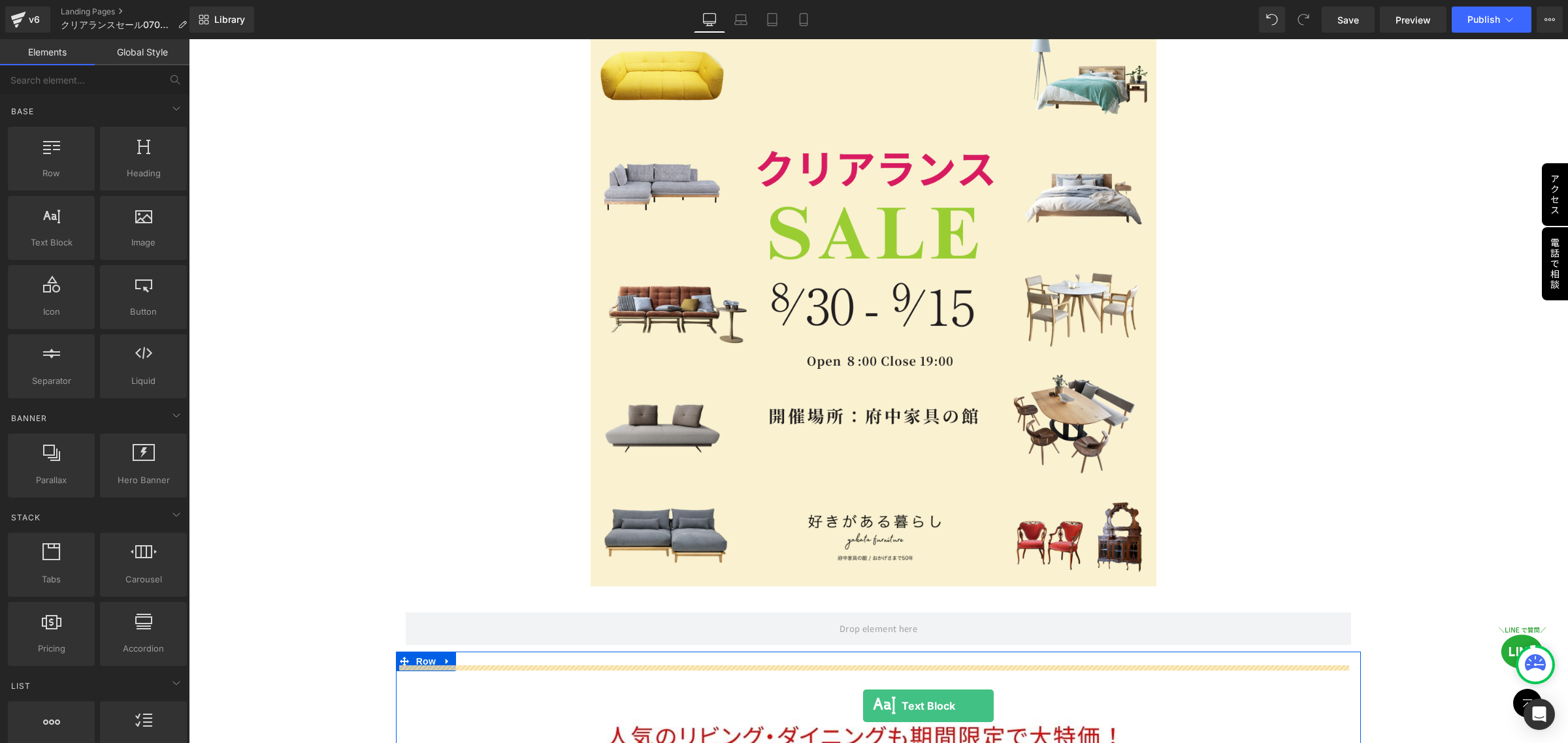
scroll to position [200, 0]
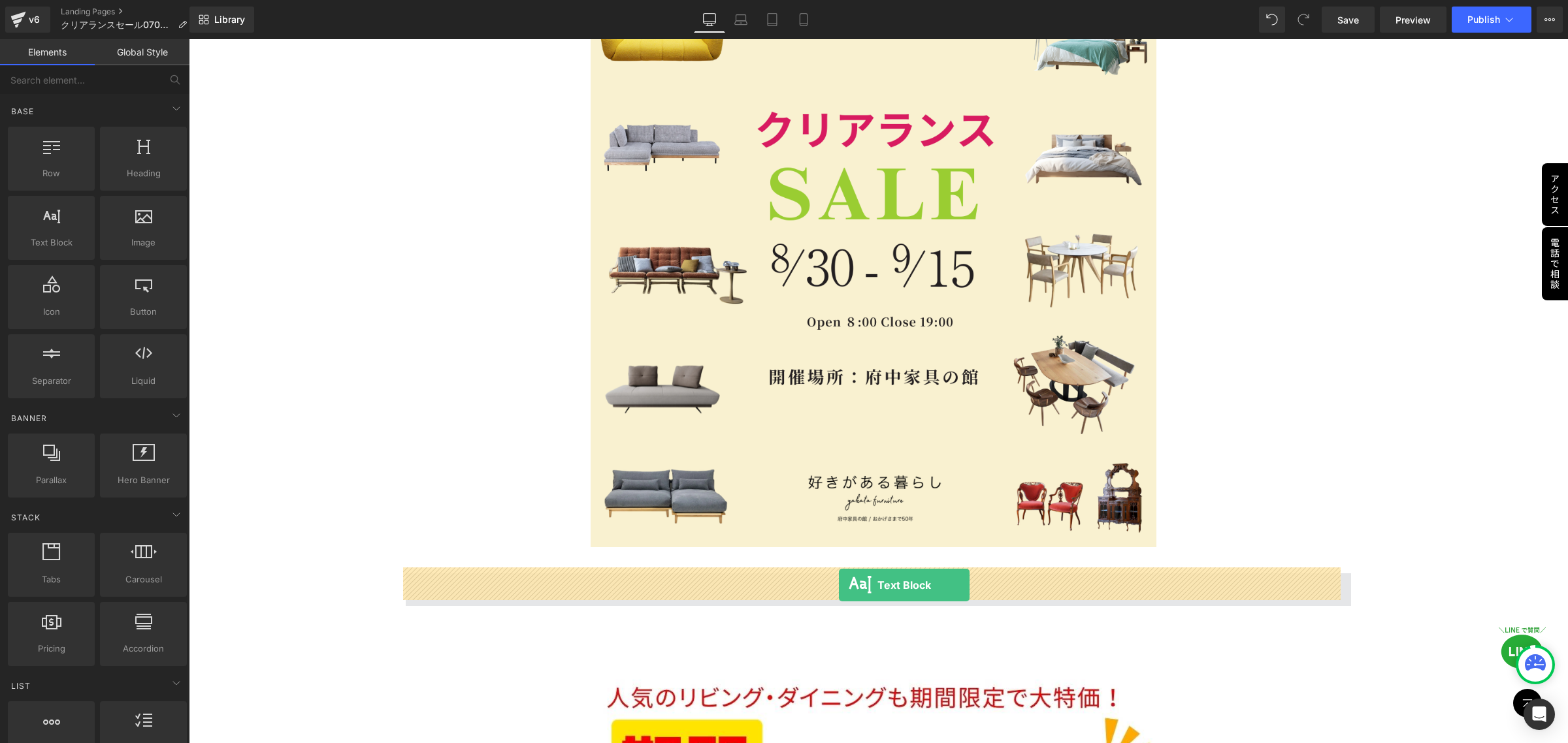
drag, startPoint x: 266, startPoint y: 274, endPoint x: 839, endPoint y: 585, distance: 652.0
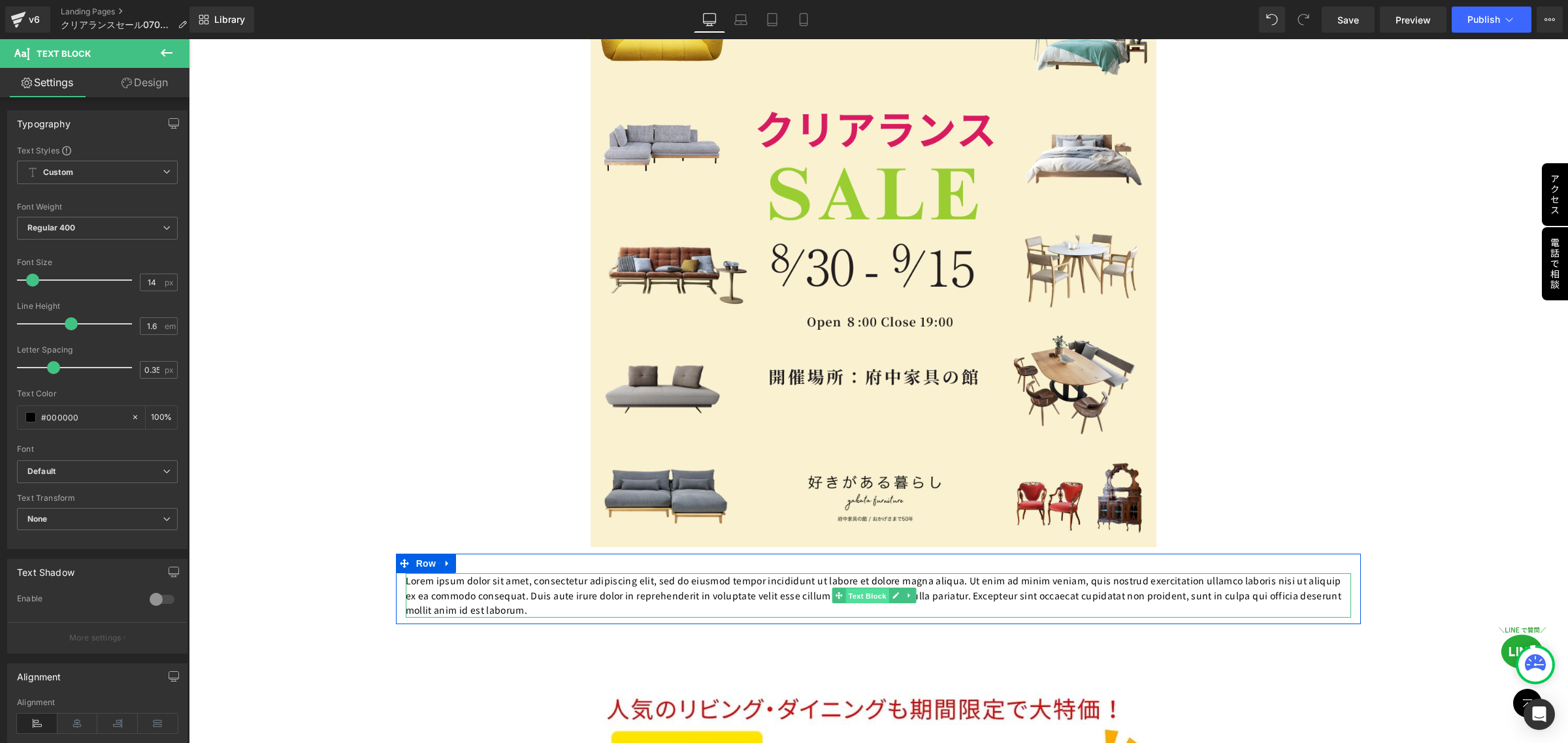
click at [861, 591] on span "Text Block" at bounding box center [867, 596] width 43 height 16
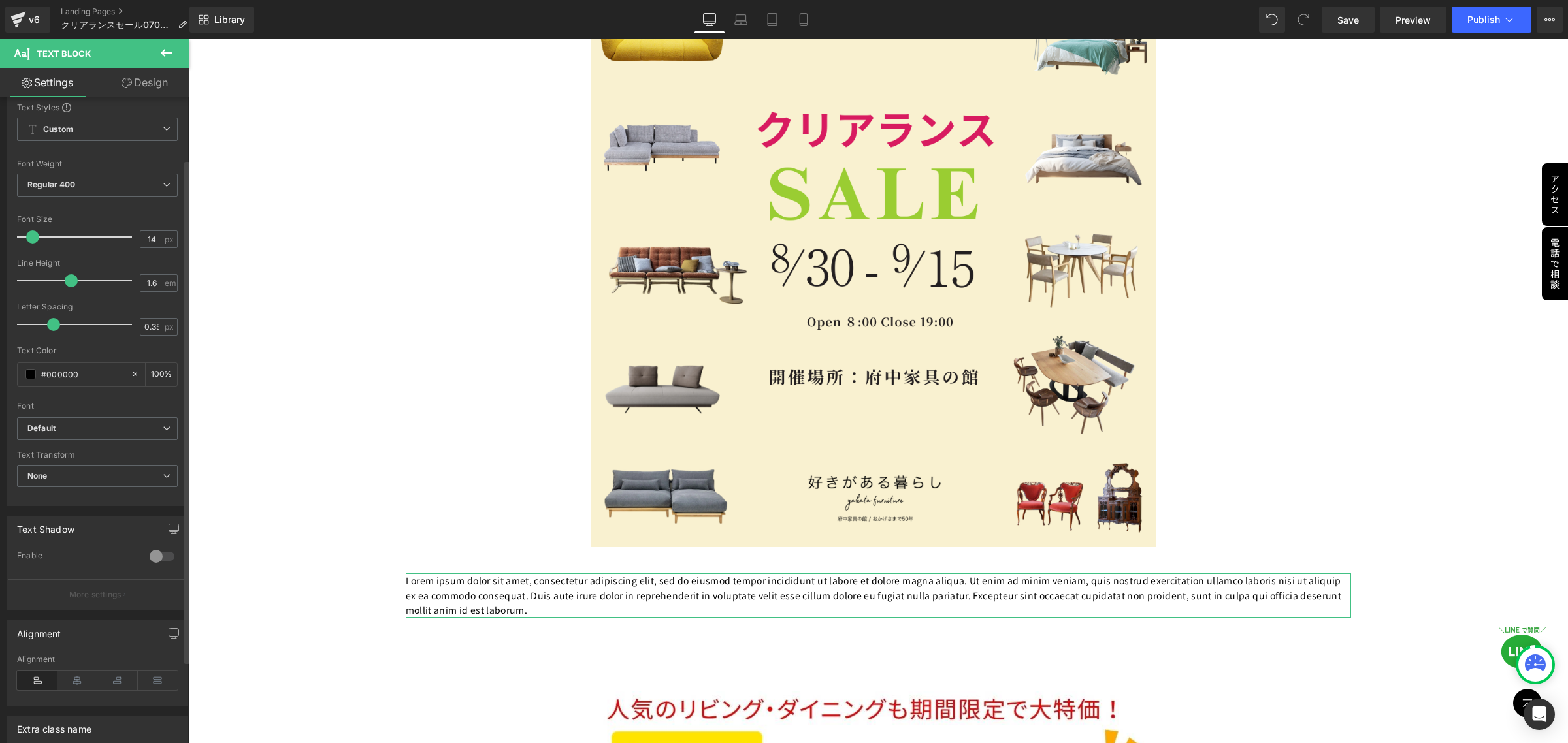
scroll to position [0, 0]
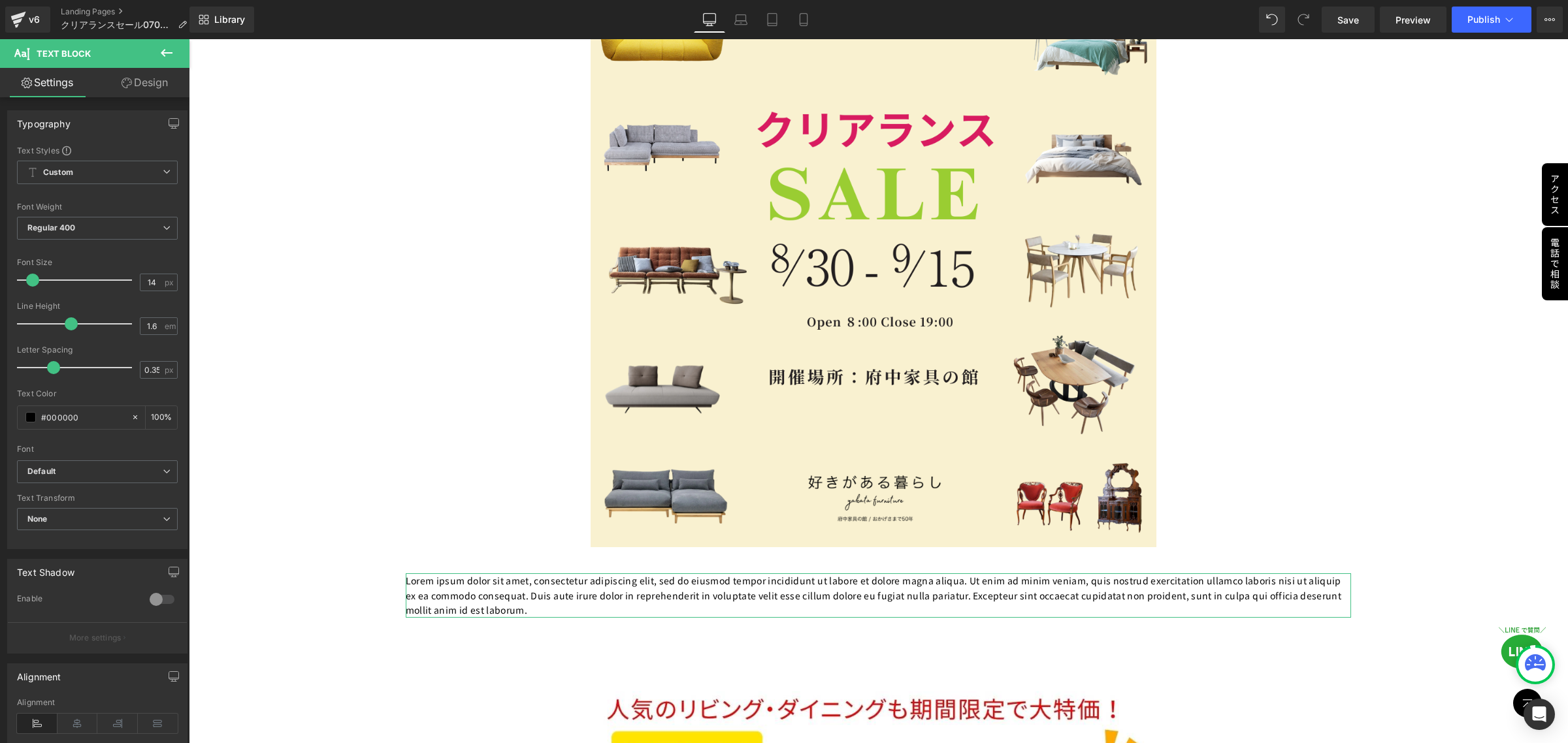
click at [151, 84] on link "Design" at bounding box center [144, 82] width 94 height 29
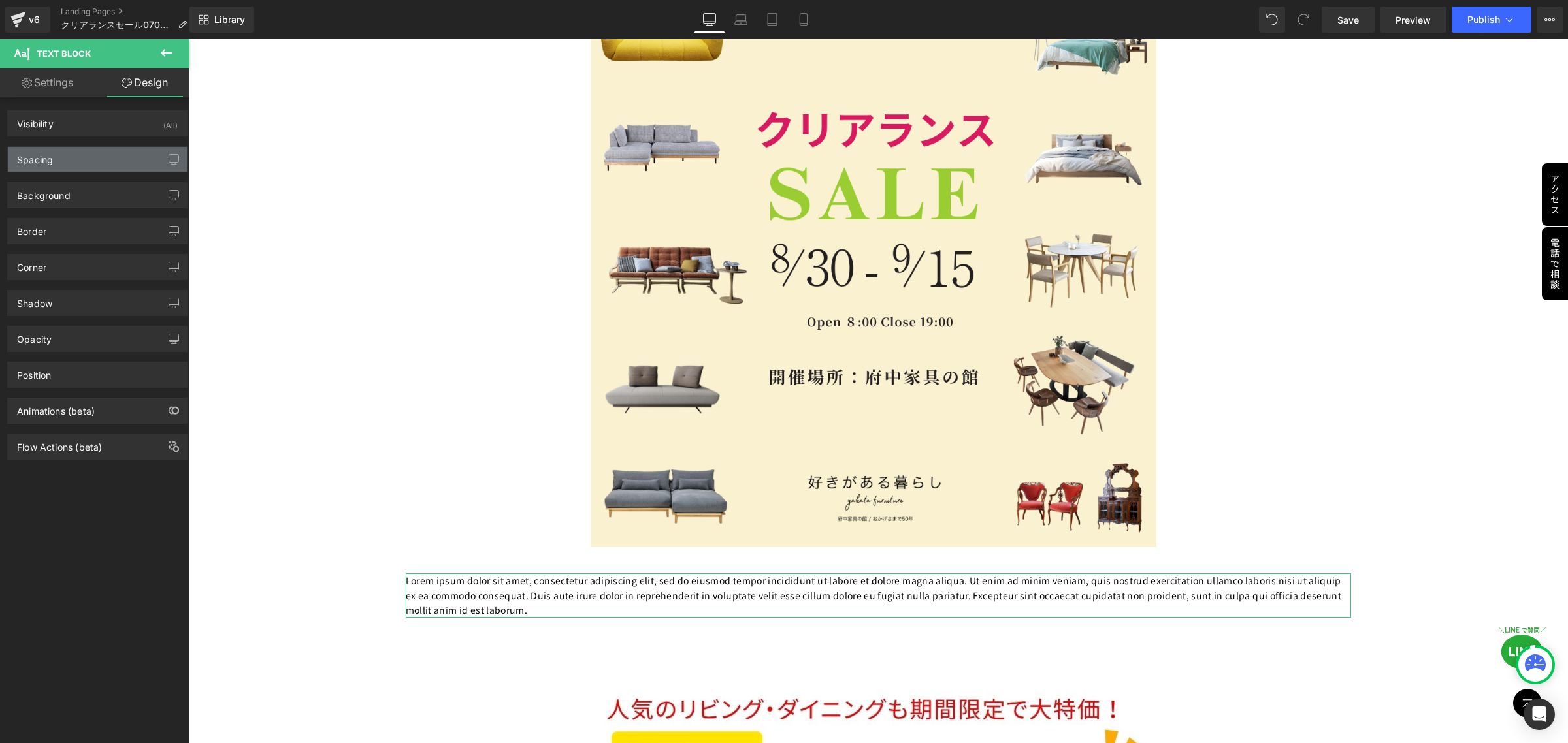
click at [115, 161] on div "Spacing" at bounding box center [97, 159] width 179 height 25
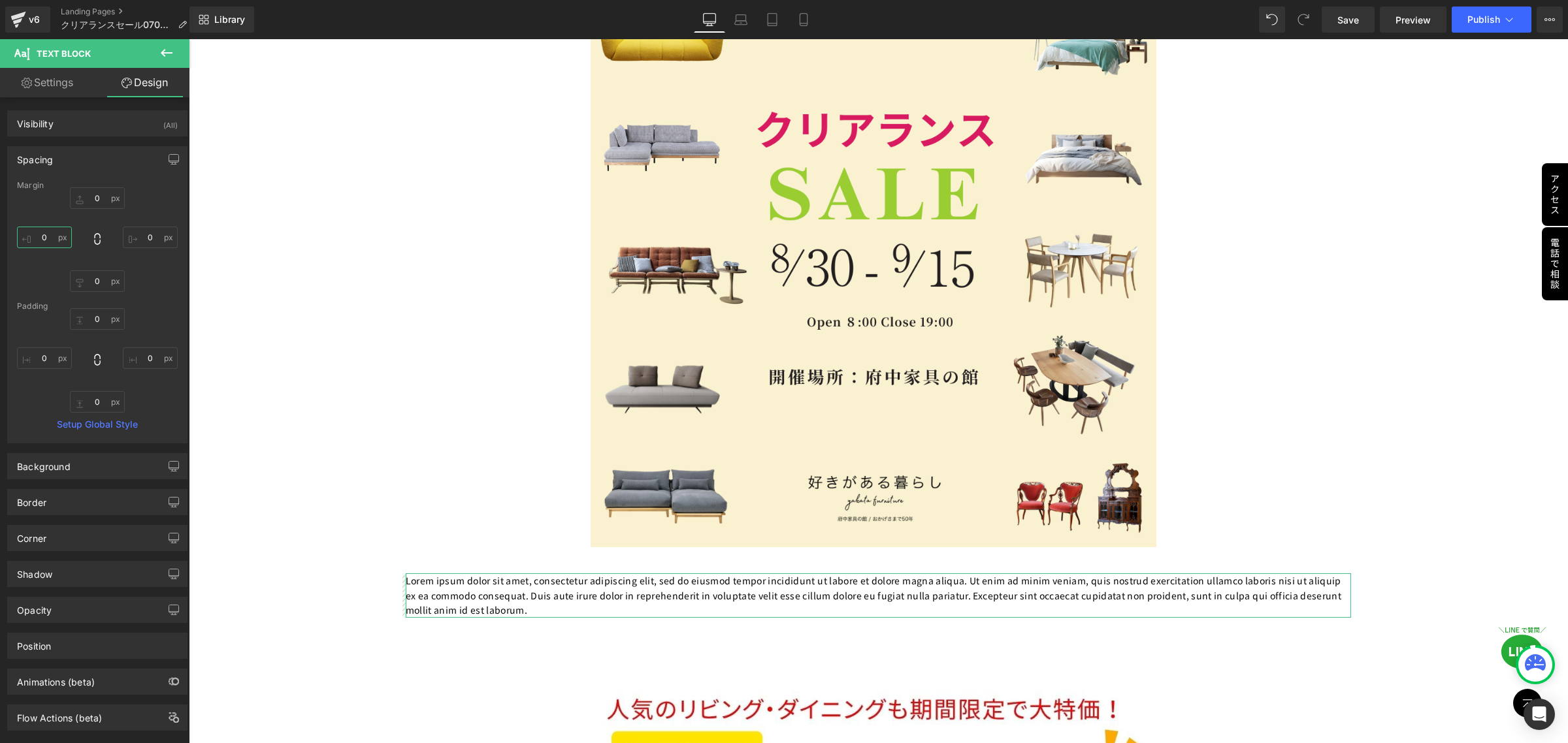
click at [58, 246] on input "0" at bounding box center [45, 237] width 55 height 21
type input "20"
click at [152, 241] on input "0" at bounding box center [151, 237] width 55 height 21
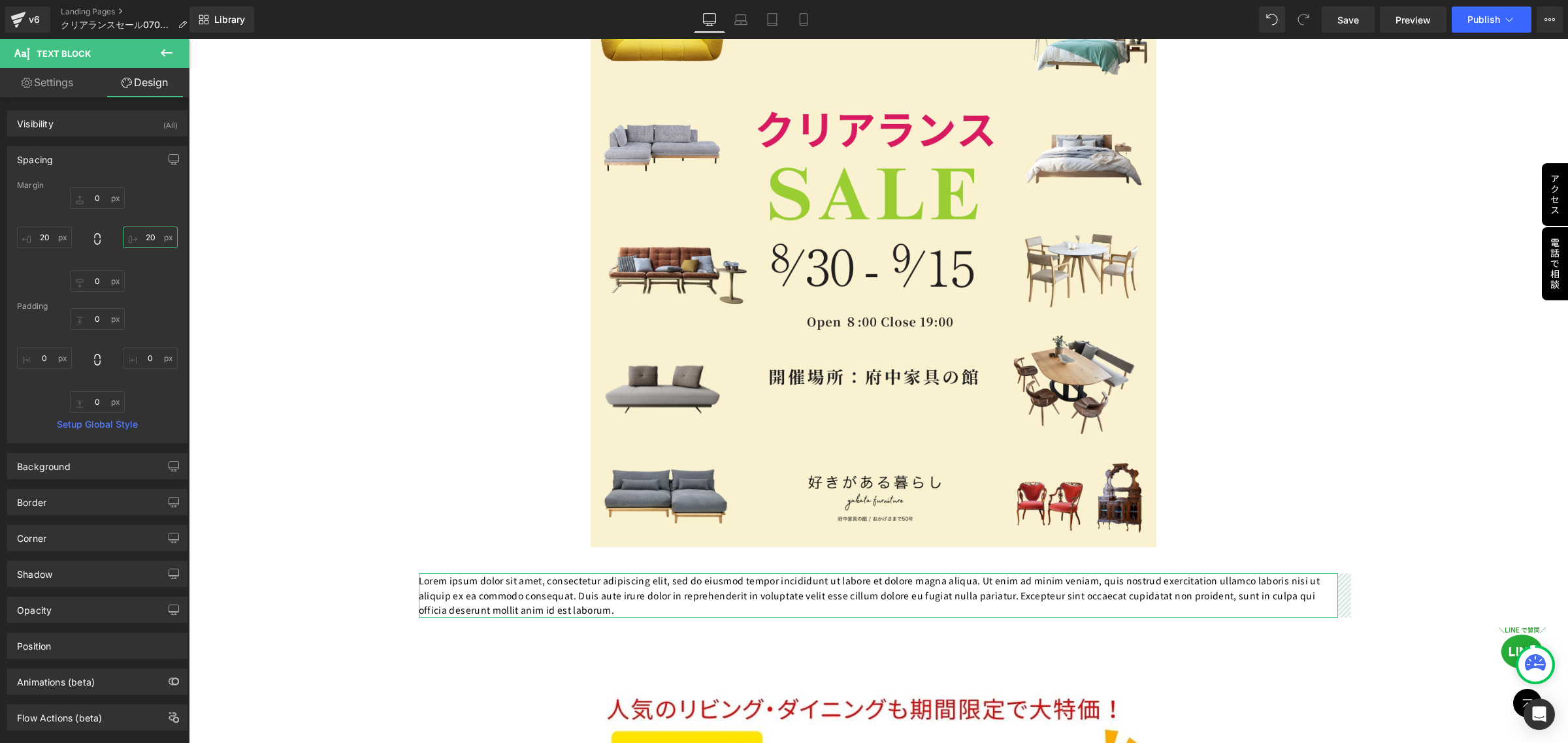
click at [165, 239] on input "20" at bounding box center [151, 237] width 55 height 21
click at [167, 237] on input "20" at bounding box center [151, 237] width 55 height 21
drag, startPoint x: 154, startPoint y: 239, endPoint x: 135, endPoint y: 239, distance: 19.0
click at [135, 239] on input "20" at bounding box center [151, 237] width 55 height 21
type input "20"
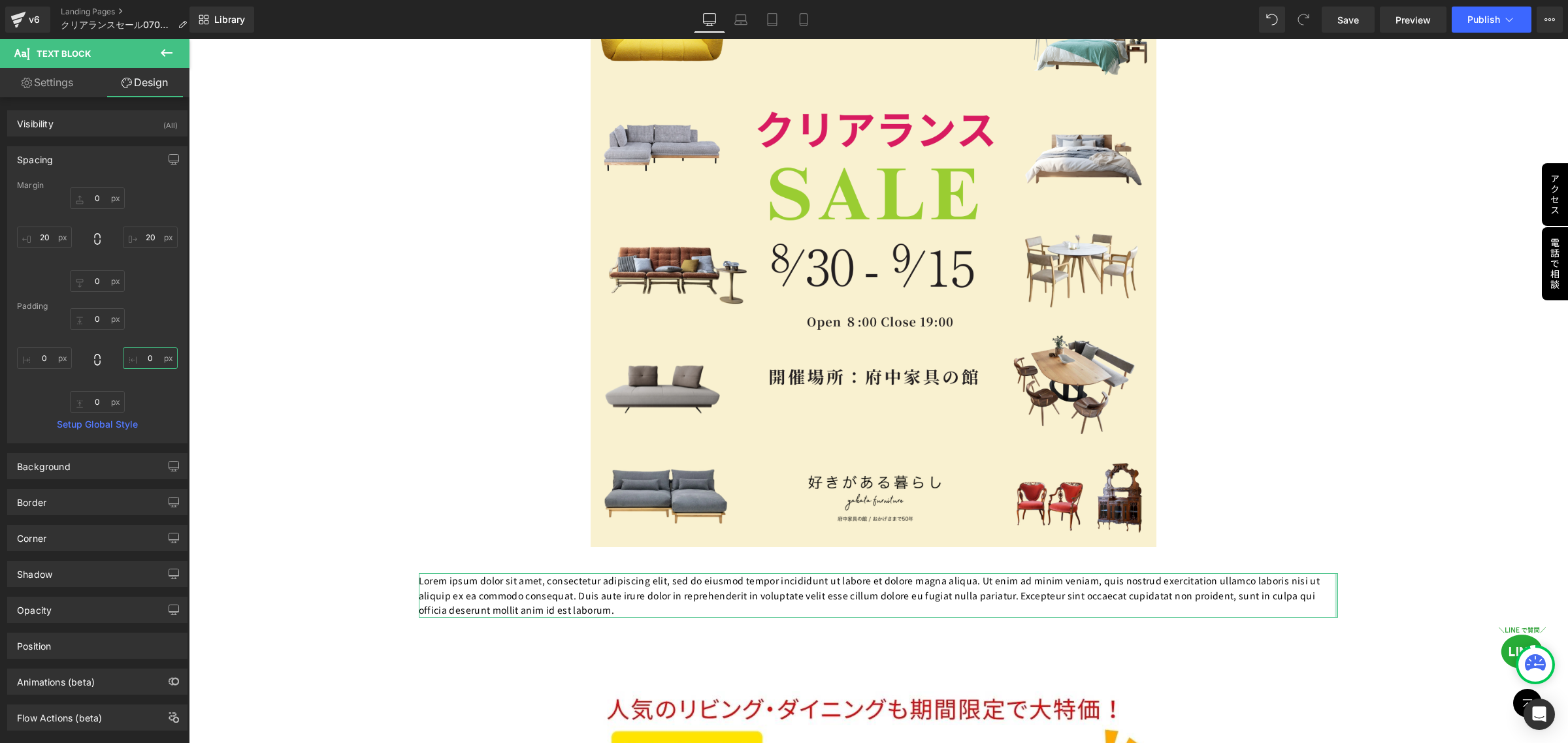
click at [159, 356] on input "0" at bounding box center [151, 358] width 55 height 21
type input "20"
click at [46, 358] on input "0" at bounding box center [45, 358] width 55 height 21
drag, startPoint x: 50, startPoint y: 360, endPoint x: 33, endPoint y: 360, distance: 17.0
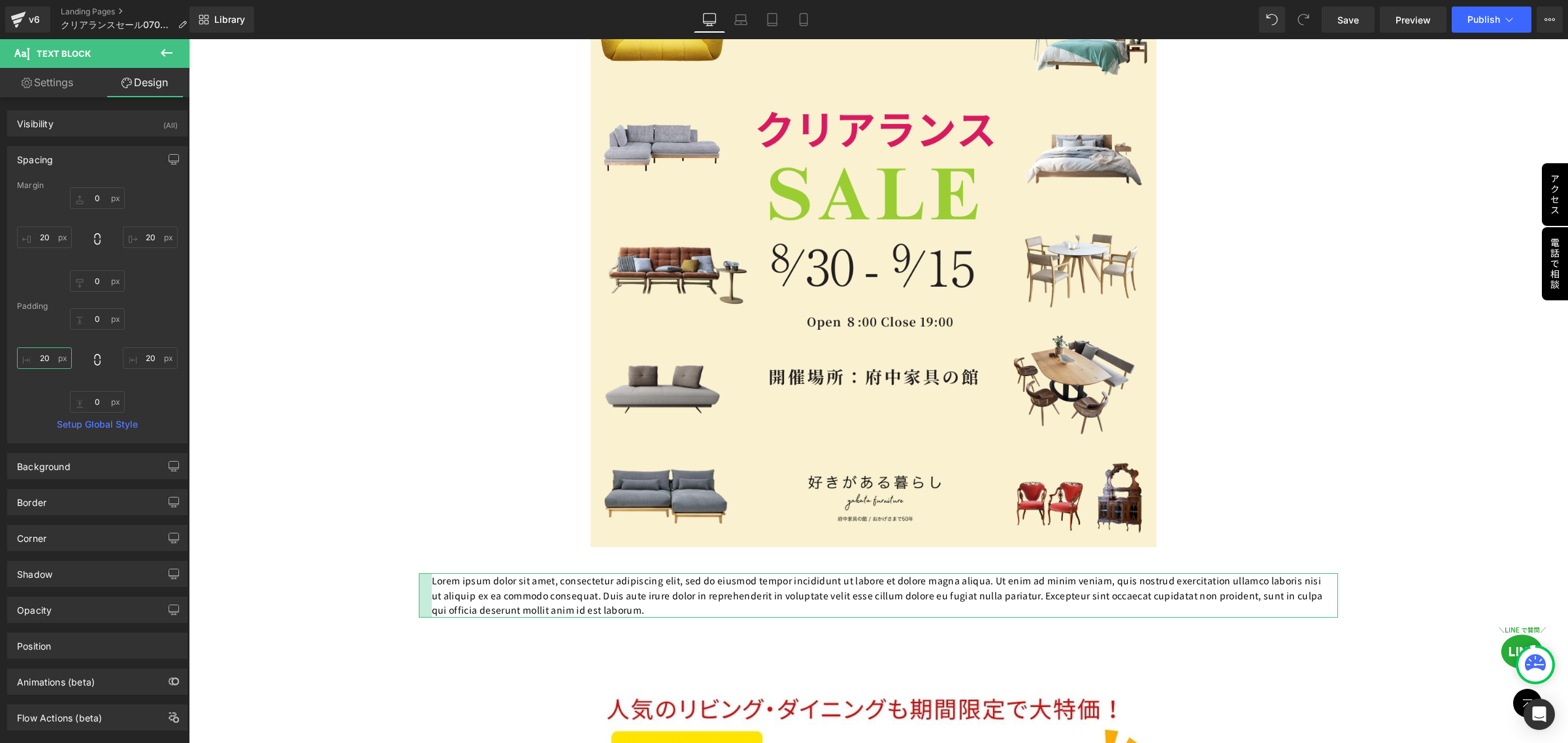
click at [33, 360] on input "20" at bounding box center [45, 358] width 55 height 21
type input "00"
click at [157, 357] on input "20" at bounding box center [151, 358] width 55 height 21
type input "0"
click at [137, 241] on input "20" at bounding box center [151, 237] width 55 height 21
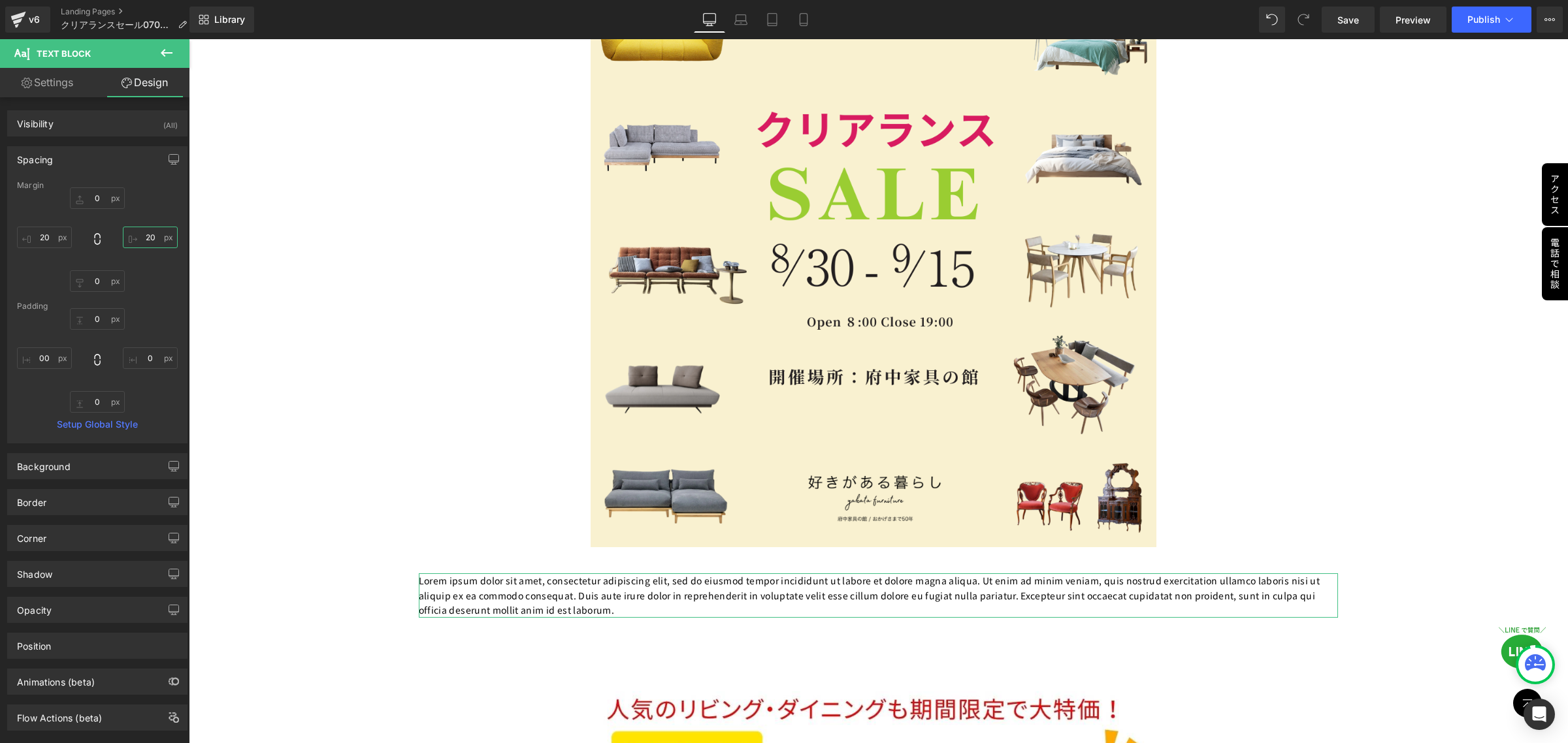
drag, startPoint x: 137, startPoint y: 241, endPoint x: 151, endPoint y: 240, distance: 14.0
click at [151, 240] on input "20" at bounding box center [151, 237] width 55 height 21
type input "40"
click at [53, 243] on input "20" at bounding box center [45, 237] width 55 height 21
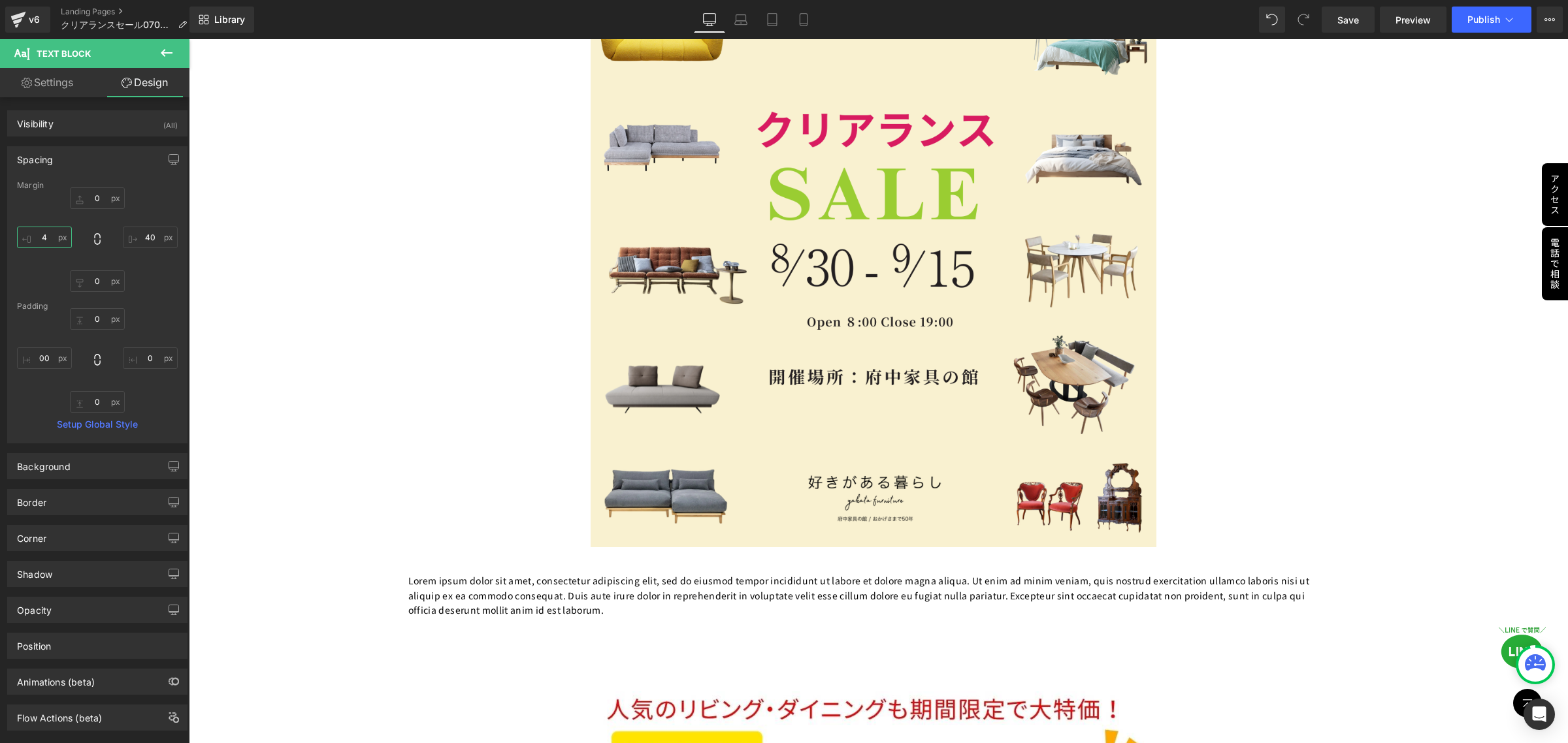
type input "40"
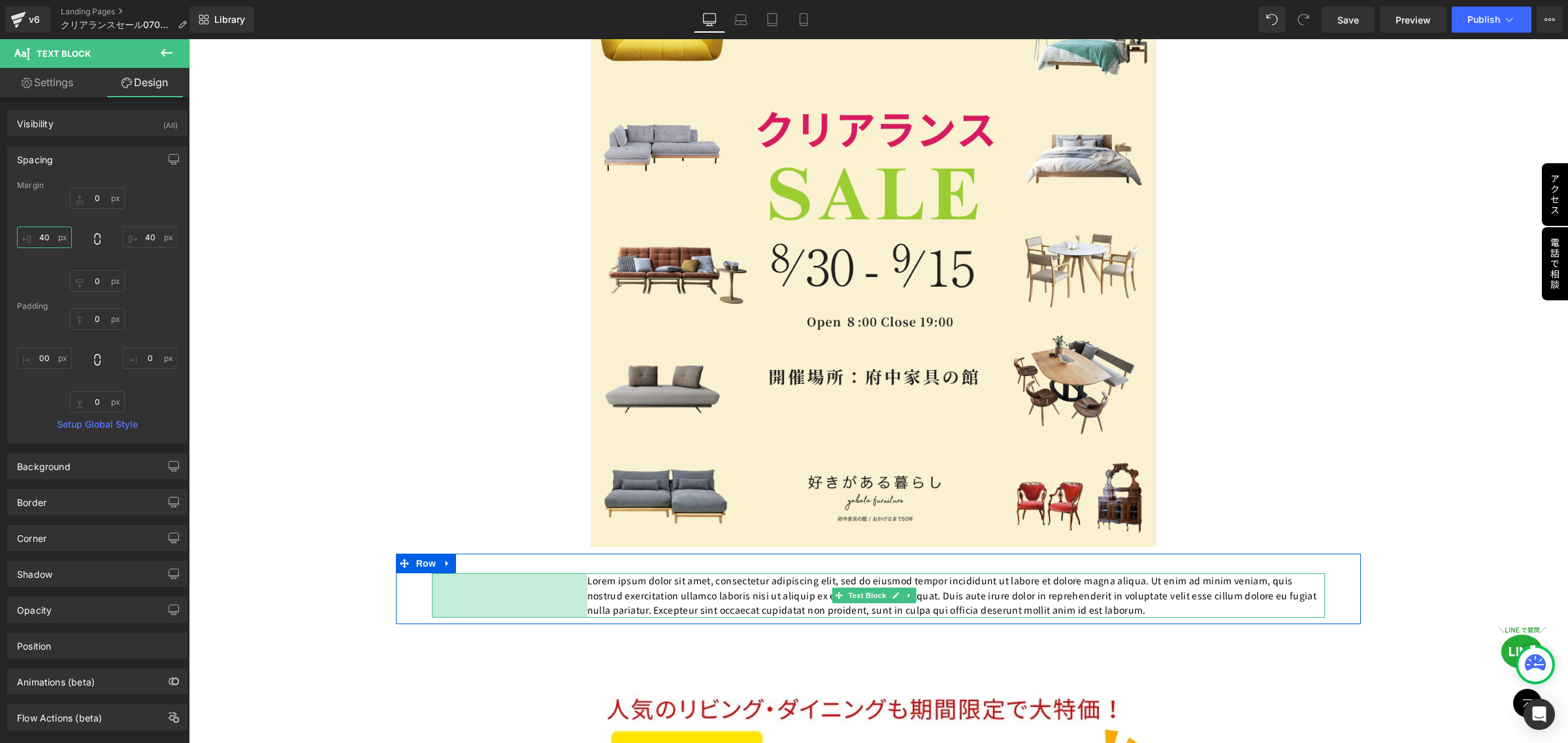
drag, startPoint x: 432, startPoint y: 598, endPoint x: 587, endPoint y: 578, distance: 156.3
click at [587, 578] on div "Lorem ipsum dolor sit amet, consectetur adipiscing elit, sed do eiusmod tempor …" at bounding box center [879, 595] width 894 height 44
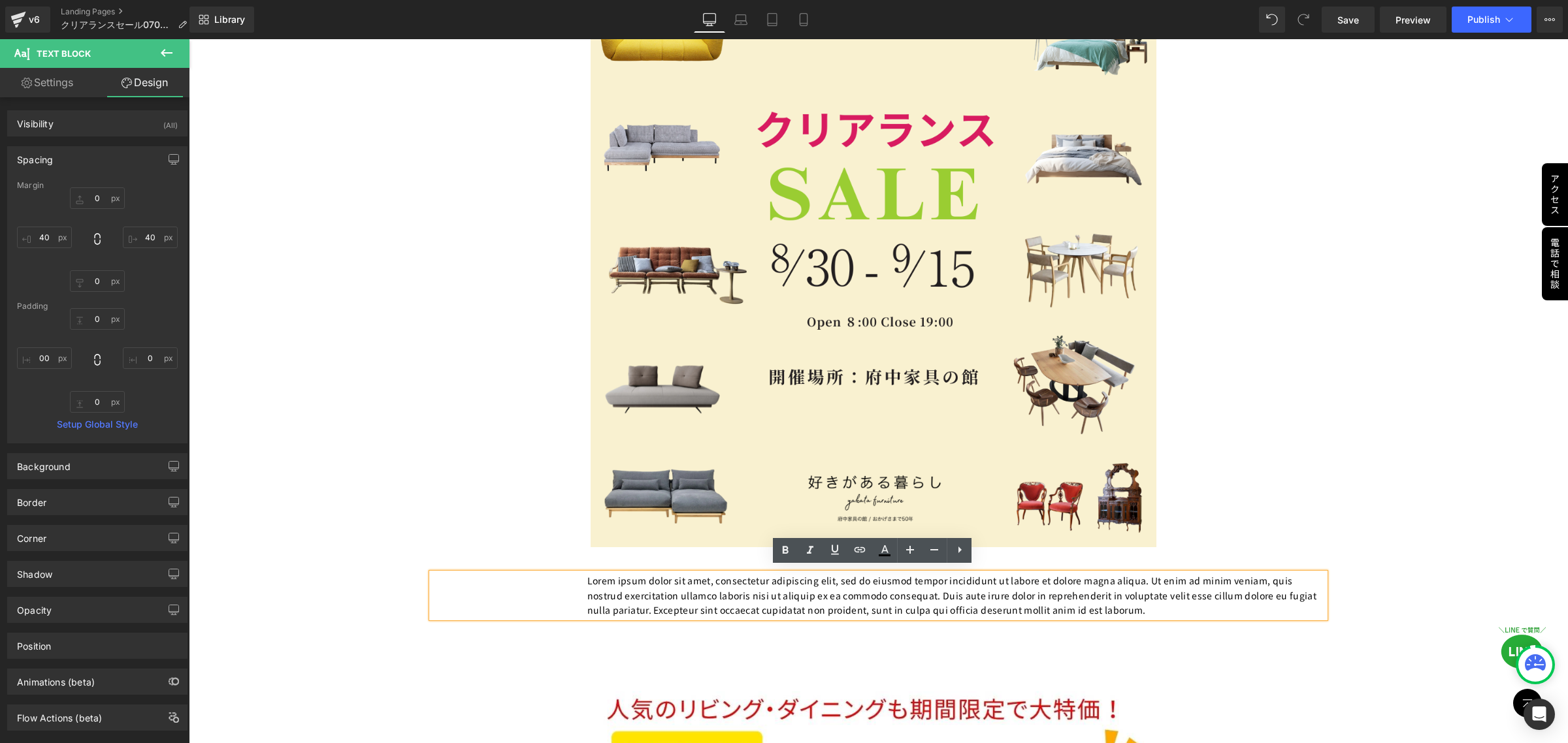
click at [1254, 586] on p "Lorem ipsum dolor sit amet, consectetur adipiscing elit, sed do eiusmod tempor …" at bounding box center [956, 595] width 738 height 44
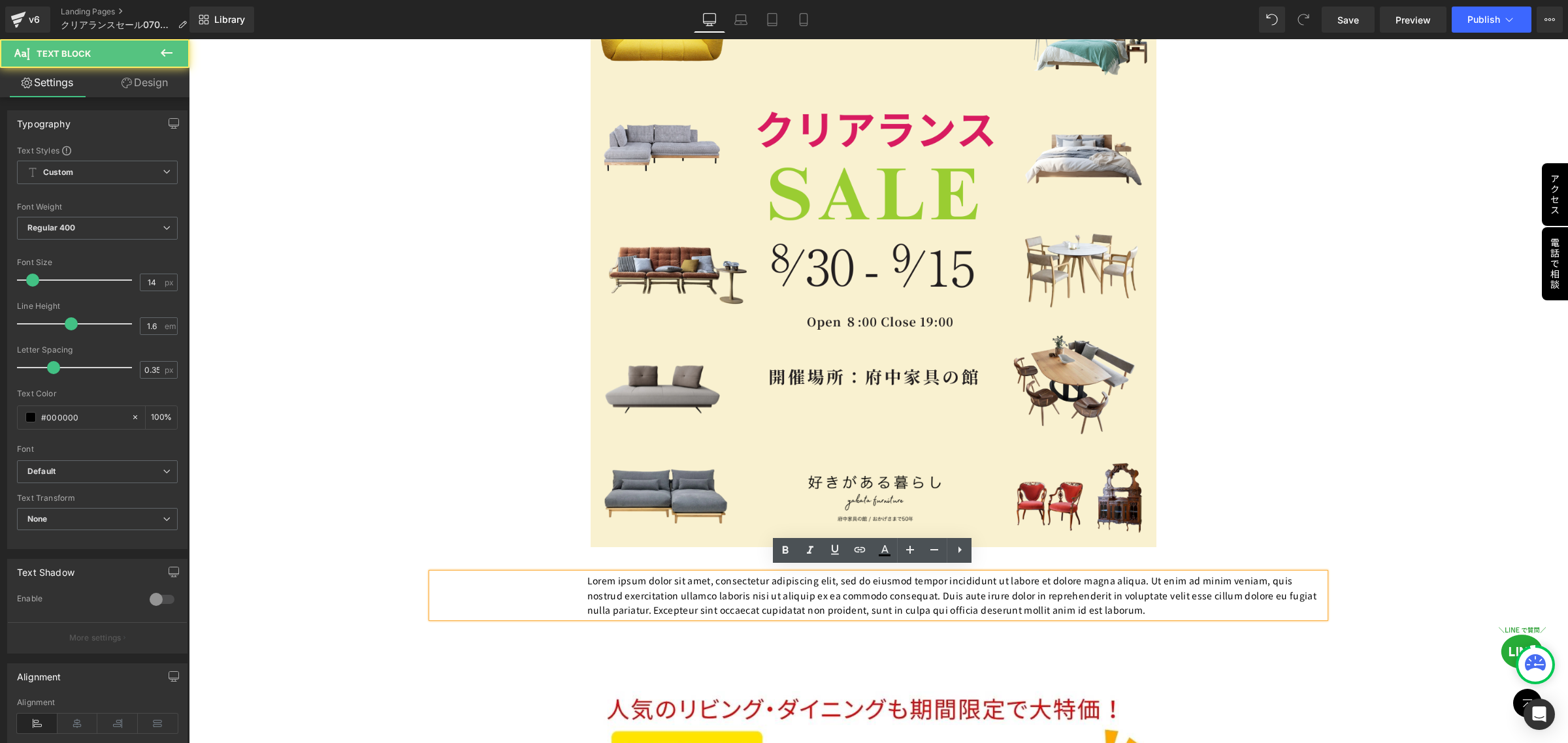
click at [1168, 611] on p "Lorem ipsum dolor sit amet, consectetur adipiscing elit, sed do eiusmod tempor …" at bounding box center [956, 595] width 738 height 44
click at [515, 589] on div "Lorem ipsum dolor sit amet, consectetur adipiscing elit, sed do eiusmod tempor …" at bounding box center [879, 595] width 894 height 44
click at [473, 531] on div at bounding box center [879, 265] width 959 height 566
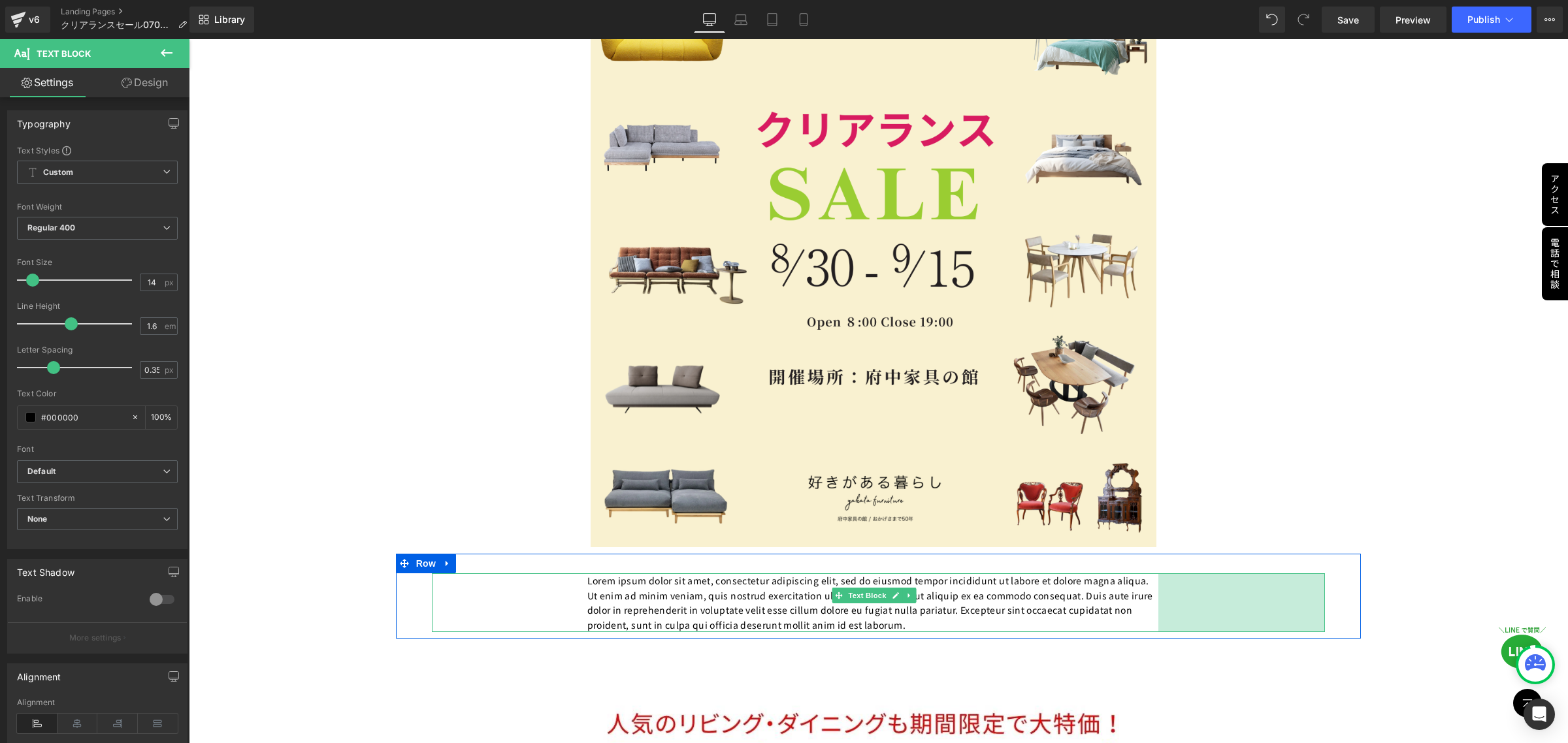
drag, startPoint x: 1312, startPoint y: 595, endPoint x: 1145, endPoint y: 588, distance: 167.1
click at [1145, 588] on div "Lorem ipsum dolor sit amet, consectetur adipiscing elit, sed do eiusmod tempor …" at bounding box center [879, 603] width 894 height 59
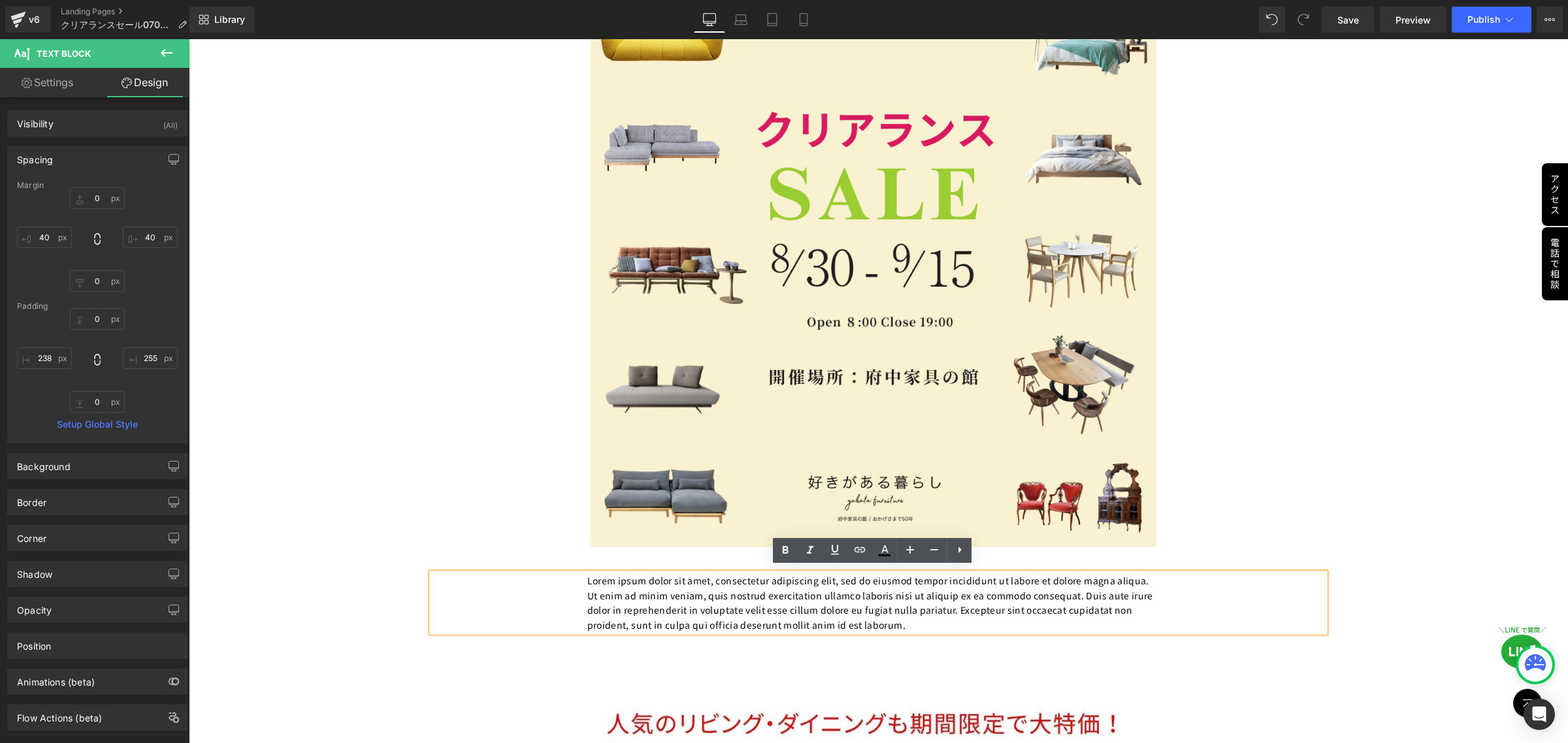
click at [911, 612] on p "Lorem ipsum dolor sit amet, consectetur adipiscing elit, sed do eiusmod tempor …" at bounding box center [873, 603] width 571 height 59
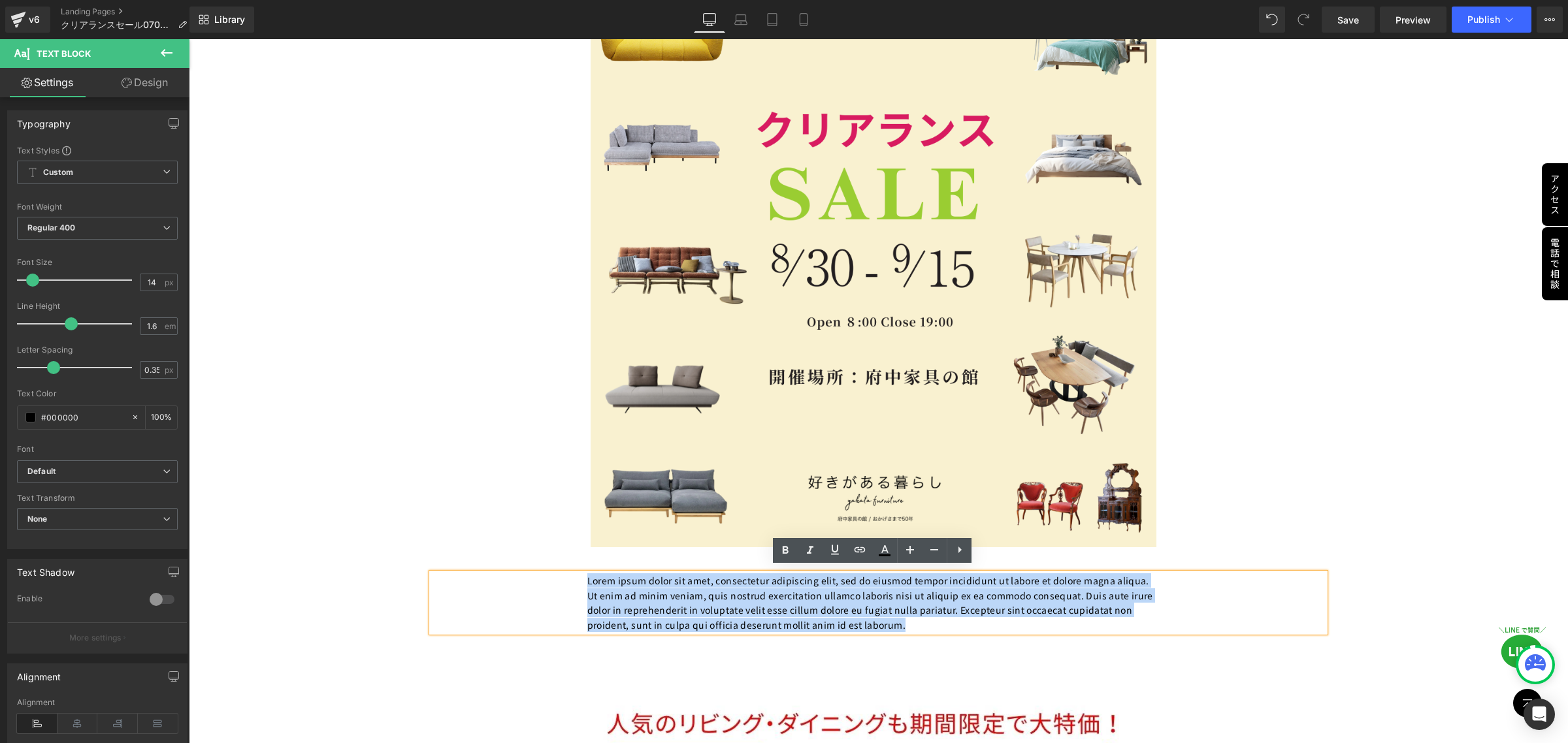
drag, startPoint x: 911, startPoint y: 612, endPoint x: 587, endPoint y: 571, distance: 326.6
click at [587, 574] on p "Lorem ipsum dolor sit amet, consectetur adipiscing elit, sed do eiusmod tempor …" at bounding box center [873, 603] width 571 height 59
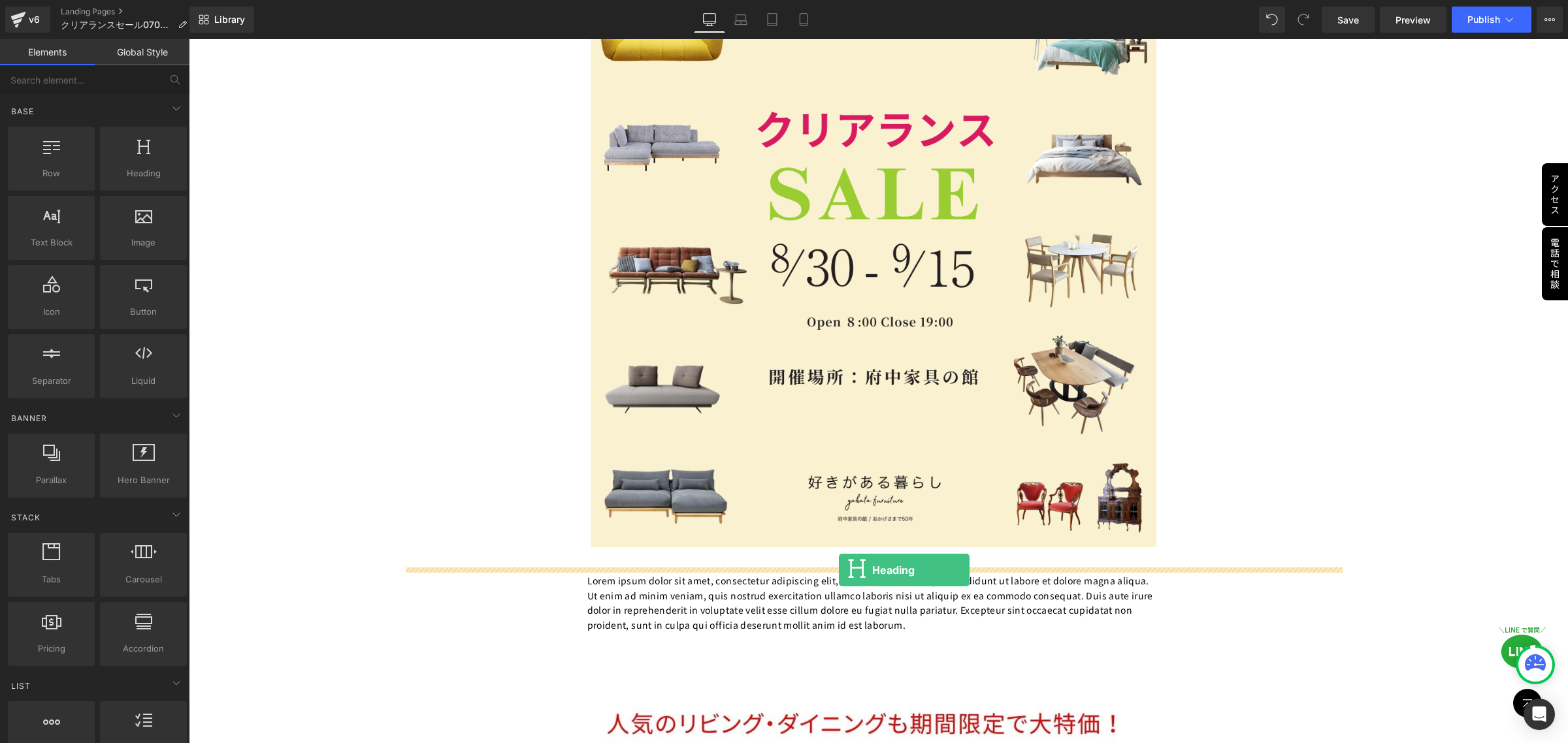
drag, startPoint x: 318, startPoint y: 211, endPoint x: 839, endPoint y: 570, distance: 632.7
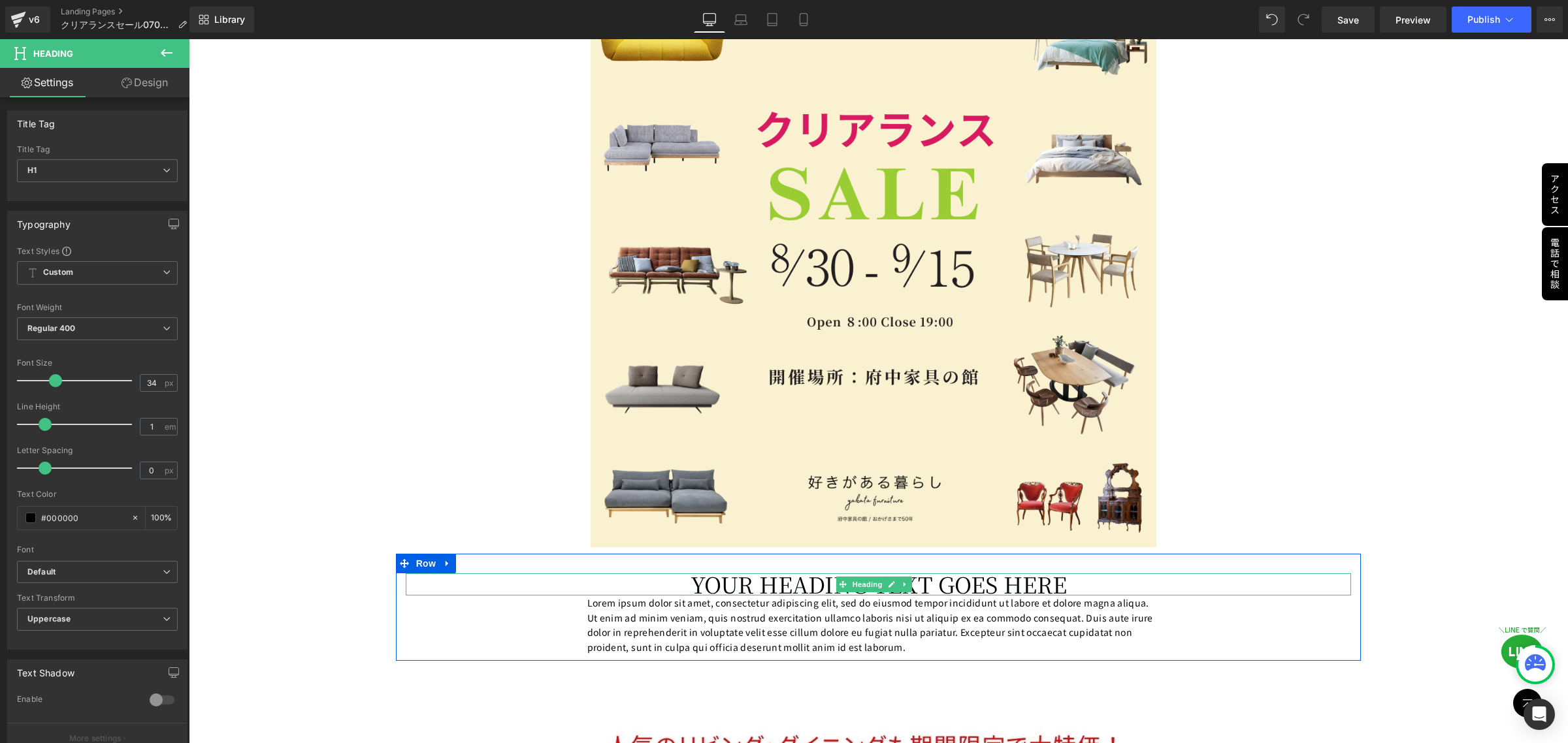
click at [1108, 583] on h1 "Your heading text goes here" at bounding box center [878, 584] width 946 height 22
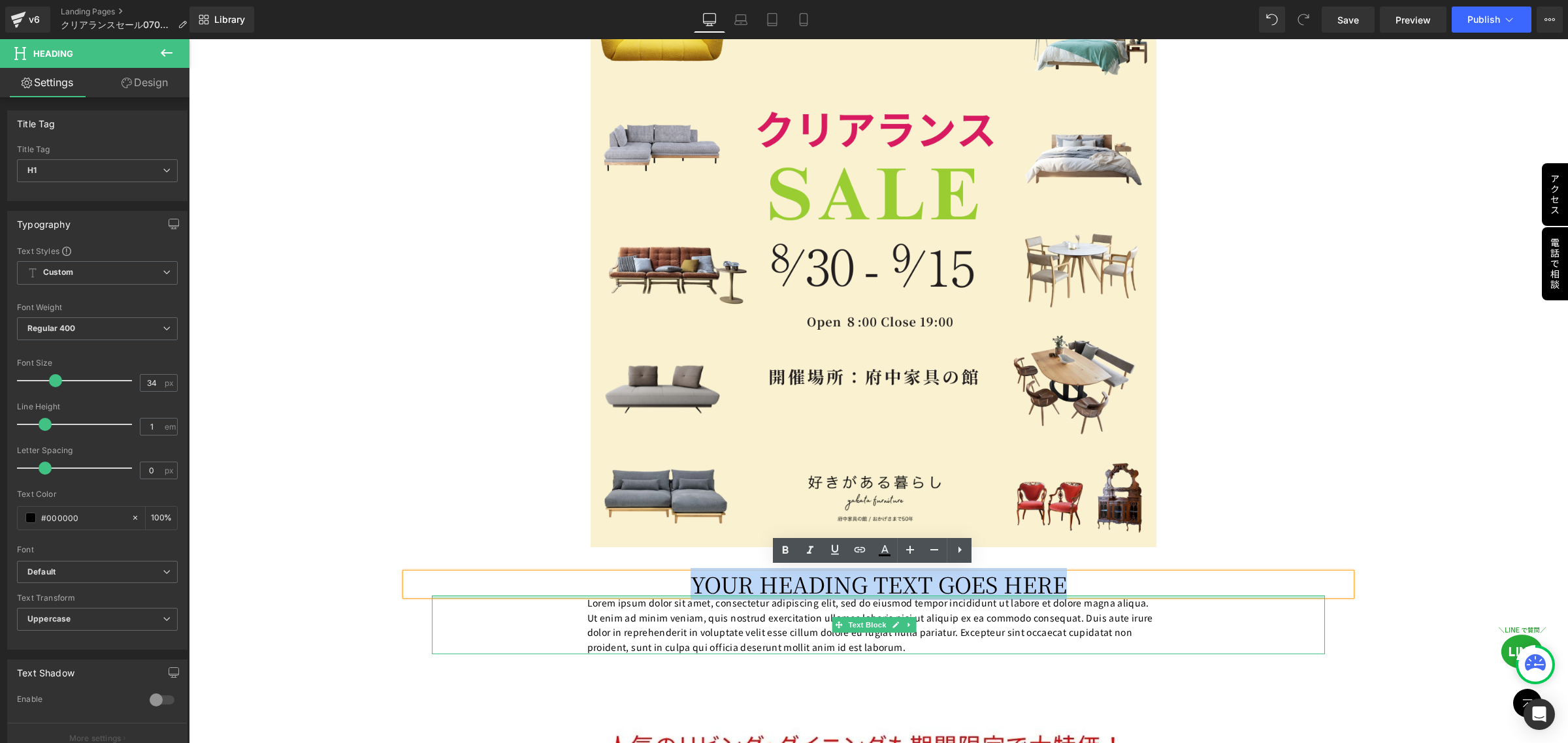
drag, startPoint x: 1108, startPoint y: 583, endPoint x: 689, endPoint y: 592, distance: 419.1
click at [689, 592] on div "Your heading text goes here Heading Lorem ipsum dolor sit amet, consectetur adi…" at bounding box center [878, 614] width 965 height 81
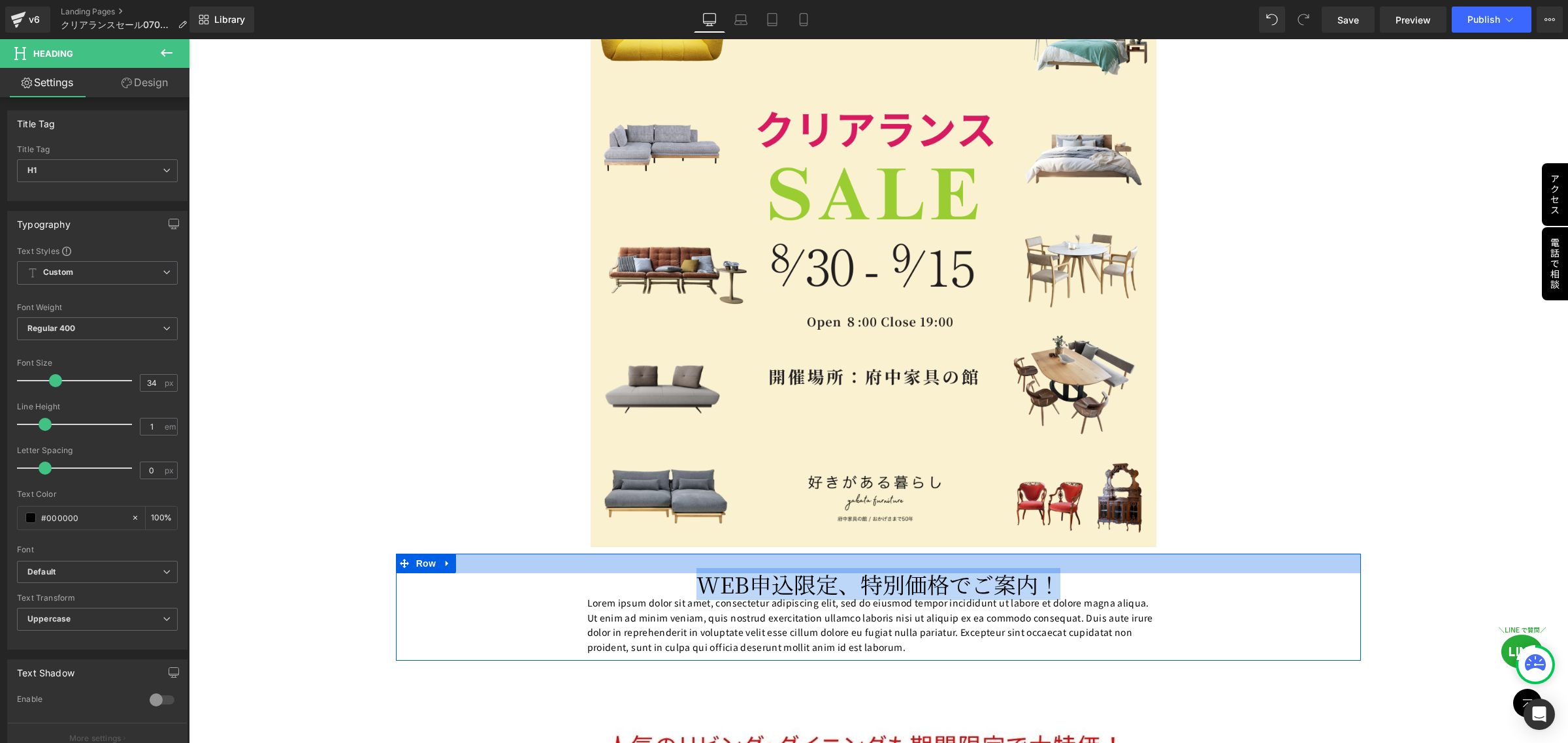
drag, startPoint x: 1057, startPoint y: 578, endPoint x: 646, endPoint y: 567, distance: 411.1
click at [646, 567] on div "WEB申込限定、特別価格でご案内！ Heading Lorem ipsum dolor sit amet, consectetur adipiscing el…" at bounding box center [878, 608] width 965 height 107
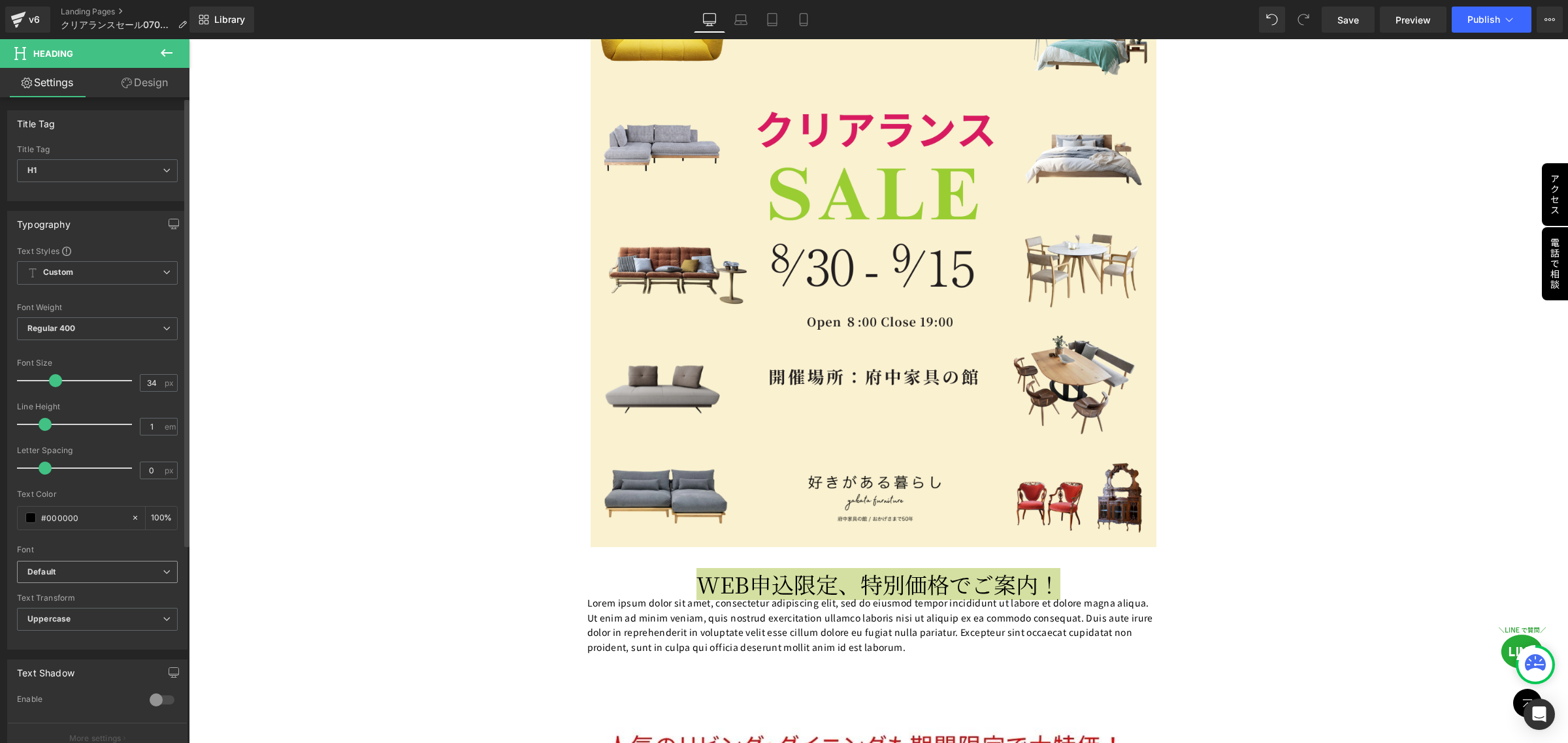
click at [163, 573] on icon at bounding box center [167, 572] width 8 height 8
click at [121, 634] on li "Noto Sans JP" at bounding box center [97, 633] width 161 height 20
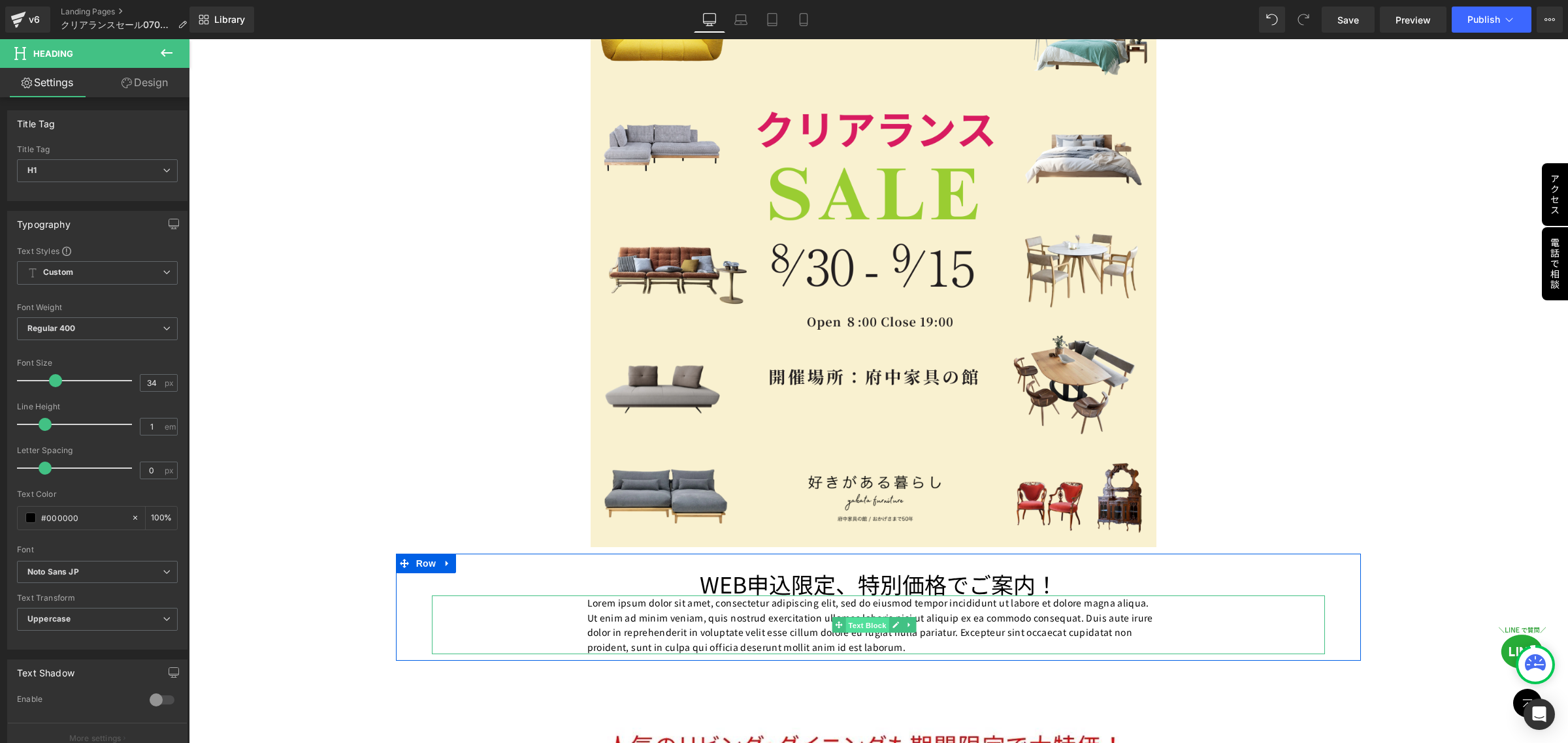
click at [868, 624] on span "Text Block" at bounding box center [867, 625] width 43 height 16
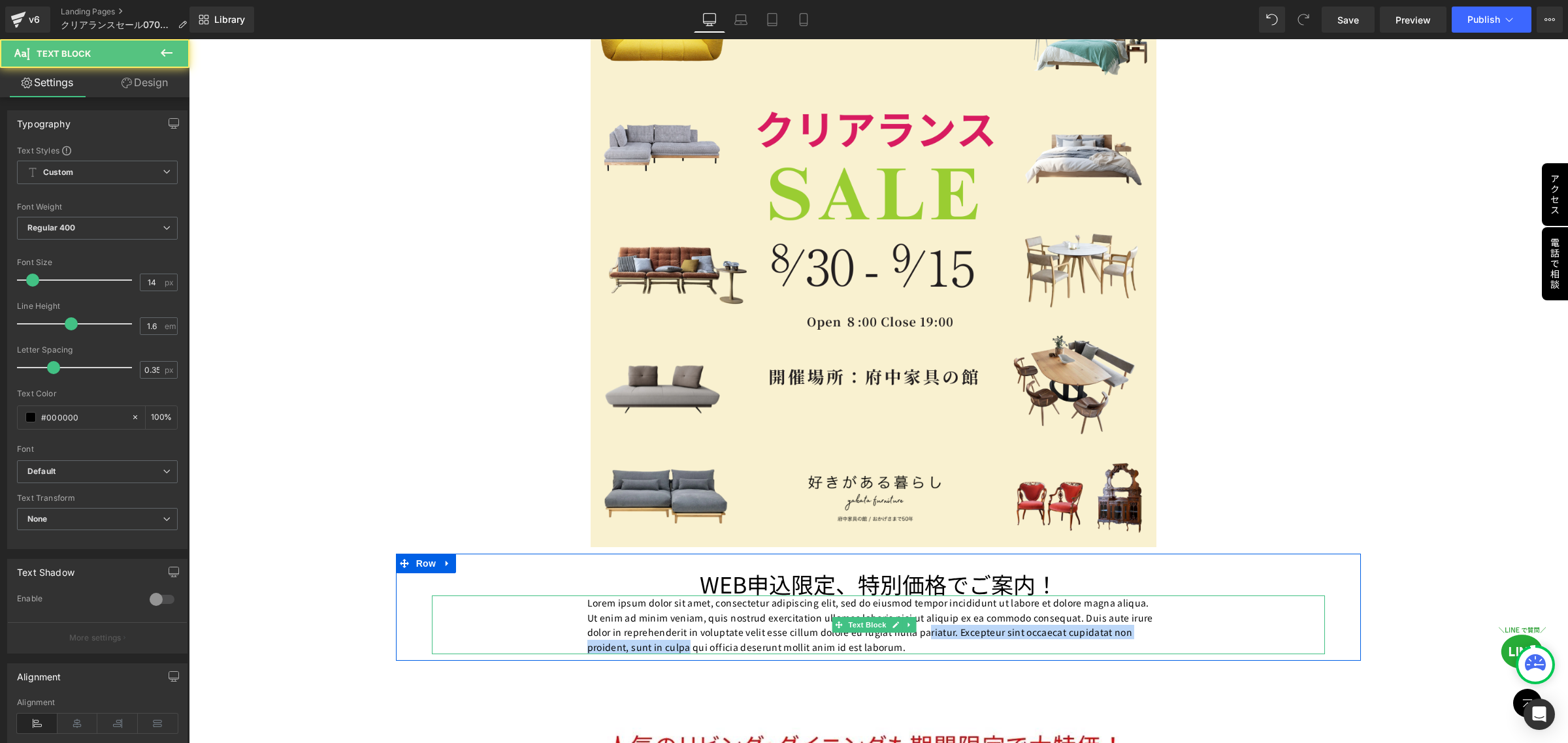
drag, startPoint x: 926, startPoint y: 633, endPoint x: 686, endPoint y: 635, distance: 240.0
click at [686, 635] on p "Lorem ipsum dolor sit amet, consectetur adipiscing elit, sed do eiusmod tempor …" at bounding box center [873, 625] width 571 height 59
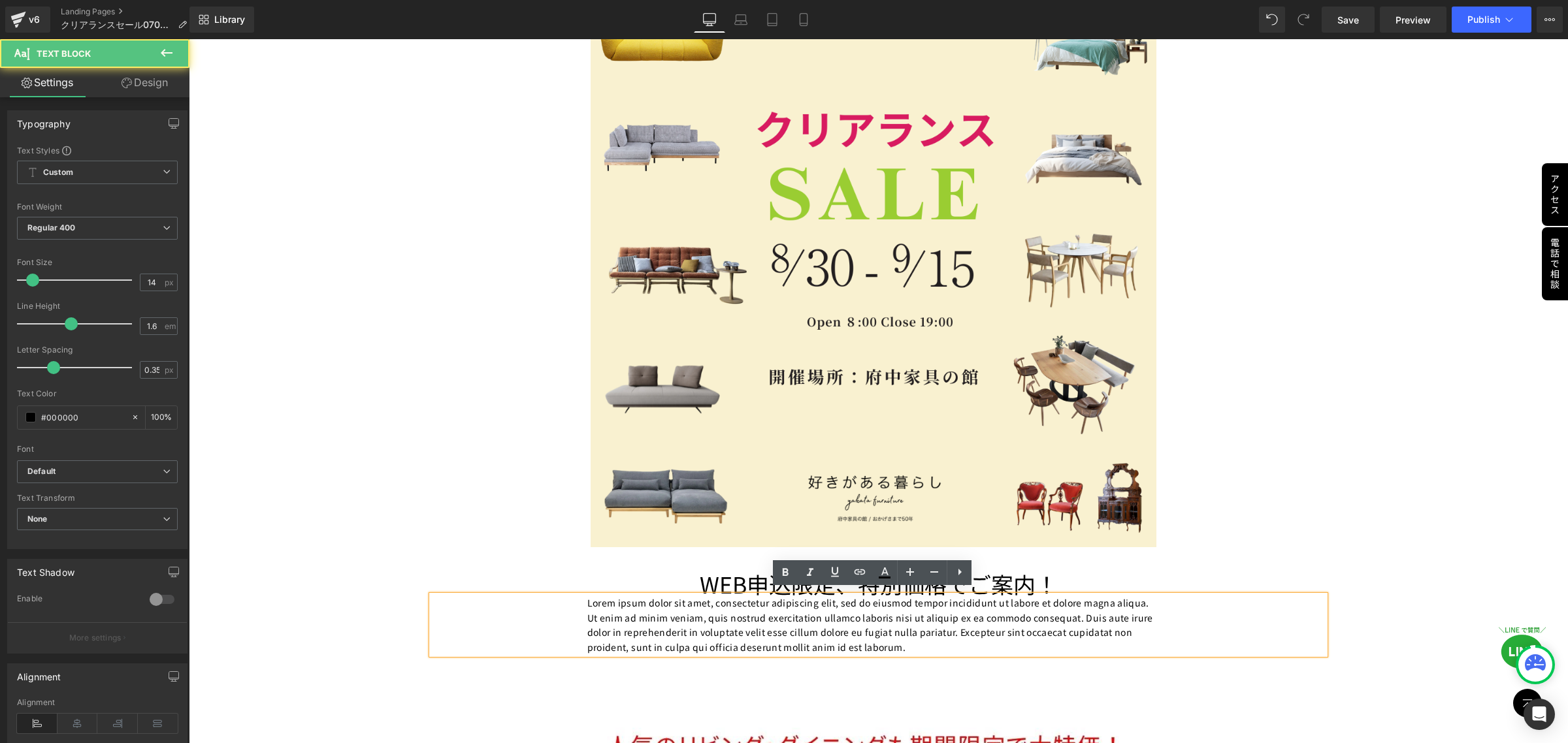
click at [940, 641] on p "Lorem ipsum dolor sit amet, consectetur adipiscing elit, sed do eiusmod tempor …" at bounding box center [873, 625] width 571 height 59
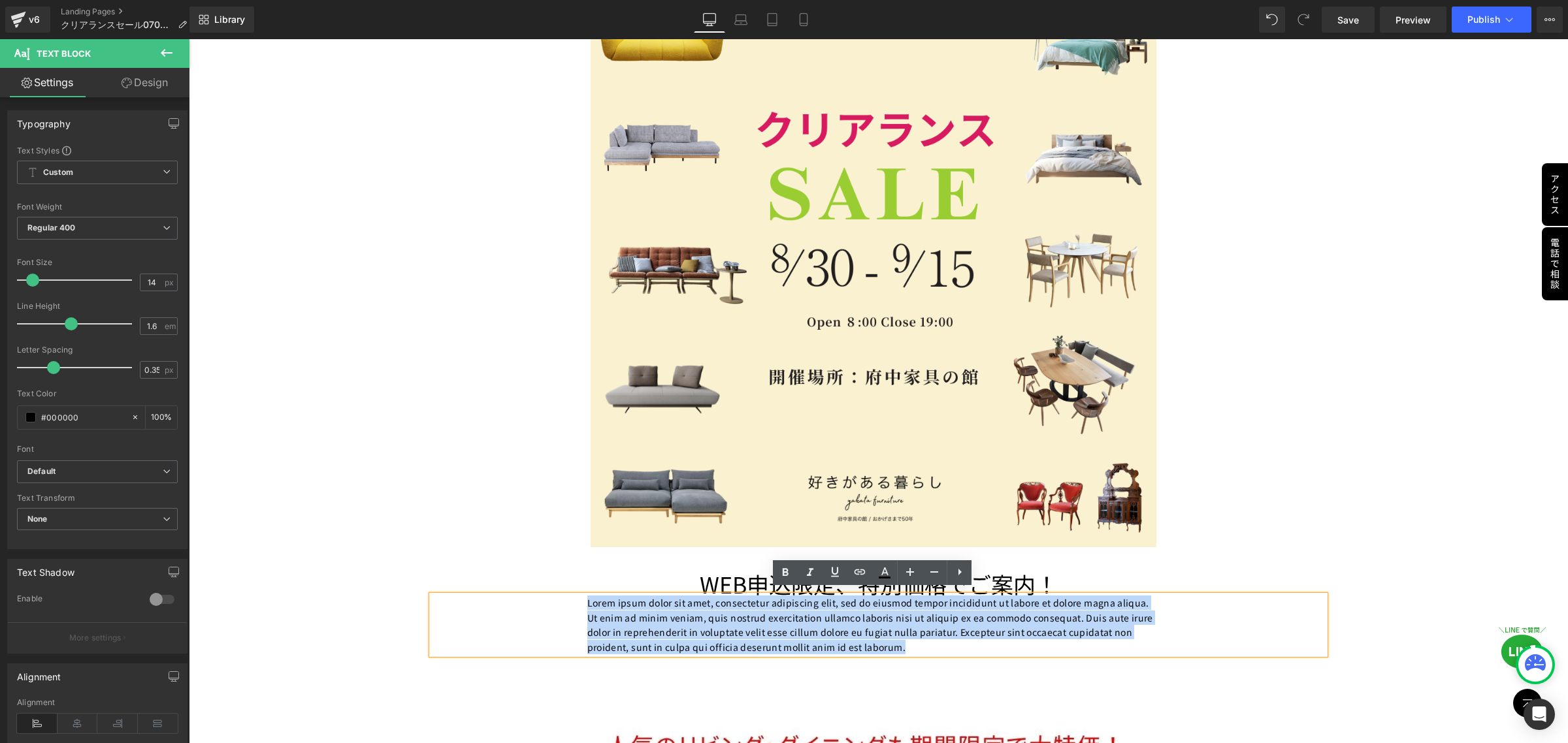
drag, startPoint x: 940, startPoint y: 641, endPoint x: 669, endPoint y: 606, distance: 273.3
click at [582, 598] on div "Lorem ipsum dolor sit amet, consectetur adipiscing elit, sed do eiusmod tempor …" at bounding box center [879, 625] width 894 height 59
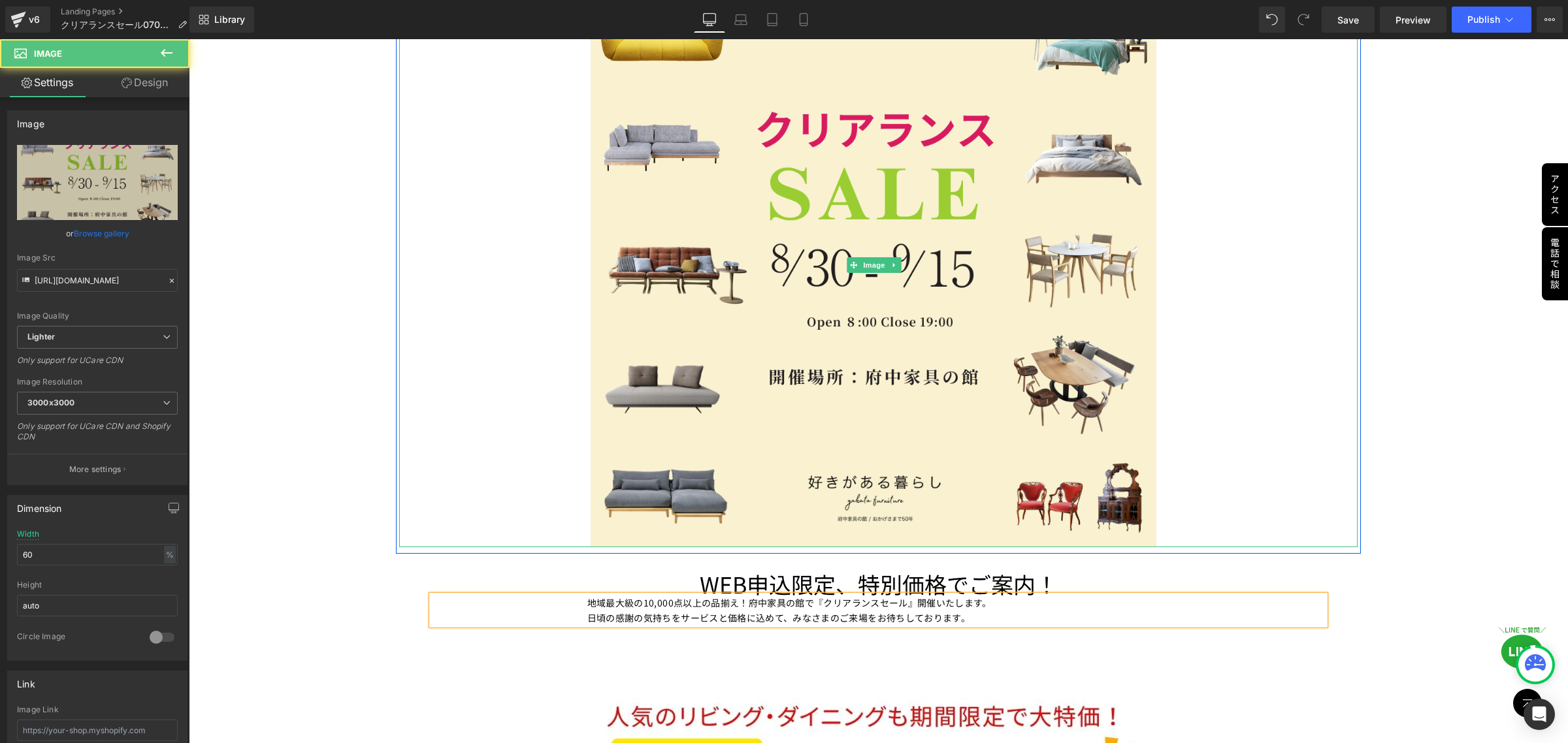
click at [495, 503] on div at bounding box center [879, 265] width 959 height 566
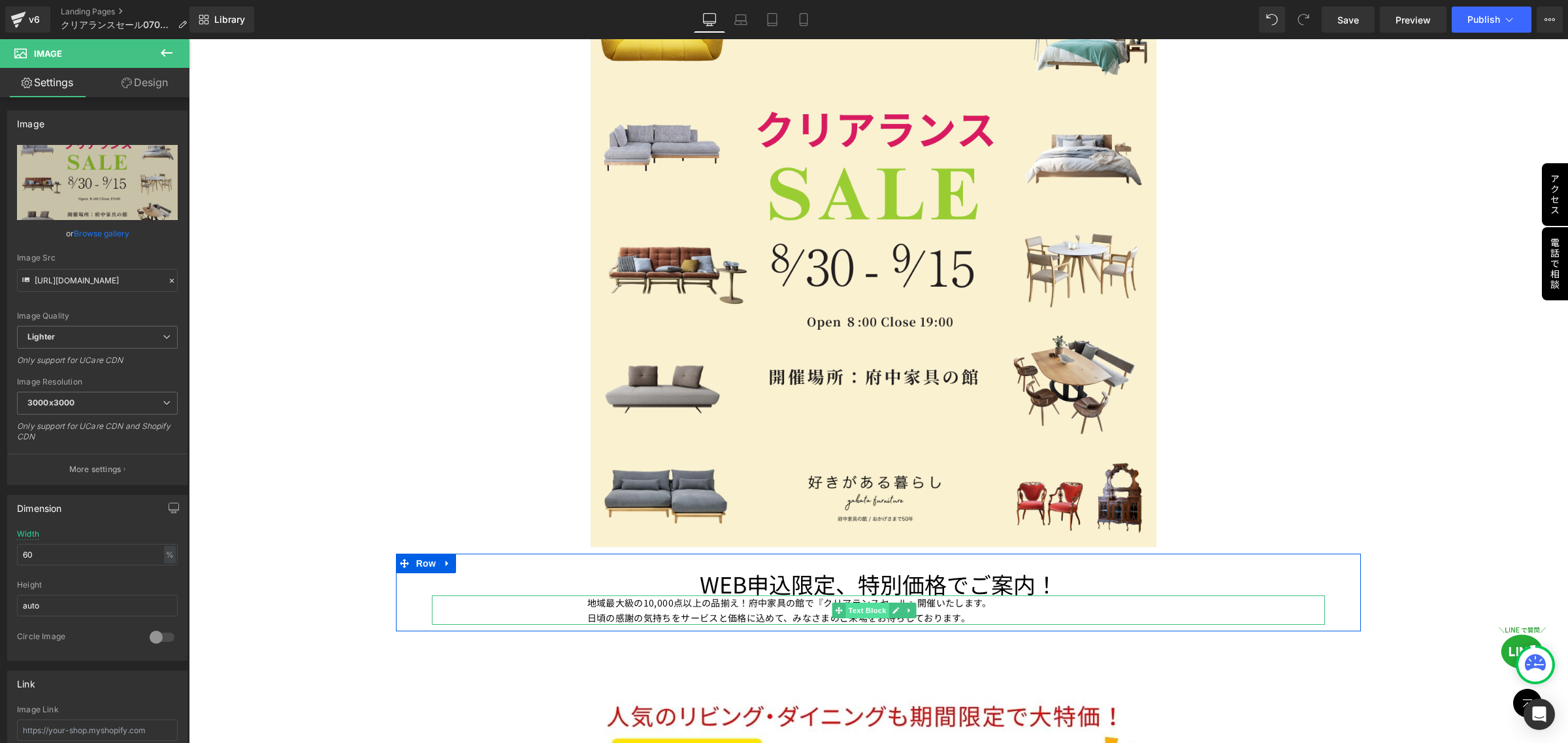
click at [867, 605] on span "Text Block" at bounding box center [867, 611] width 43 height 16
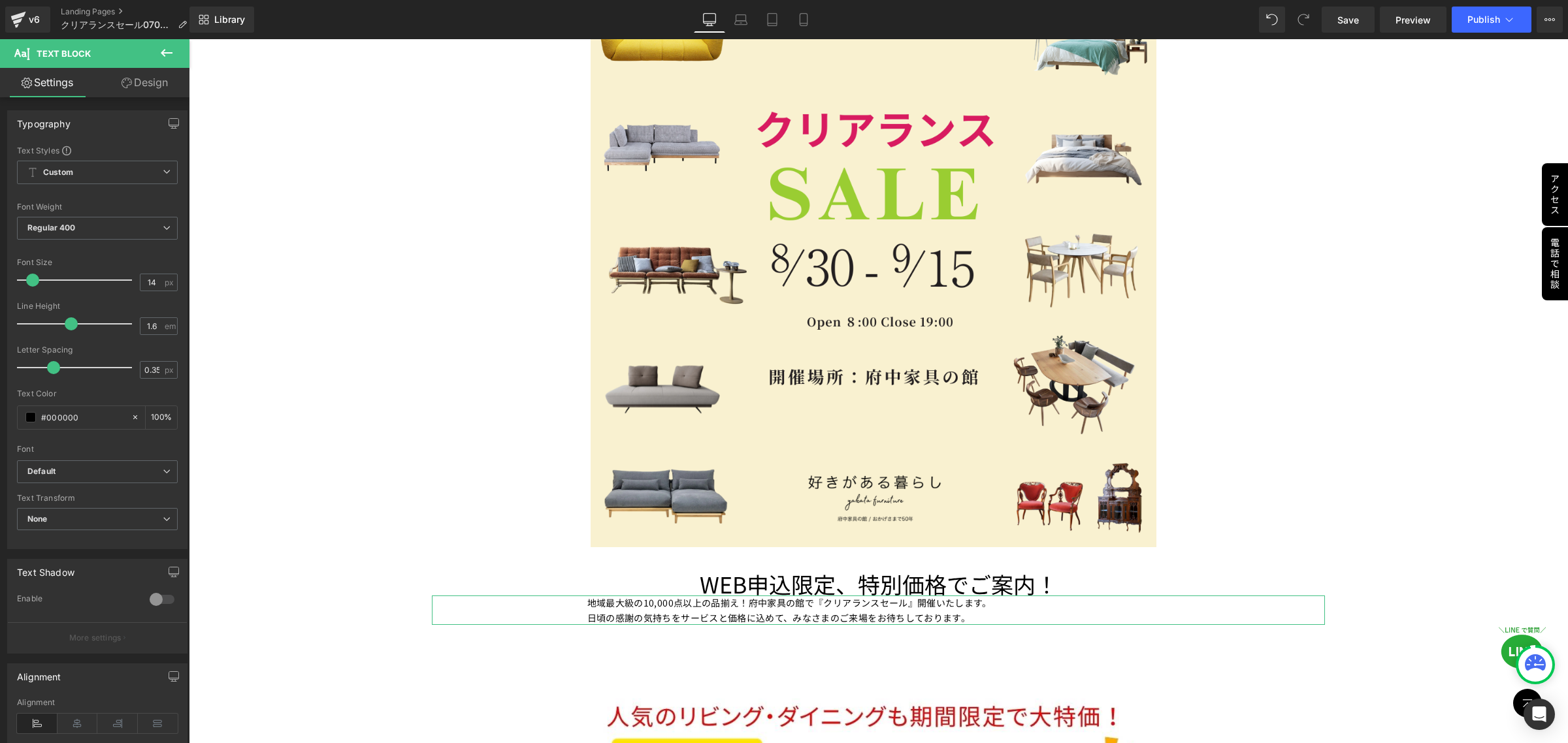
click at [151, 82] on link "Design" at bounding box center [144, 82] width 94 height 29
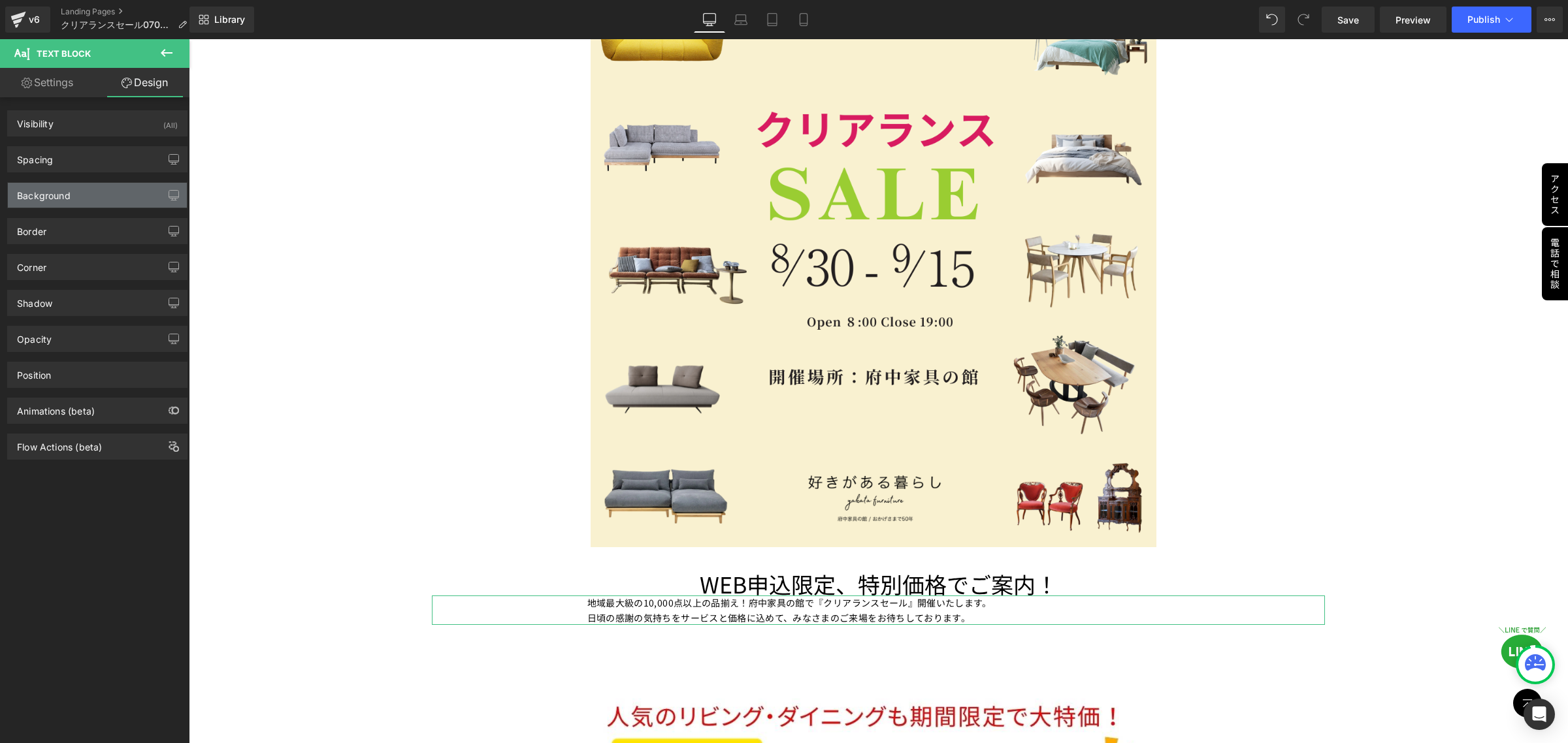
click at [131, 193] on div "Background" at bounding box center [97, 195] width 179 height 25
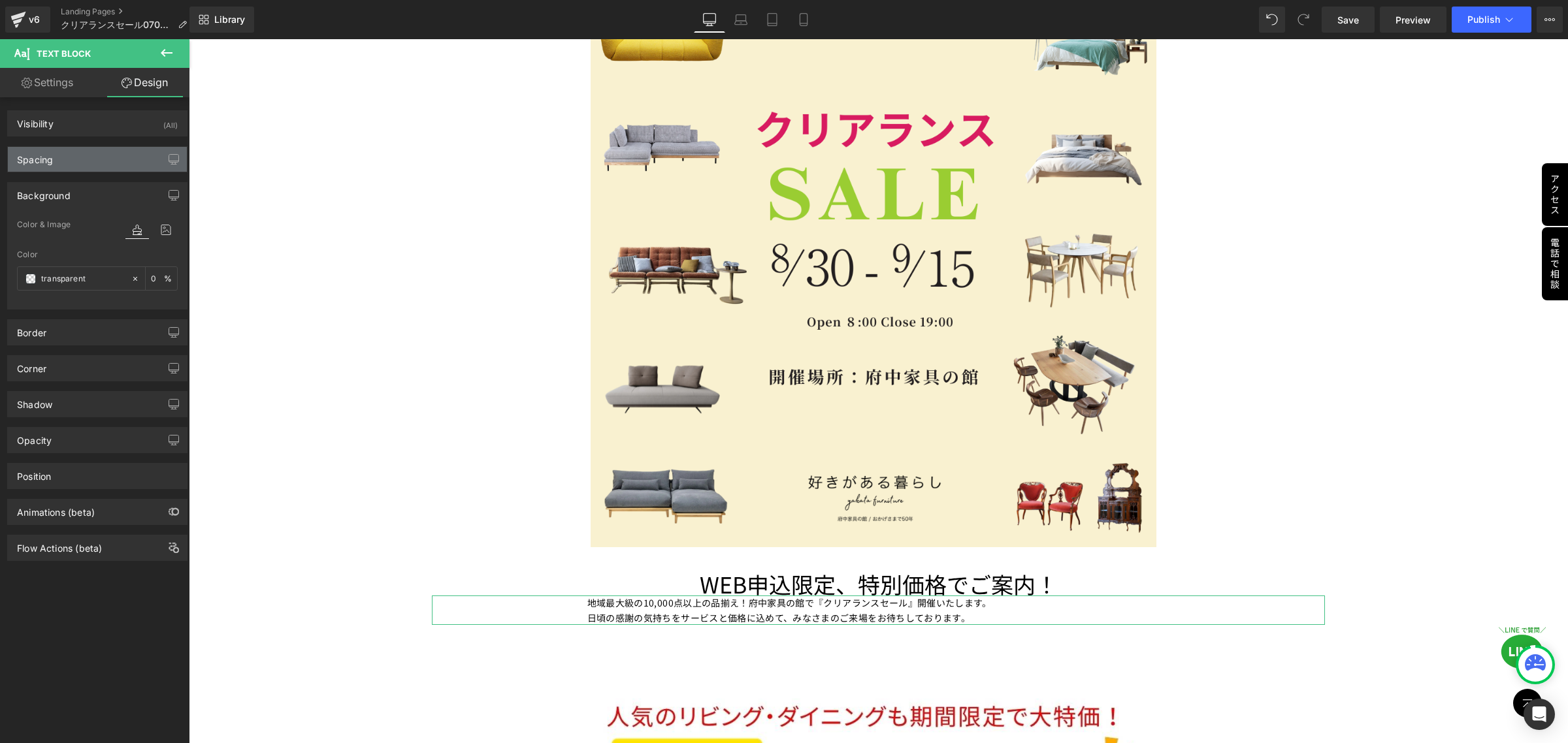
click at [124, 165] on div "Spacing" at bounding box center [97, 159] width 179 height 25
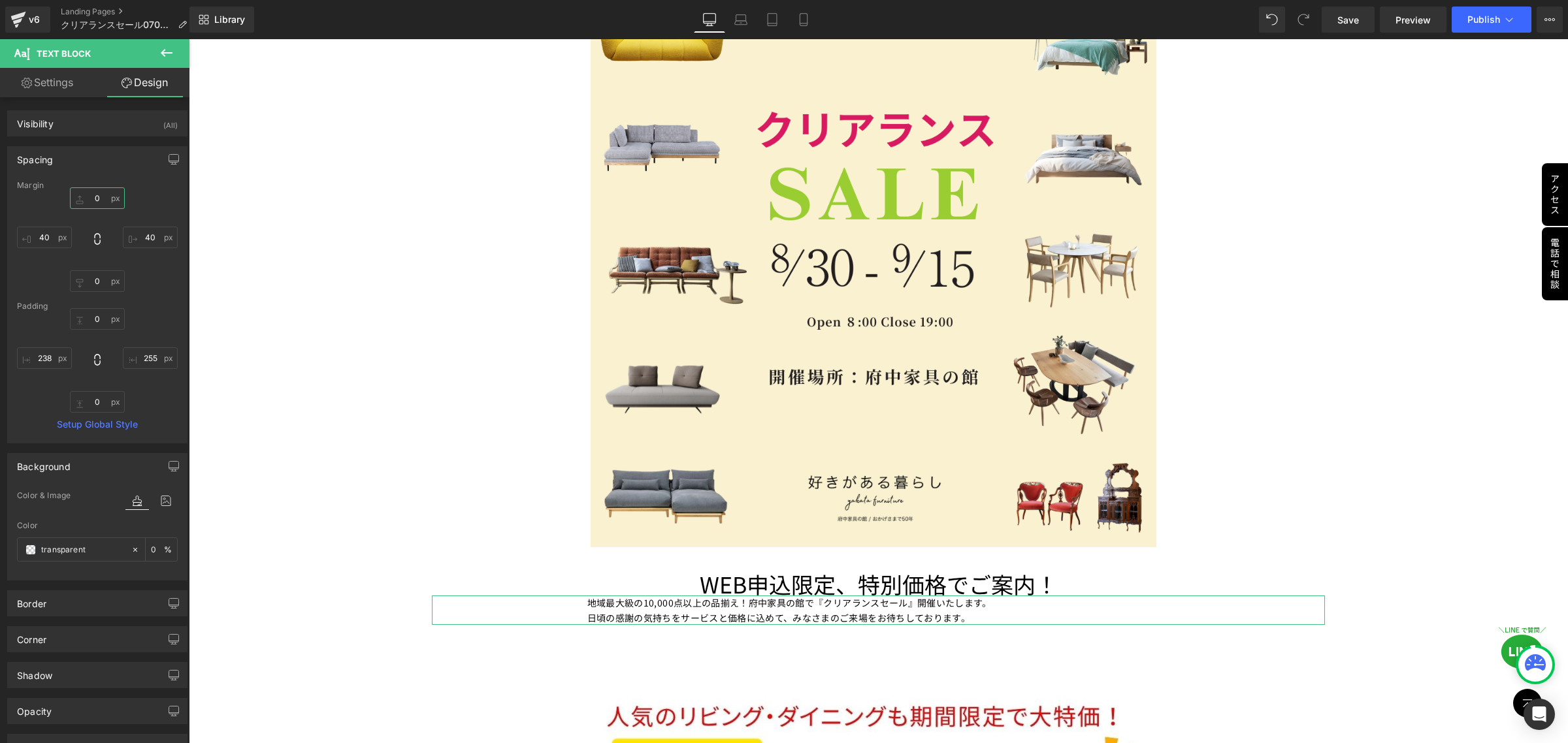
click at [110, 201] on input "0" at bounding box center [97, 198] width 55 height 21
type input "40"
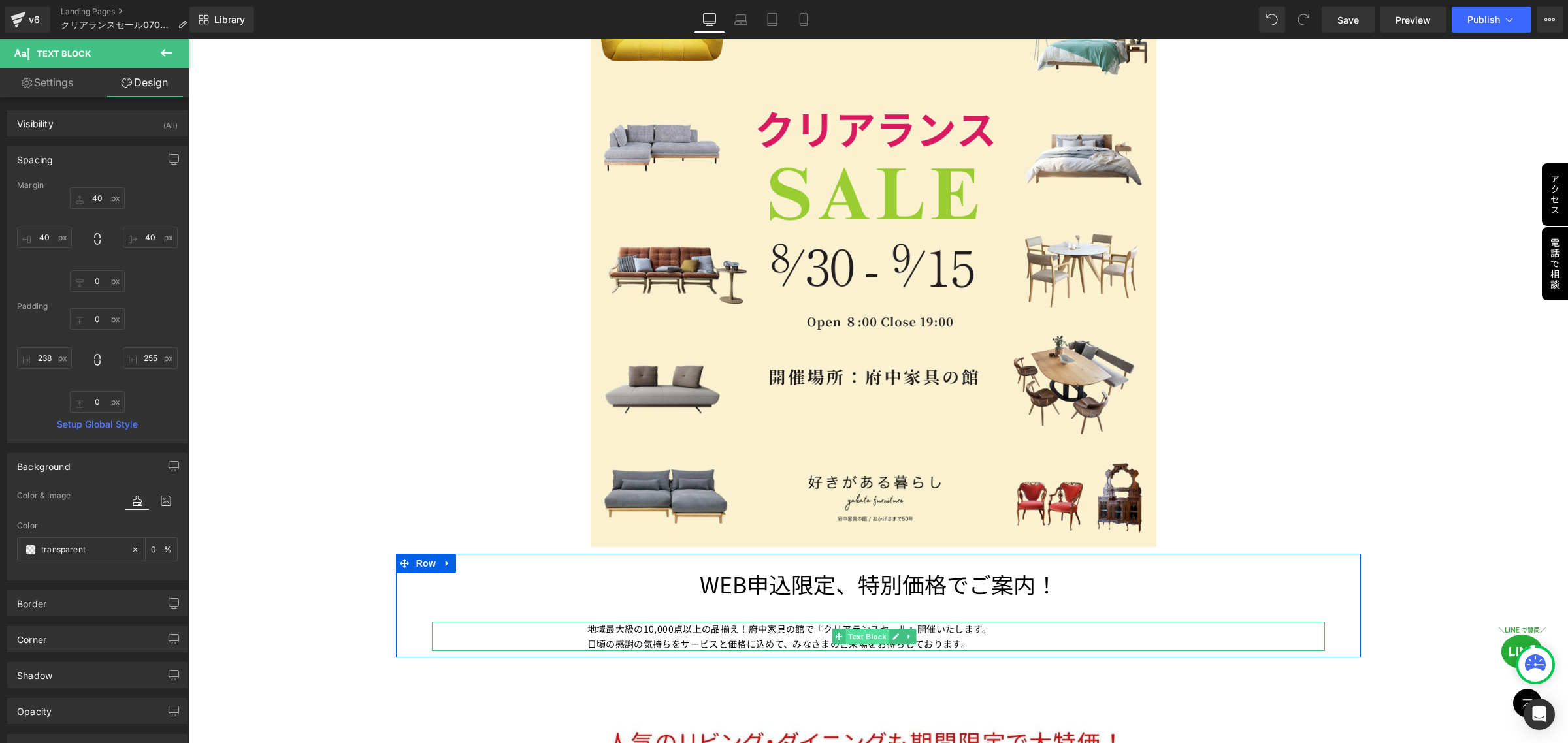
click at [872, 633] on span "Text Block" at bounding box center [867, 637] width 43 height 16
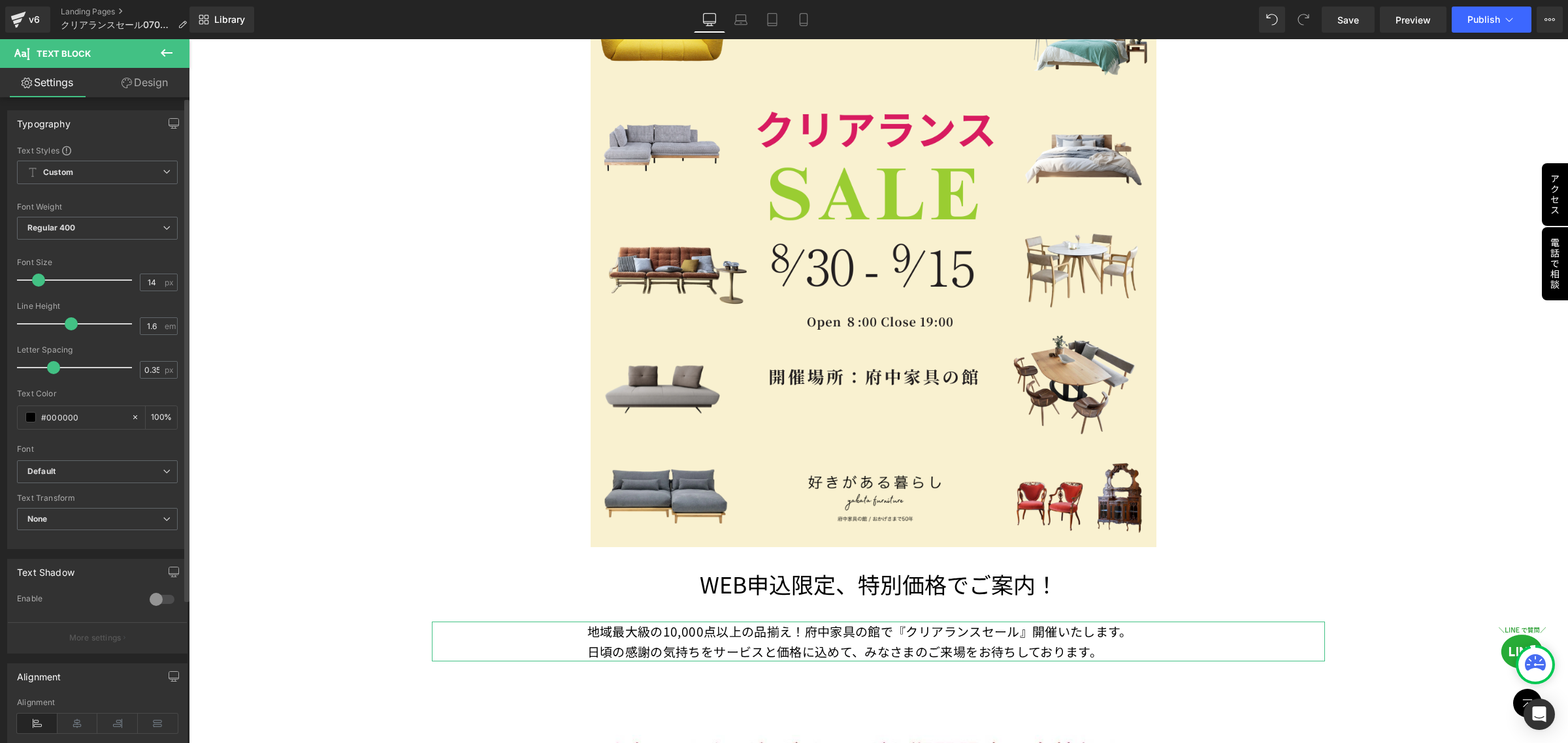
click at [40, 282] on span at bounding box center [38, 280] width 13 height 13
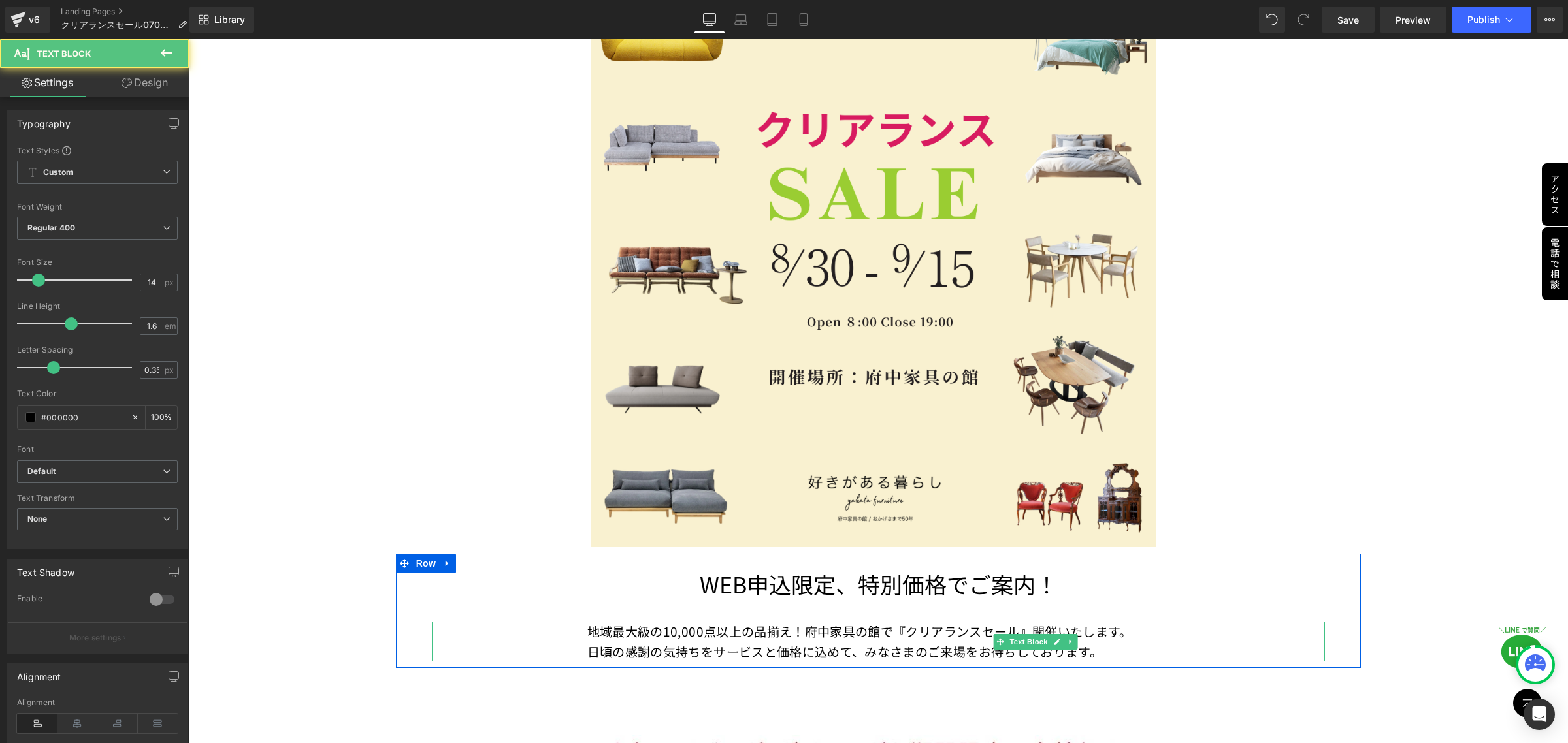
click at [1126, 625] on p "地域最大級の10,000点以上の品揃え！府中家具の館で『クリアランスセール』開催いたします。" at bounding box center [873, 632] width 571 height 20
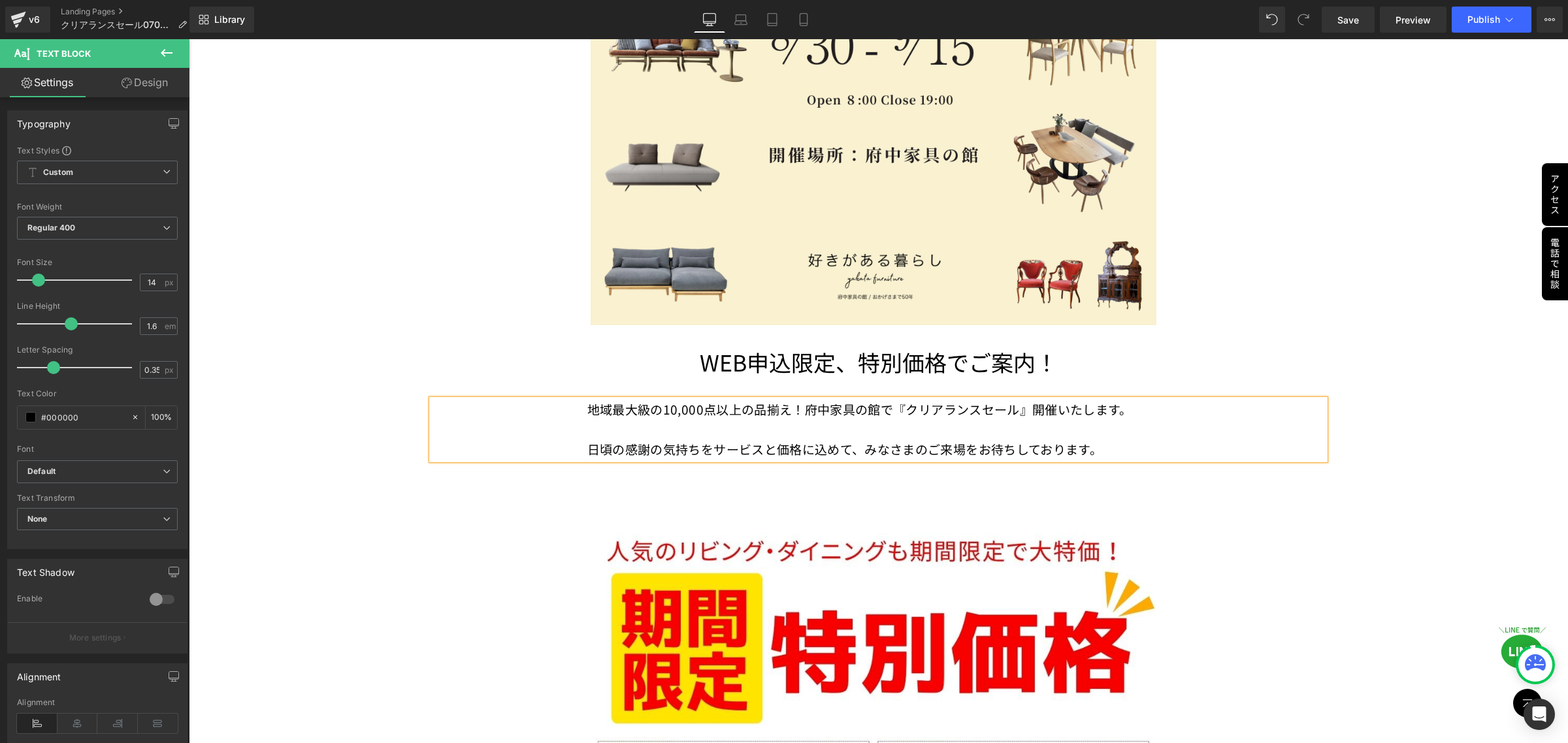
scroll to position [444, 0]
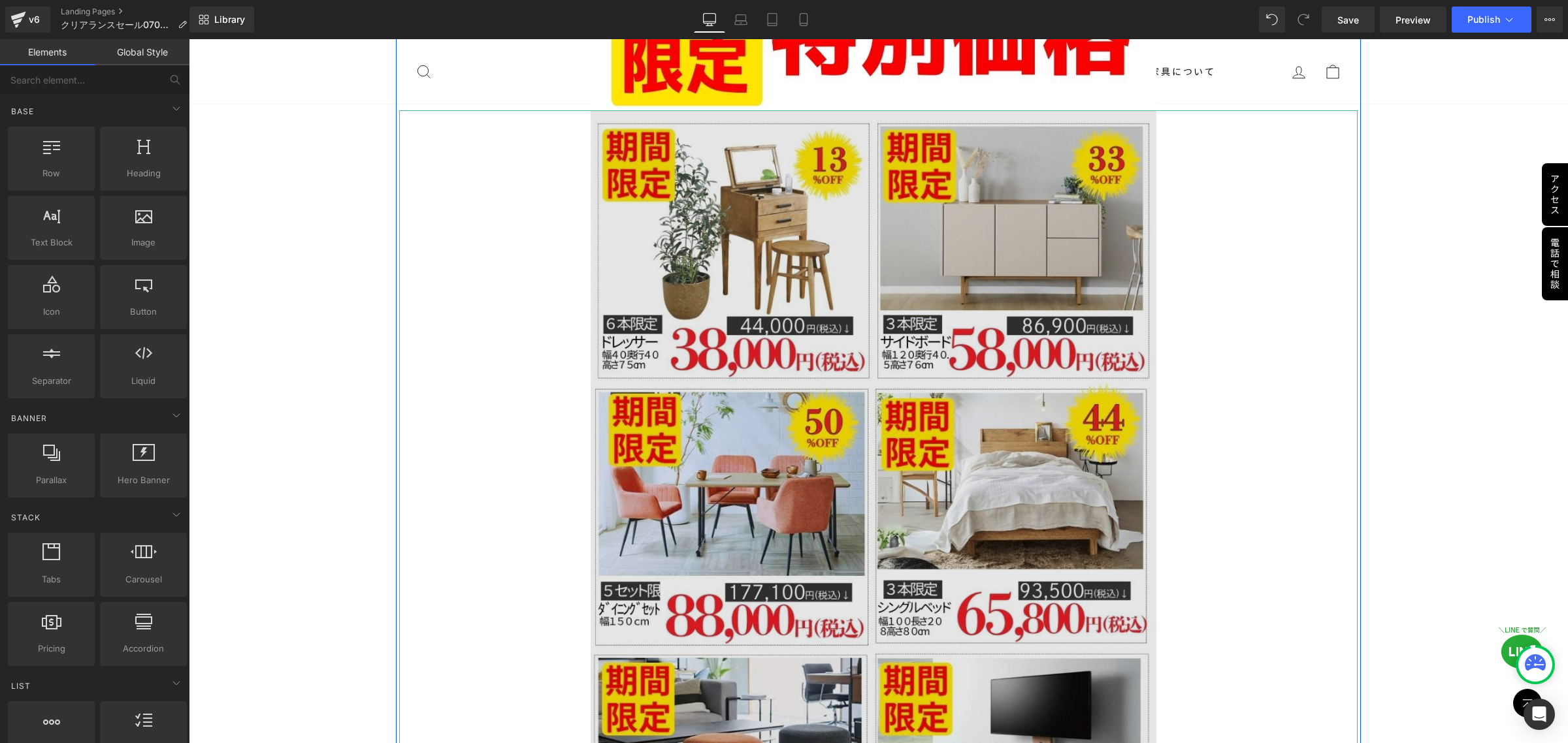
scroll to position [1061, 0]
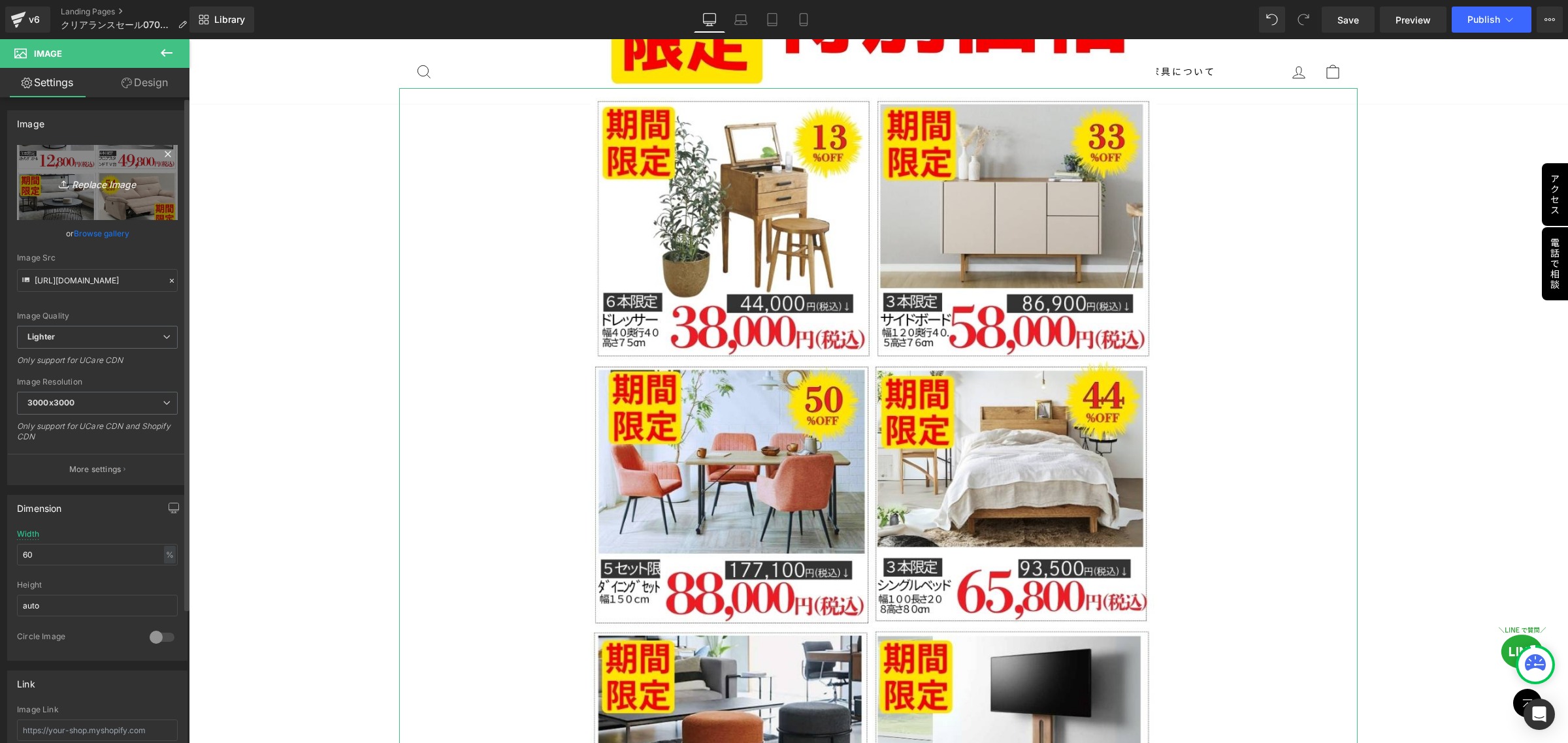
click at [90, 184] on icon "Replace Image" at bounding box center [97, 183] width 104 height 16
